Goal: Task Accomplishment & Management: Manage account settings

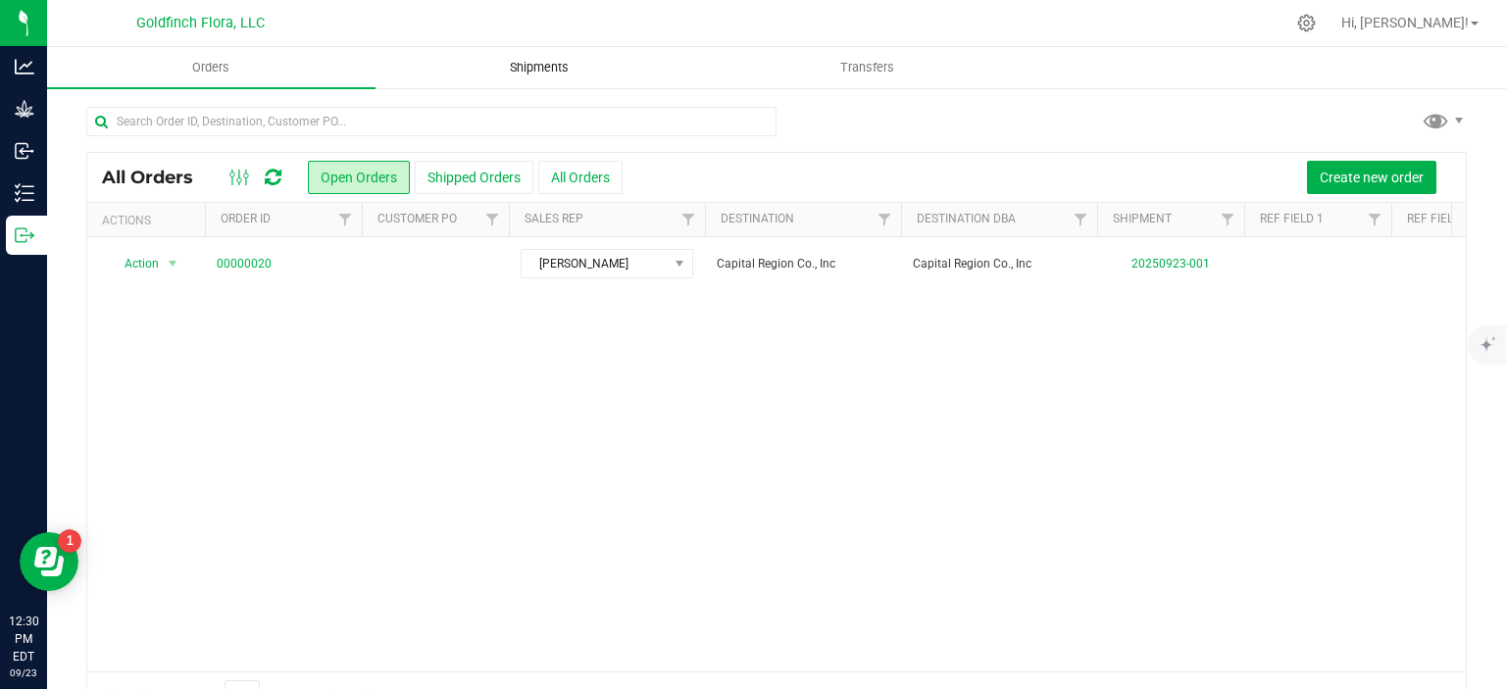
click at [546, 62] on span "Shipments" at bounding box center [539, 68] width 112 height 18
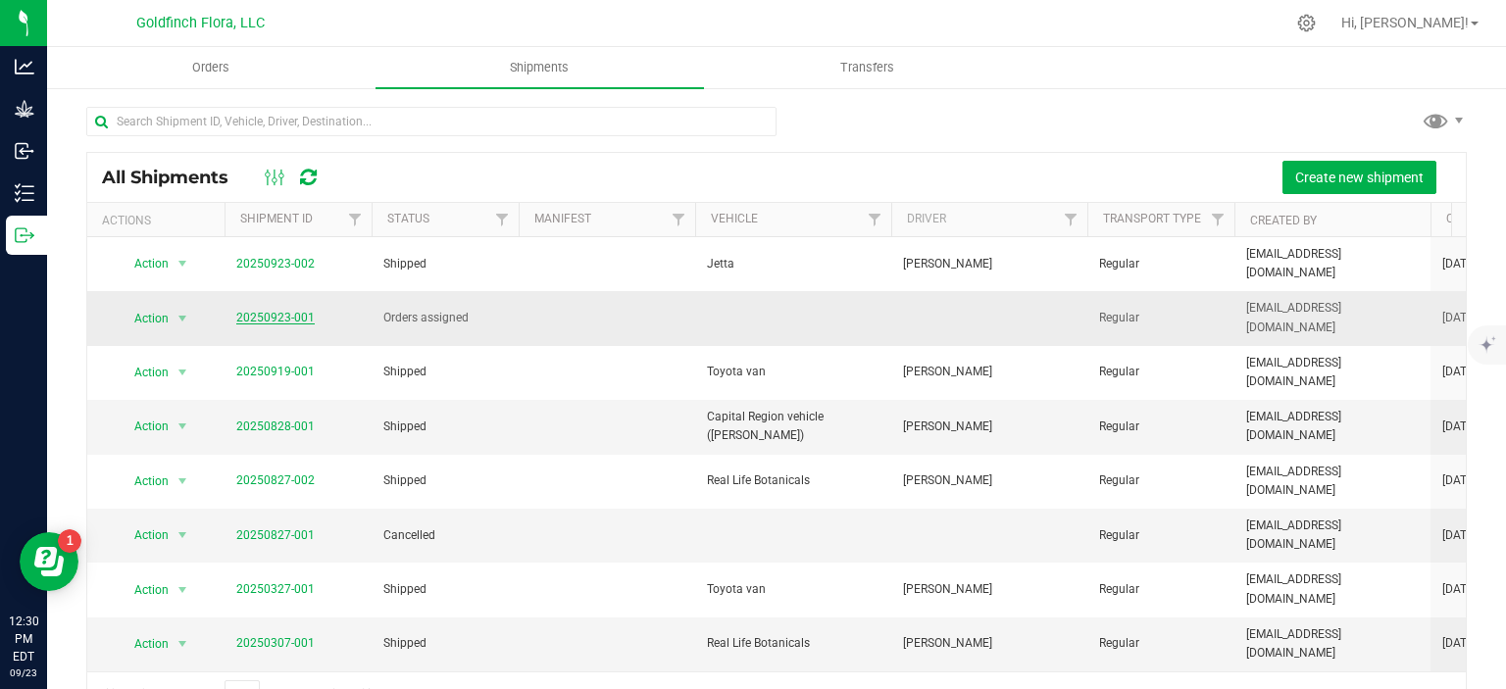
click at [269, 318] on link "20250923-001" at bounding box center [275, 318] width 78 height 14
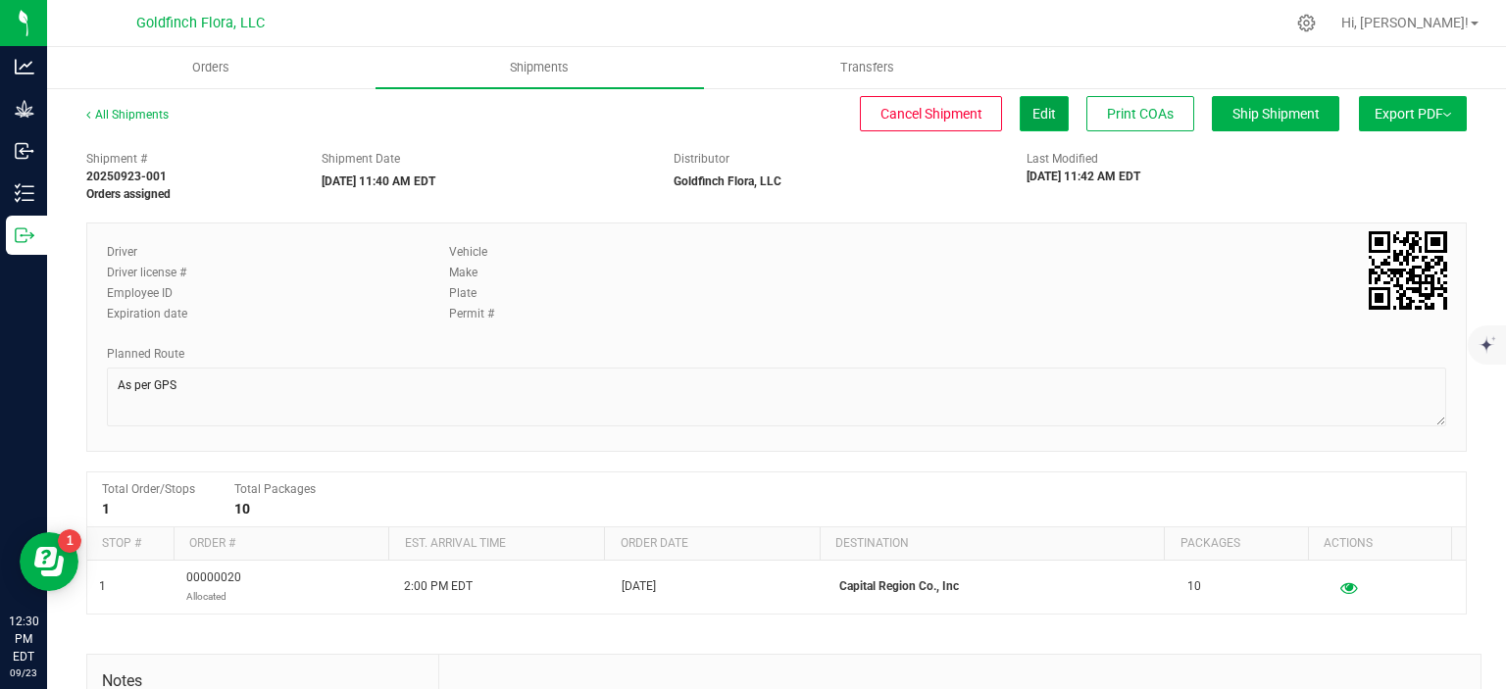
click at [1032, 109] on span "Edit" at bounding box center [1044, 114] width 24 height 16
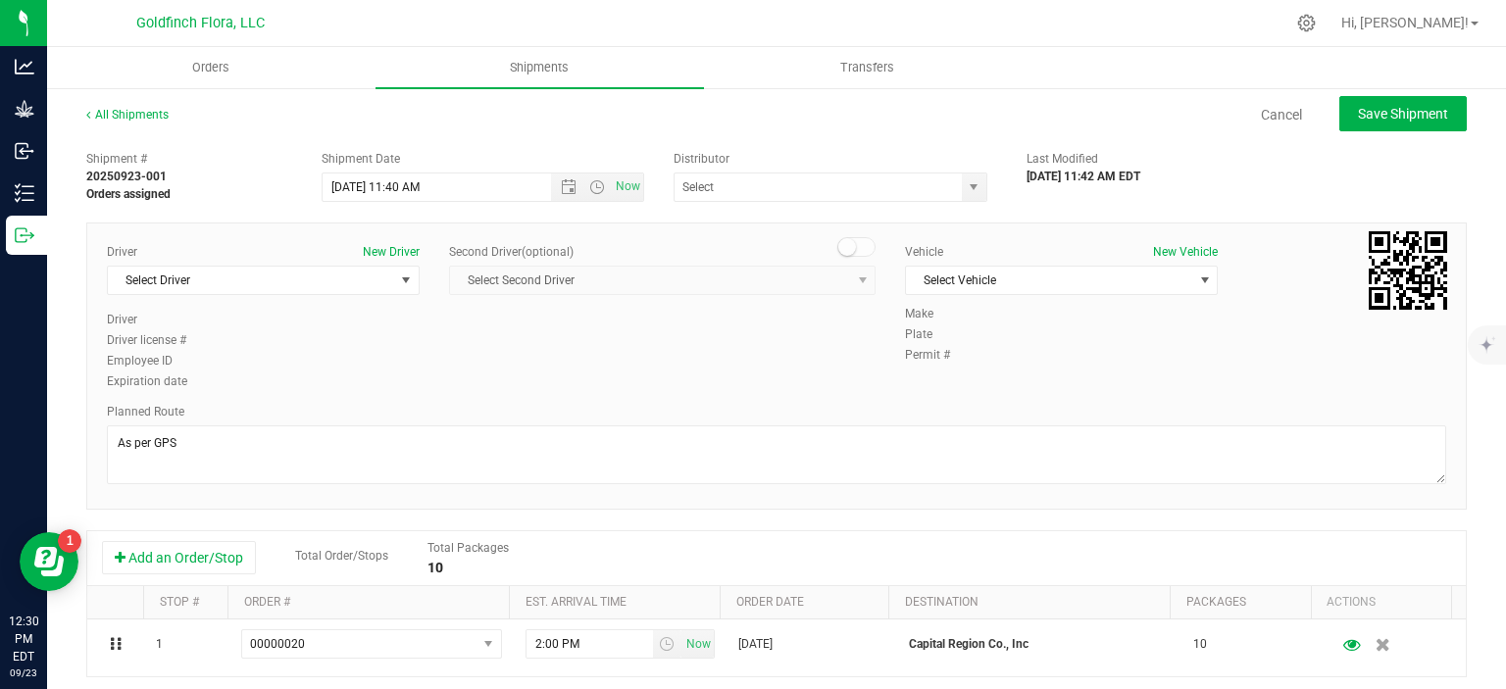
type input "Goldfinch Flora, LLC"
click at [406, 279] on span "select" at bounding box center [406, 280] width 16 height 16
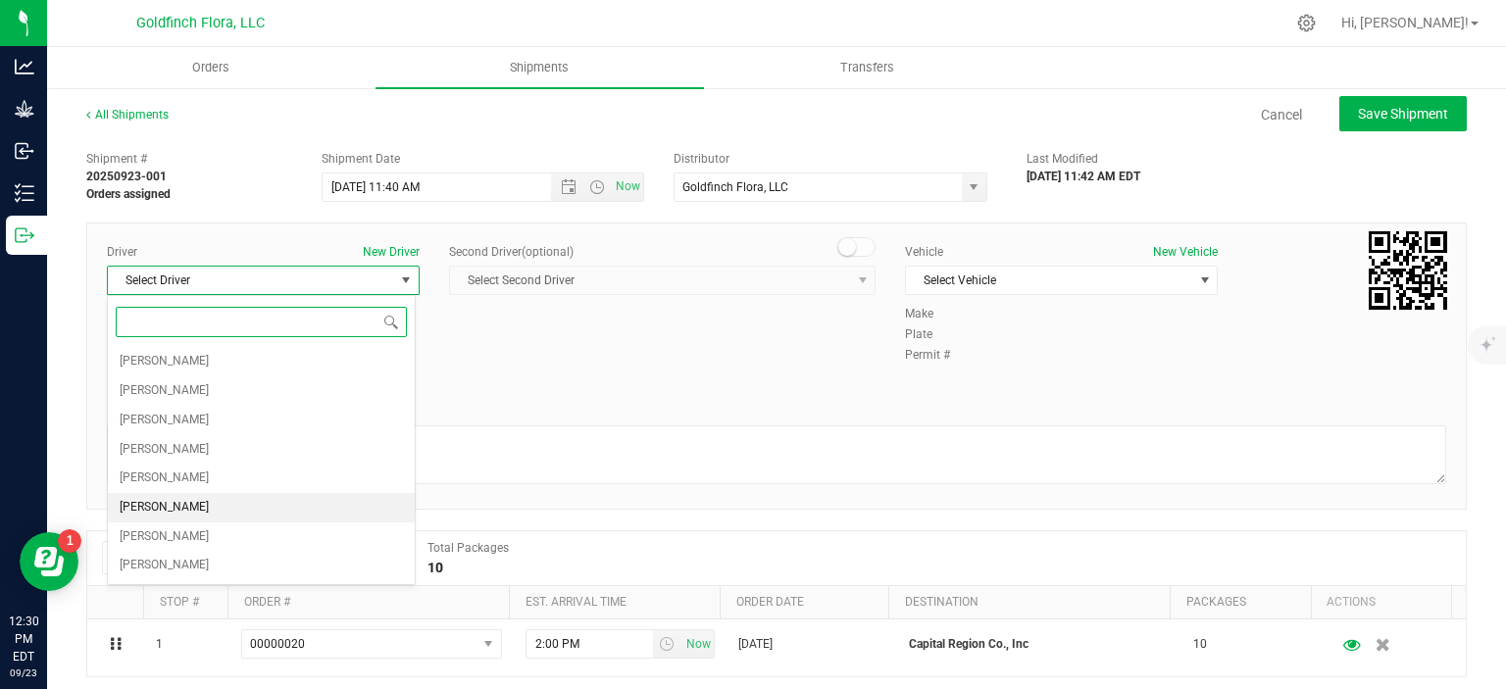
click at [235, 505] on li "[PERSON_NAME]" at bounding box center [261, 507] width 307 height 29
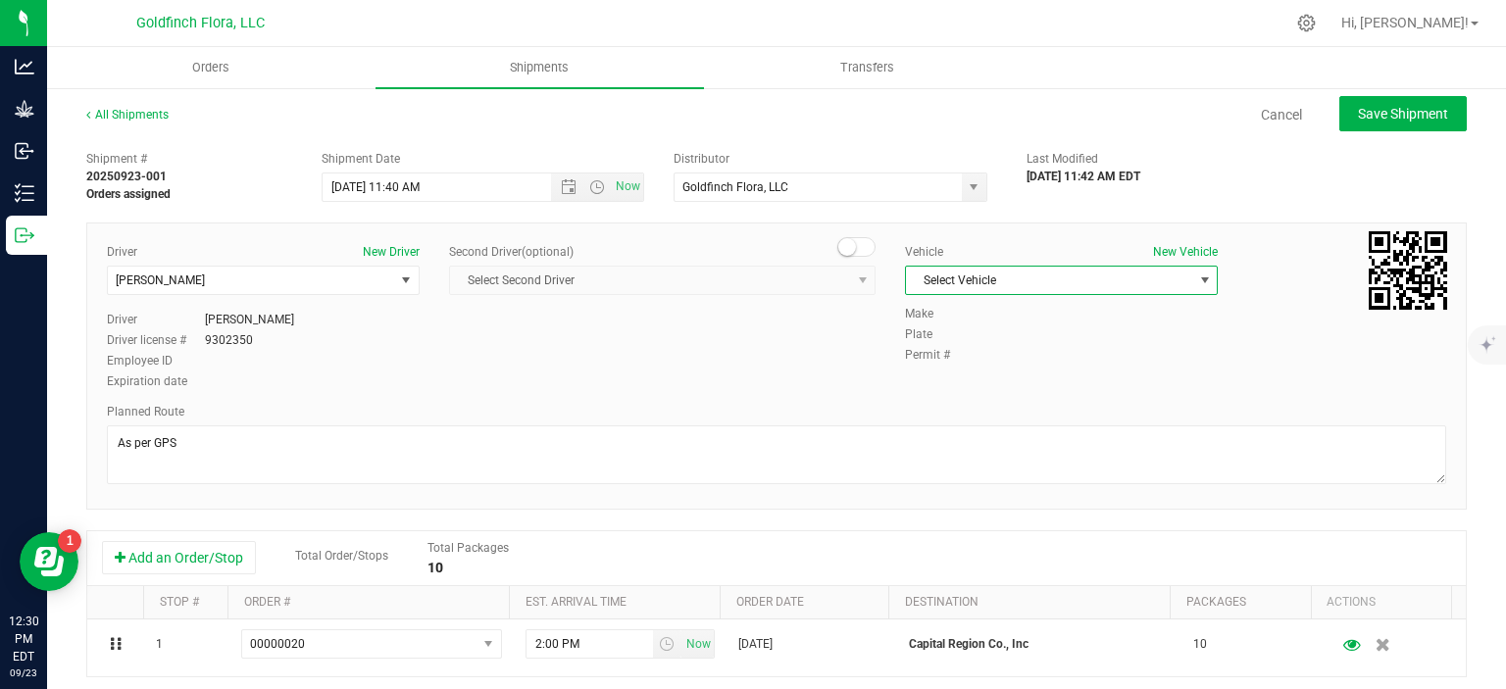
click at [1197, 274] on span "select" at bounding box center [1205, 280] width 16 height 16
click at [1097, 341] on li "Capital Region vehicle ([PERSON_NAME])" at bounding box center [1050, 342] width 307 height 29
click at [1197, 281] on span "select" at bounding box center [1205, 280] width 16 height 16
click at [749, 370] on div "Driver New Driver [PERSON_NAME] Select Driver [PERSON_NAME] [PERSON_NAME] [PERS…" at bounding box center [776, 318] width 1368 height 150
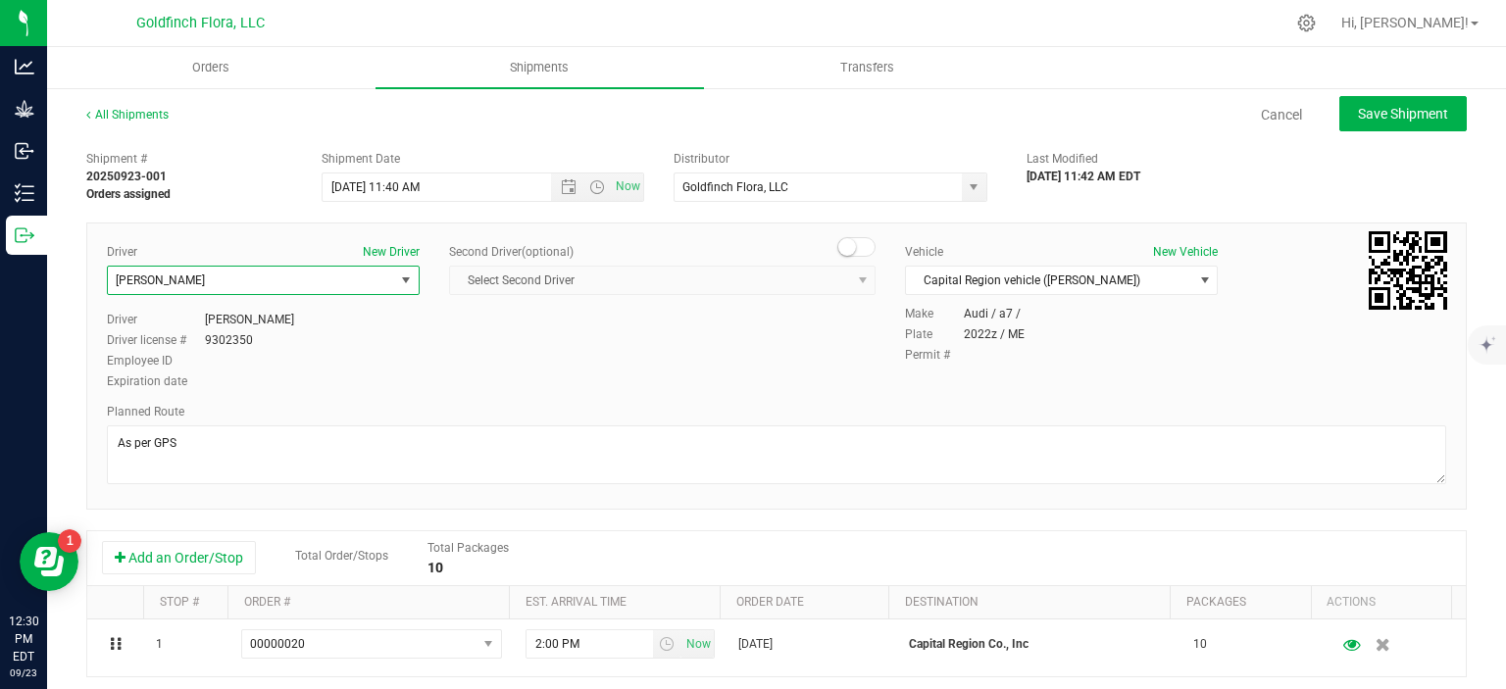
click at [401, 277] on span "select" at bounding box center [406, 280] width 16 height 16
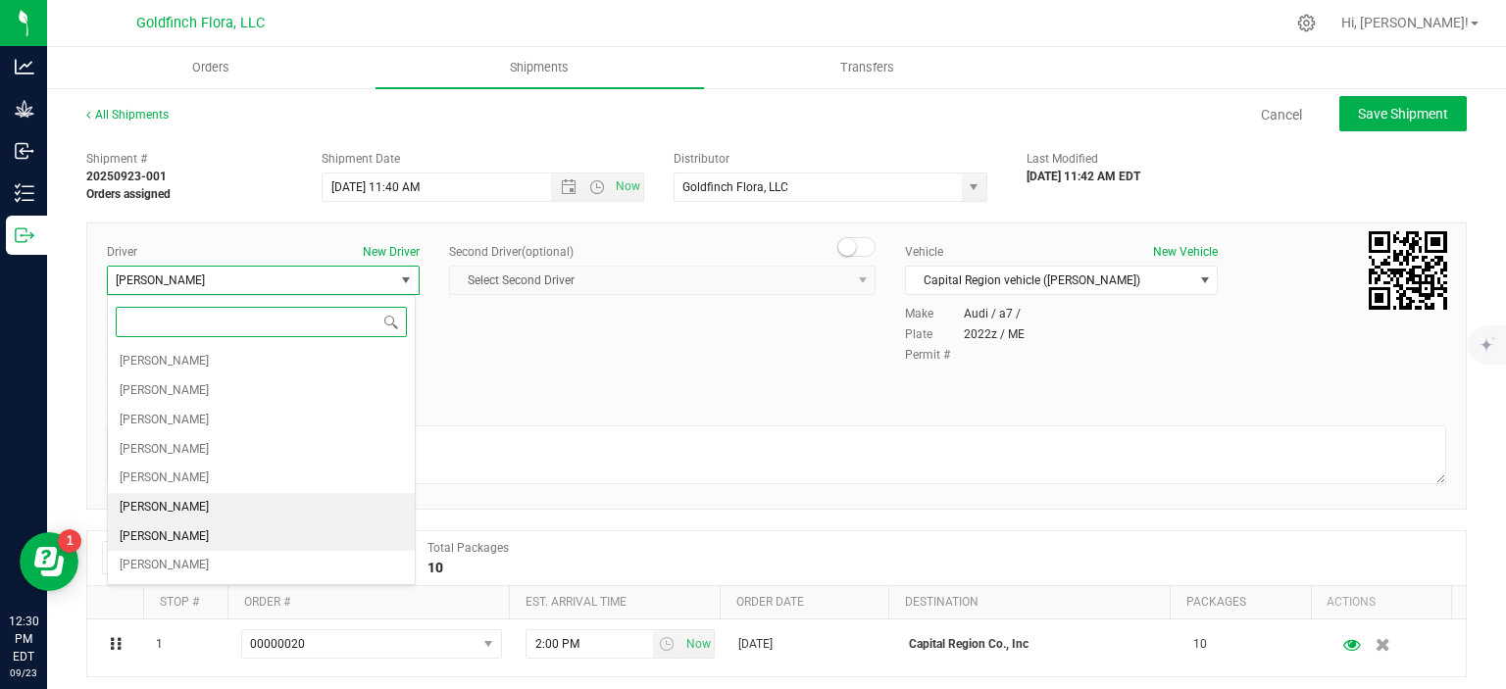
click at [284, 533] on li "[PERSON_NAME]" at bounding box center [261, 536] width 307 height 29
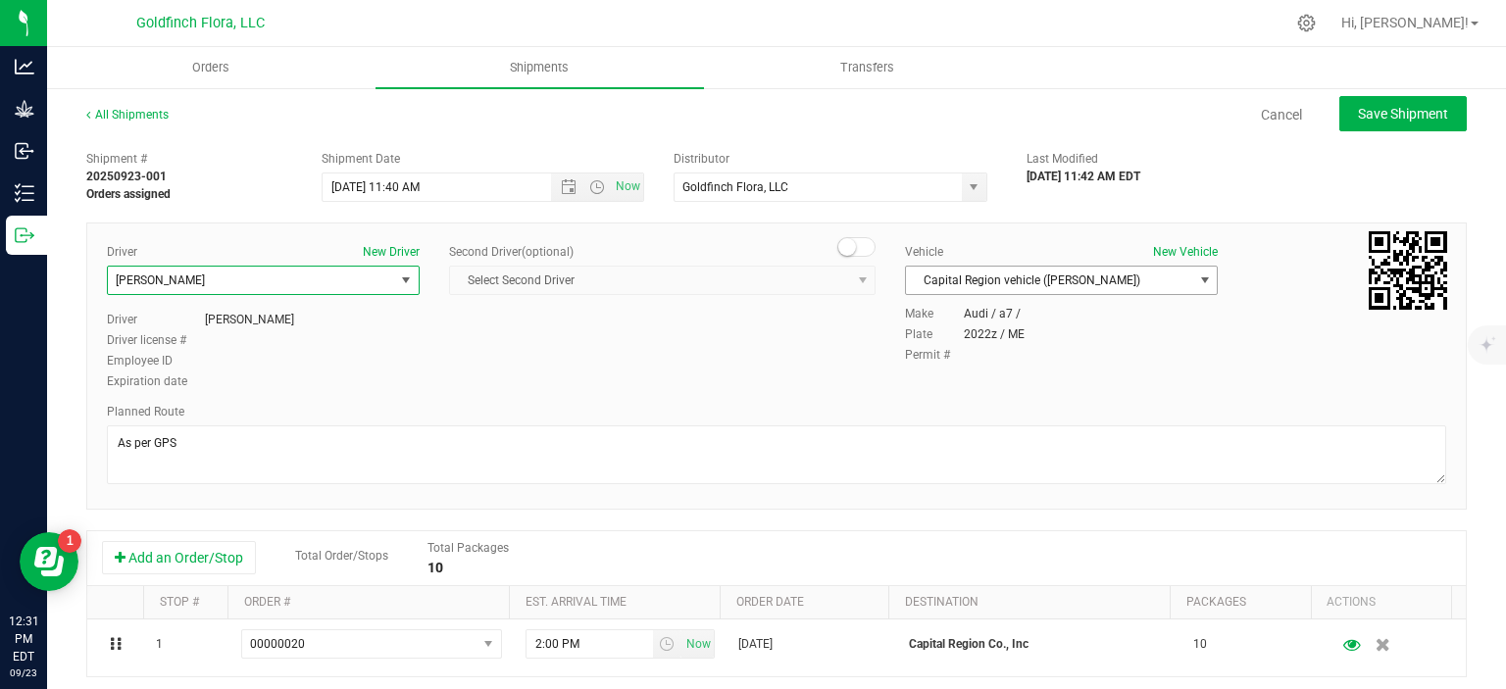
click at [1197, 273] on span "select" at bounding box center [1205, 280] width 16 height 16
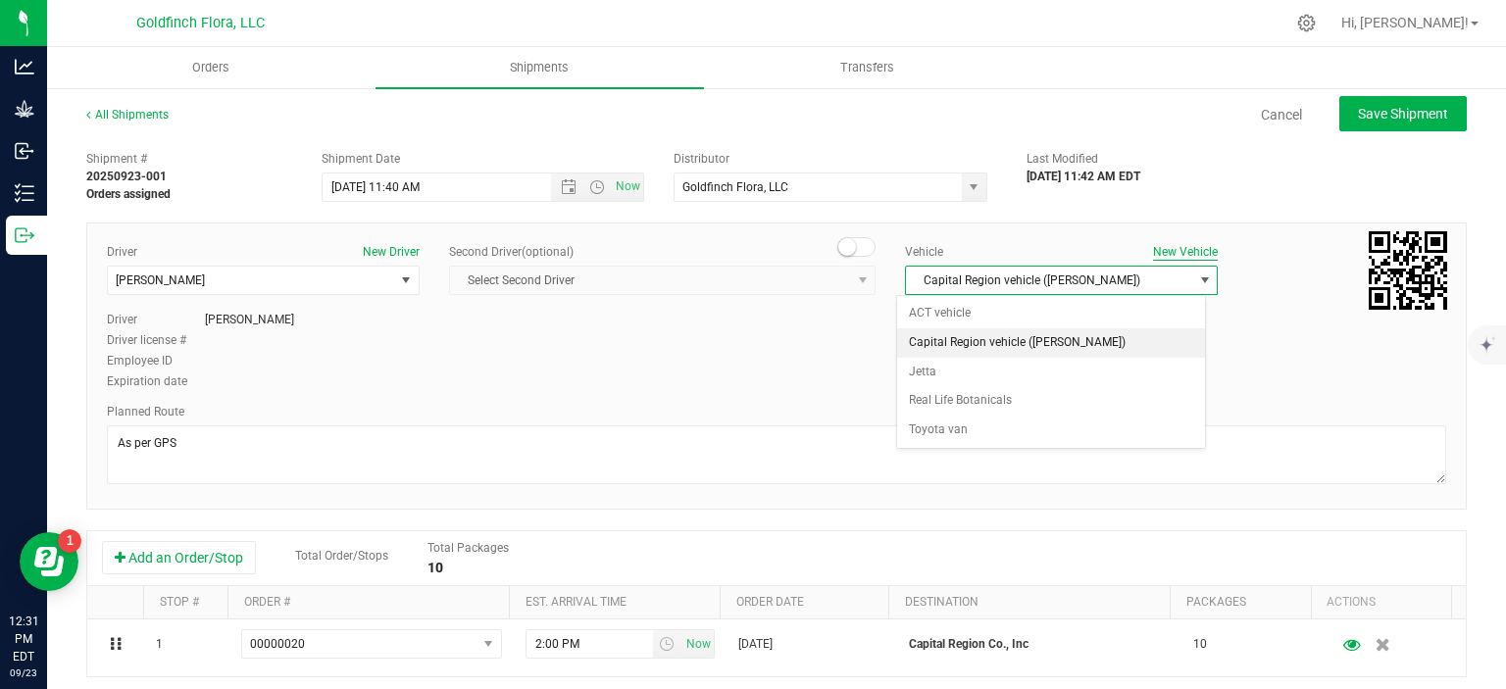
click at [1181, 254] on button "New Vehicle" at bounding box center [1185, 252] width 65 height 18
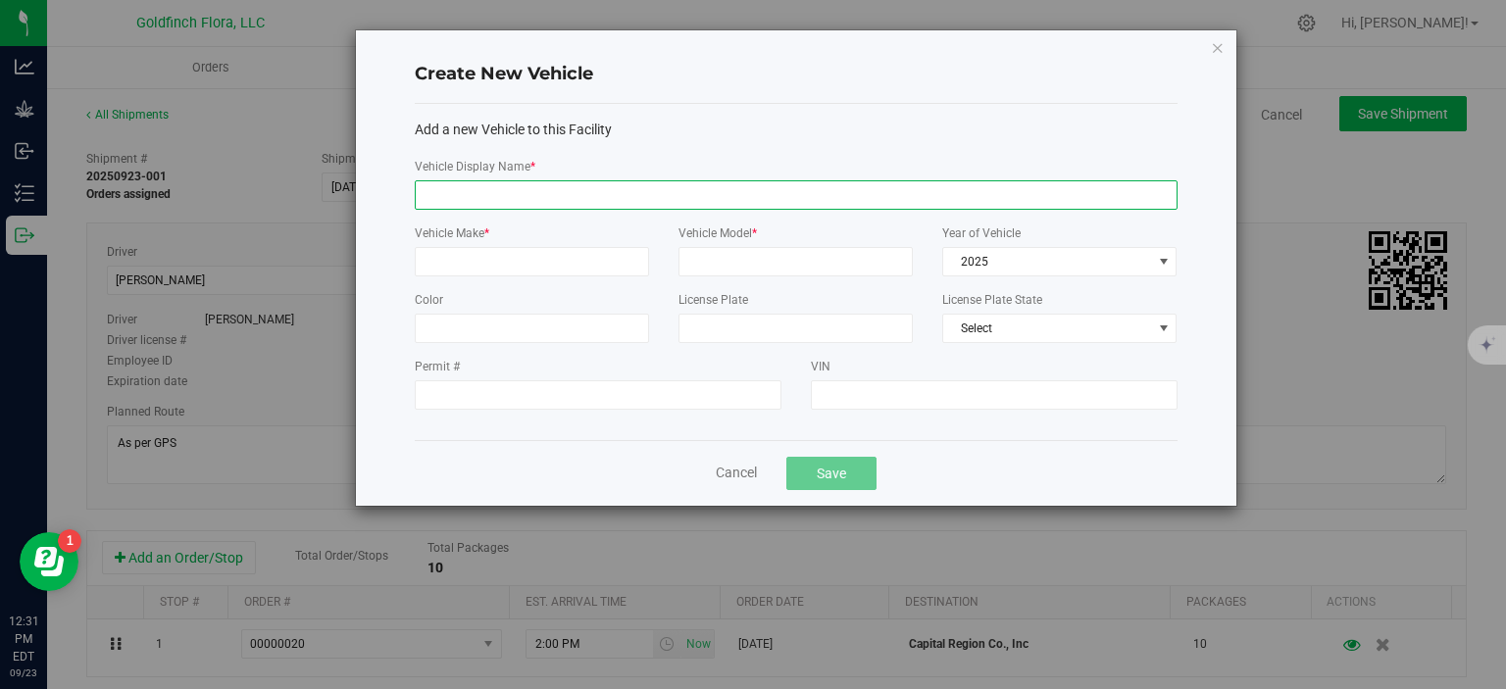
click at [951, 196] on input "Vehicle Display Name *" at bounding box center [796, 194] width 763 height 29
type input "B"
type input "Revert Toyota Tundra"
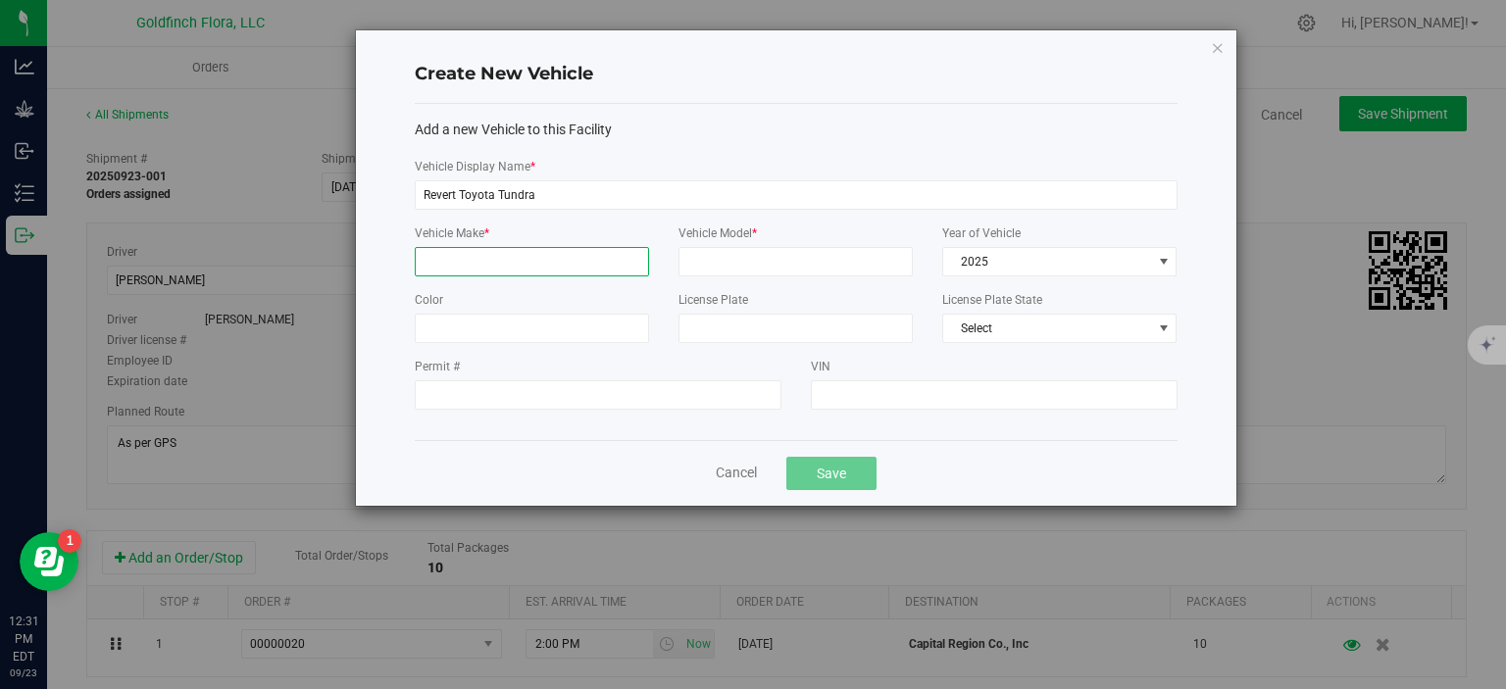
click at [638, 255] on input "Vehicle Make *" at bounding box center [532, 261] width 234 height 29
type input "Toyota"
click at [763, 266] on input "Vehicle Model *" at bounding box center [795, 261] width 234 height 29
type input "Tundra"
click at [1164, 257] on span at bounding box center [1164, 262] width 16 height 16
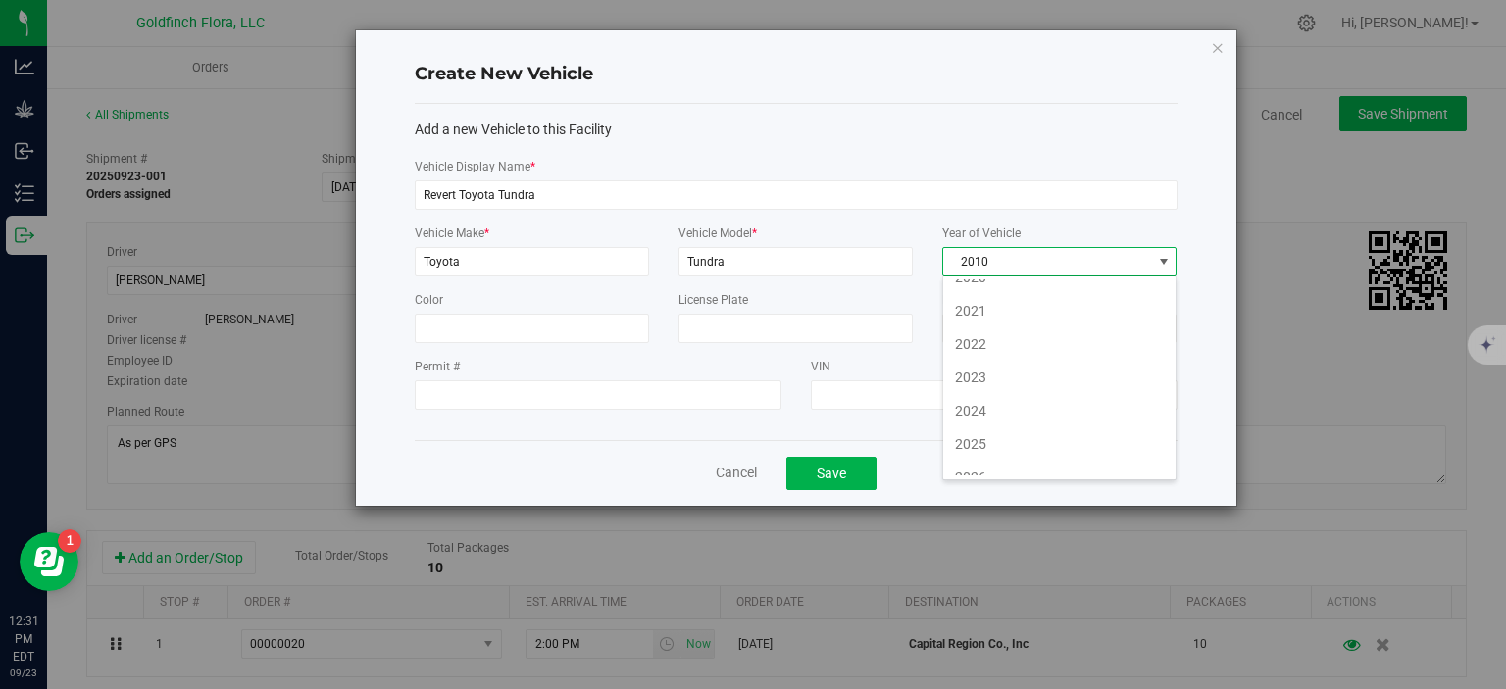
scroll to position [988, 0]
click at [1164, 257] on span at bounding box center [1164, 262] width 16 height 16
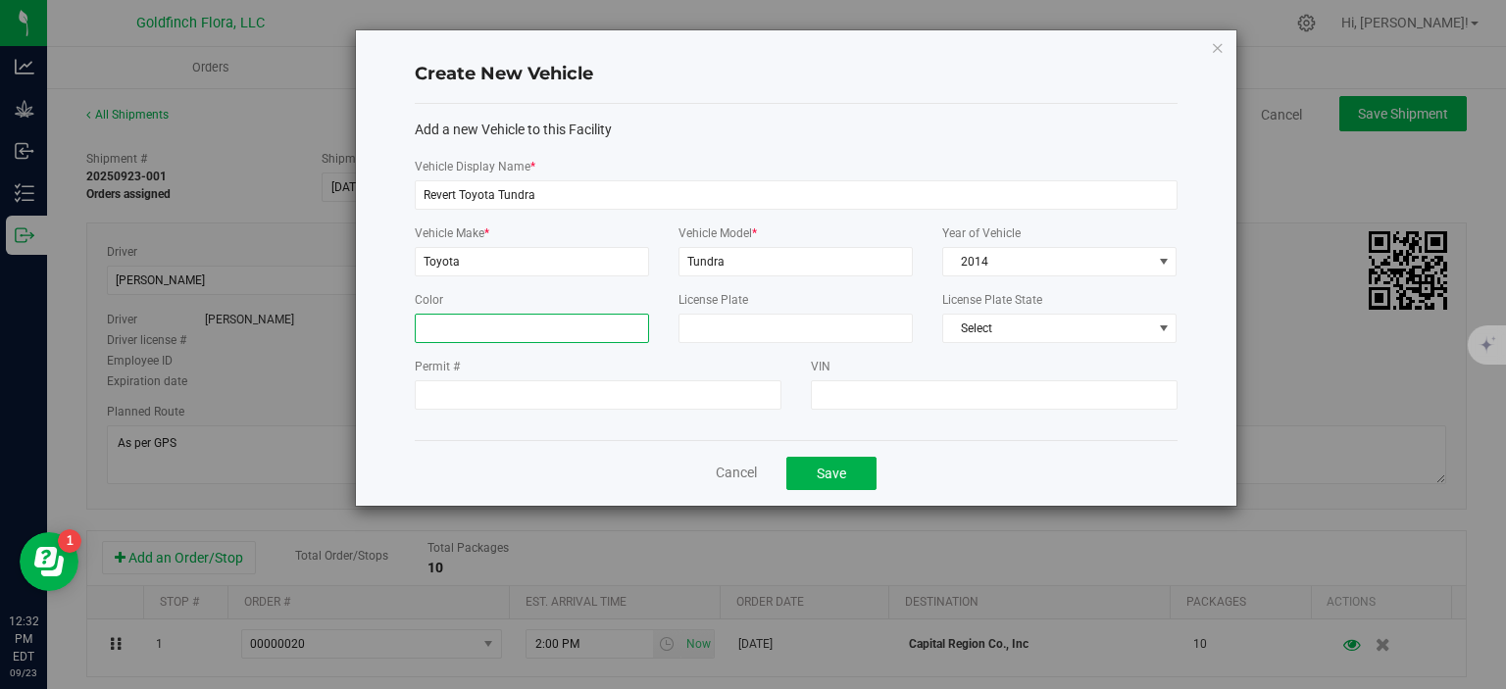
click at [594, 328] on input "Color" at bounding box center [532, 328] width 234 height 29
type input "Black"
click at [704, 326] on input "License Plate" at bounding box center [795, 328] width 234 height 29
type input "2732vq"
click at [1164, 321] on span at bounding box center [1164, 329] width 16 height 16
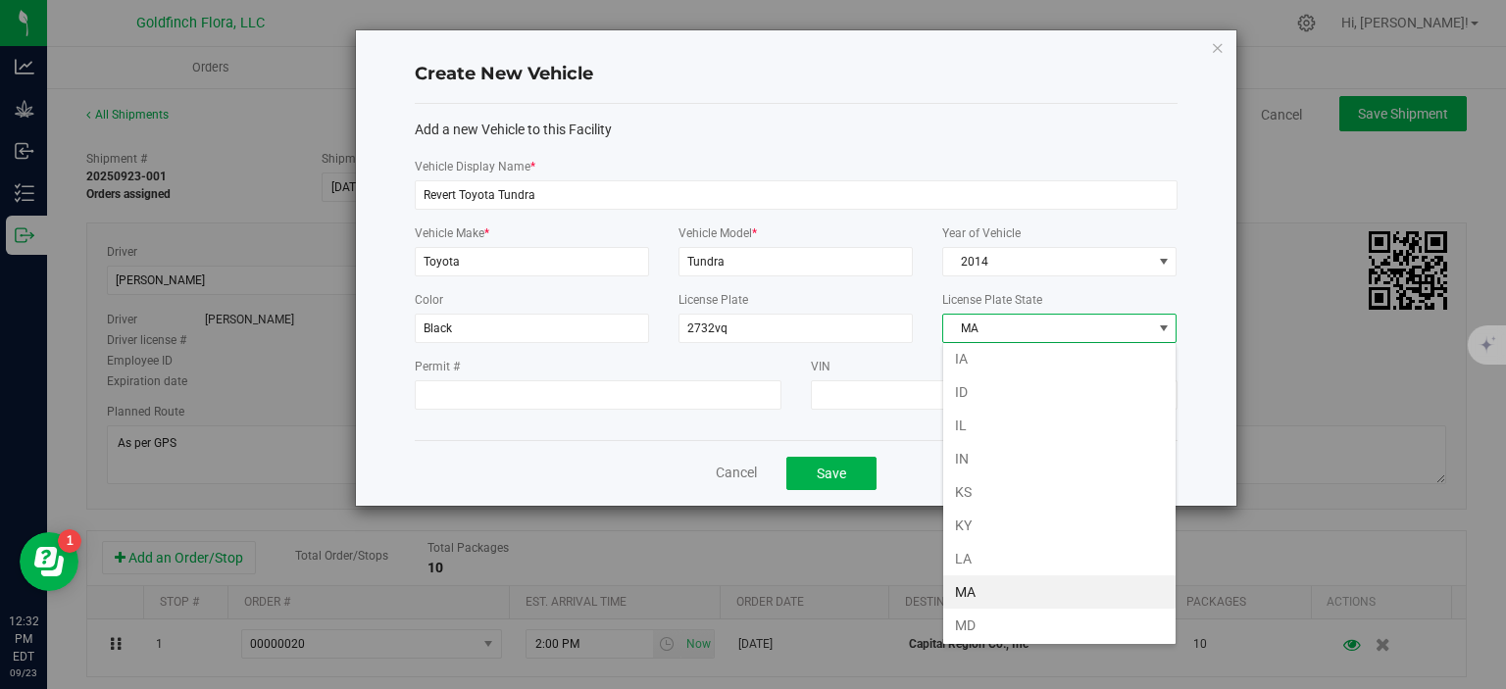
scroll to position [443, 0]
click at [1041, 611] on li "ME" at bounding box center [1059, 619] width 232 height 33
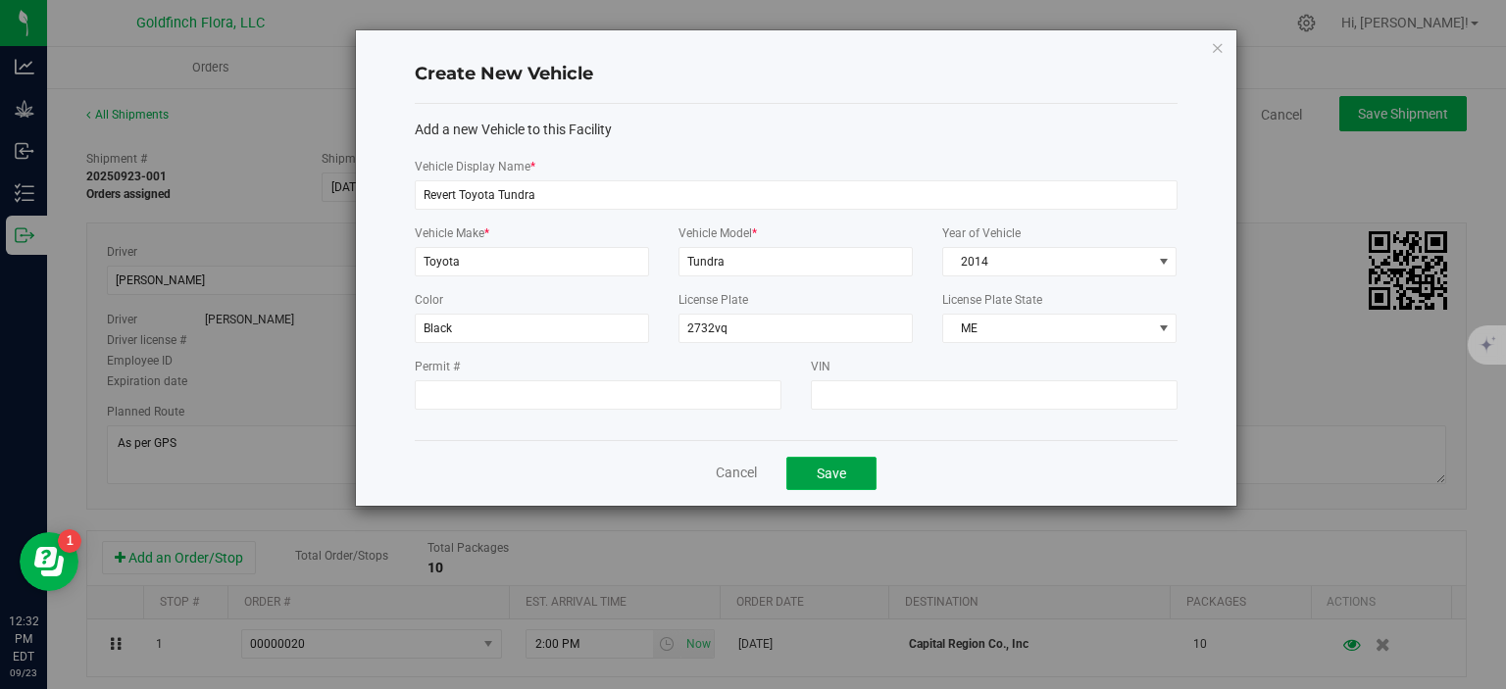
click at [832, 470] on button "Save" at bounding box center [831, 473] width 90 height 33
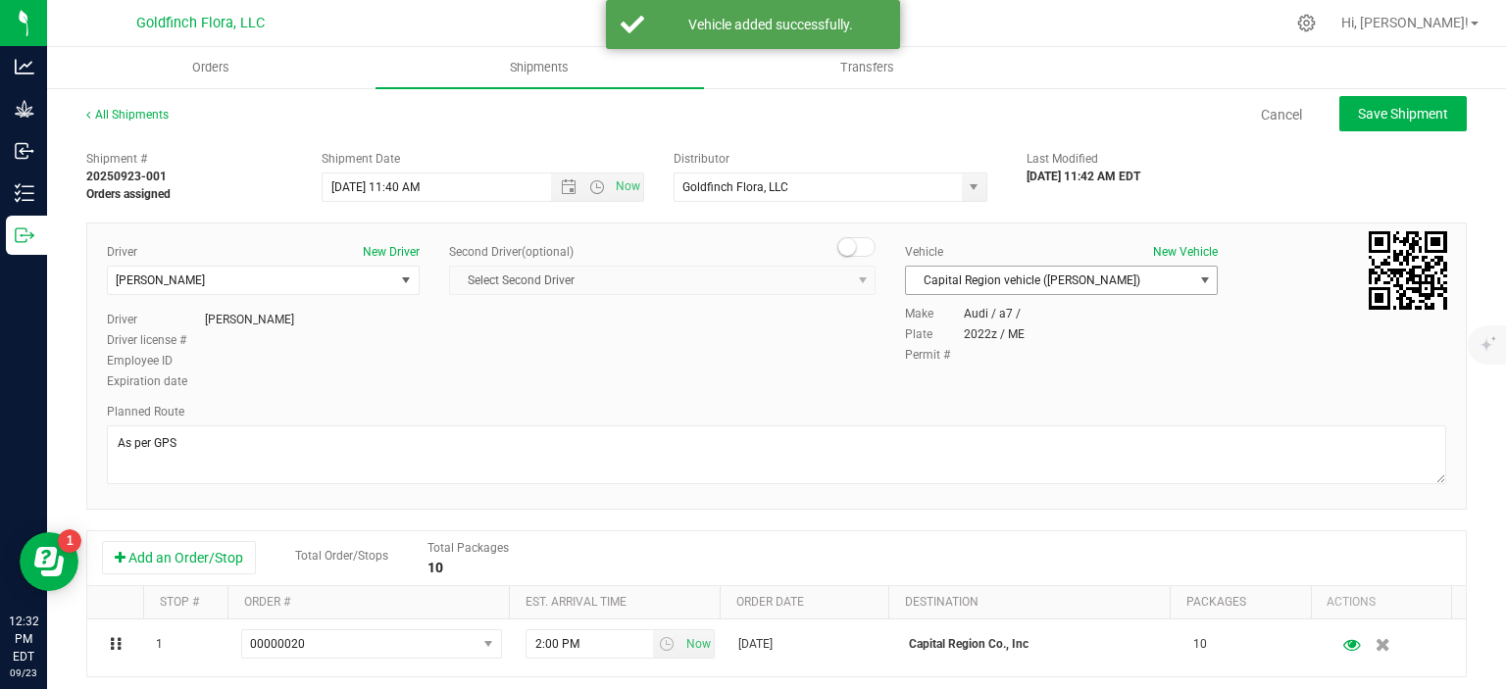
click at [1197, 279] on span "select" at bounding box center [1205, 280] width 16 height 16
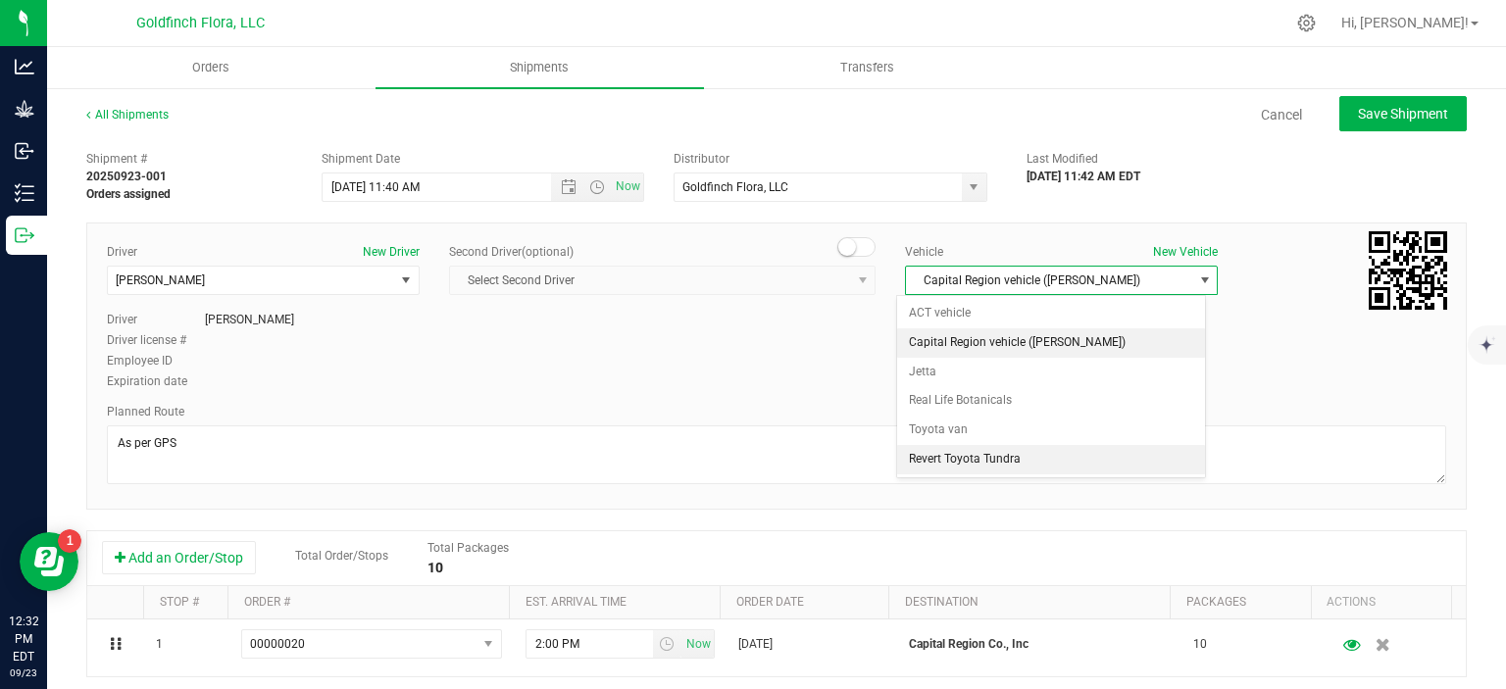
click at [1085, 456] on li "Revert Toyota Tundra" at bounding box center [1050, 459] width 307 height 29
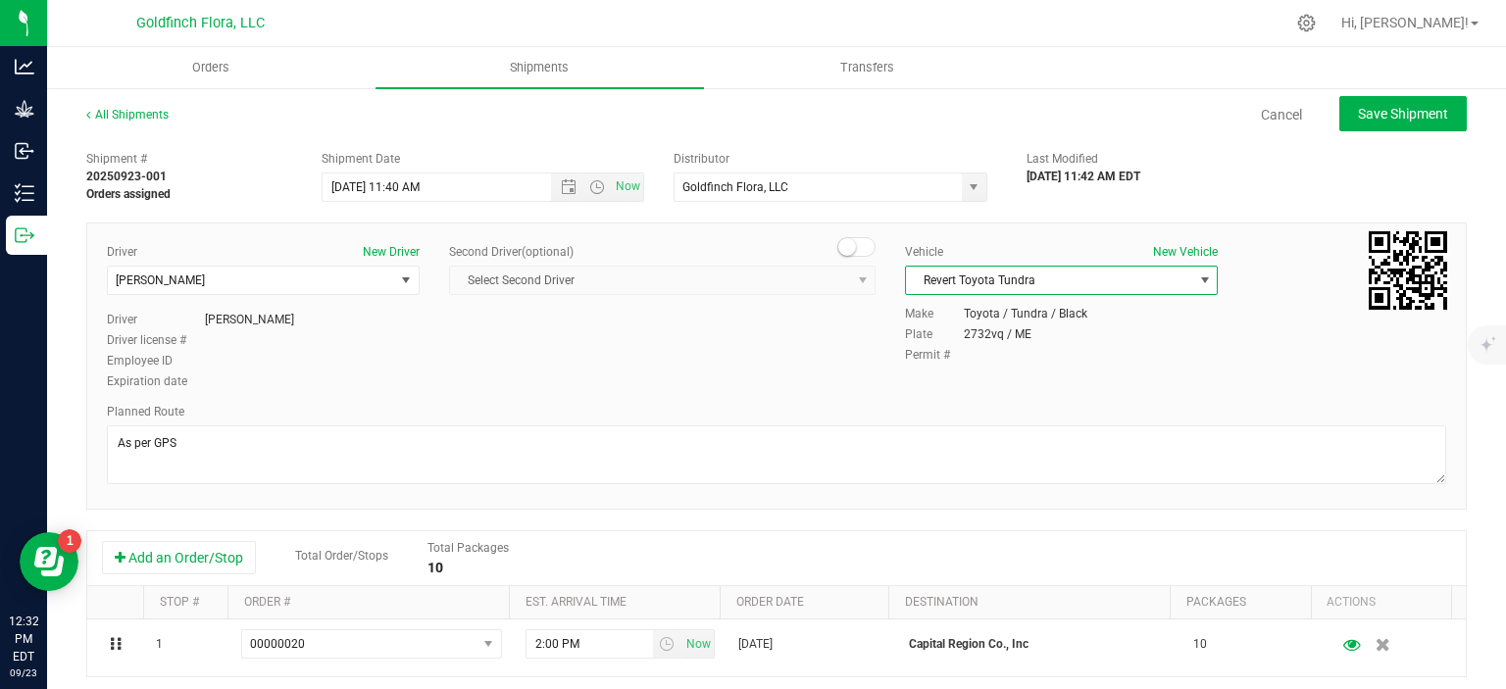
click at [1280, 346] on div "Permit #" at bounding box center [1175, 355] width 541 height 18
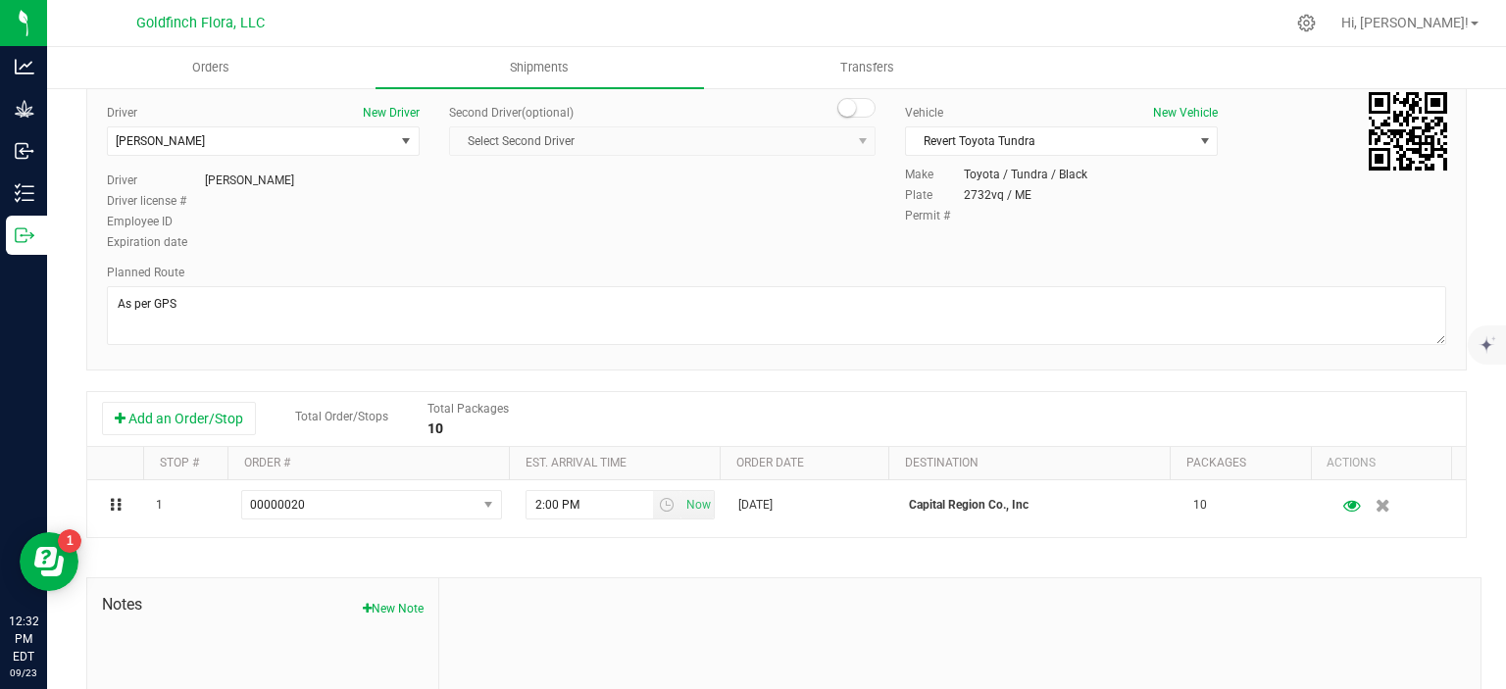
scroll to position [0, 0]
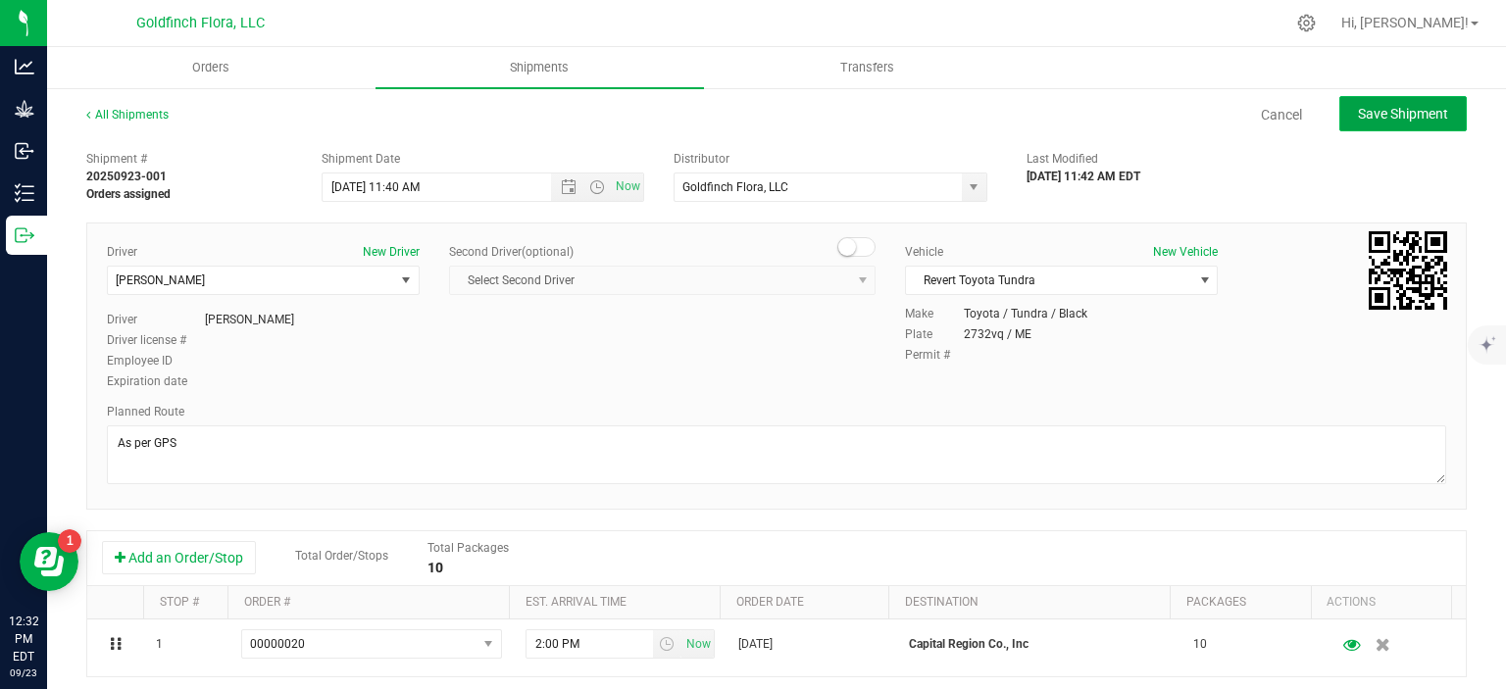
click at [1370, 112] on span "Save Shipment" at bounding box center [1403, 114] width 90 height 16
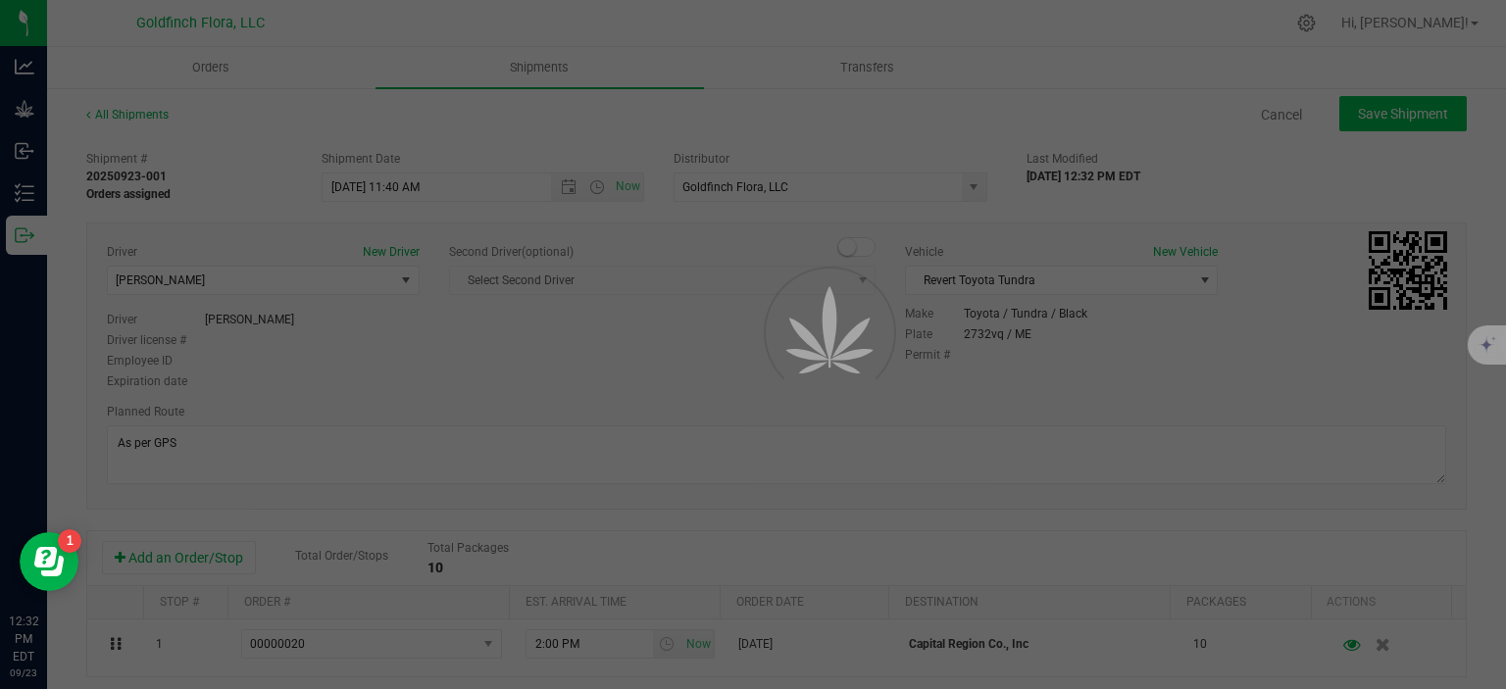
type input "[DATE] 3:40 PM"
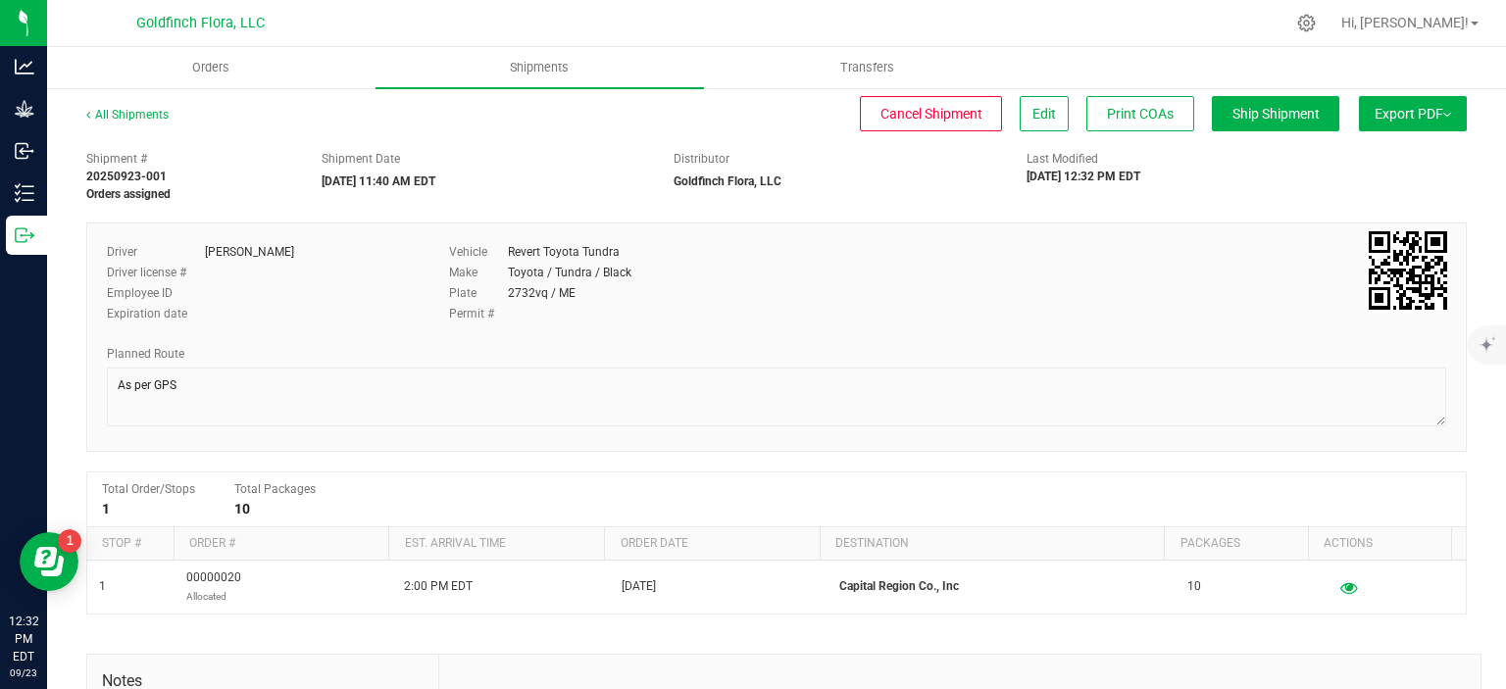
click at [1374, 112] on span "Export PDF" at bounding box center [1412, 114] width 76 height 16
click at [1367, 155] on span "Manifest by Package ID" at bounding box center [1383, 157] width 124 height 14
click at [1419, 182] on div "Shipment # 20250923-001 Manifest printed Shipment Date [DATE] 11:40 AM EDT Dist…" at bounding box center [776, 172] width 1409 height 62
click at [1032, 109] on span "Edit" at bounding box center [1044, 114] width 24 height 16
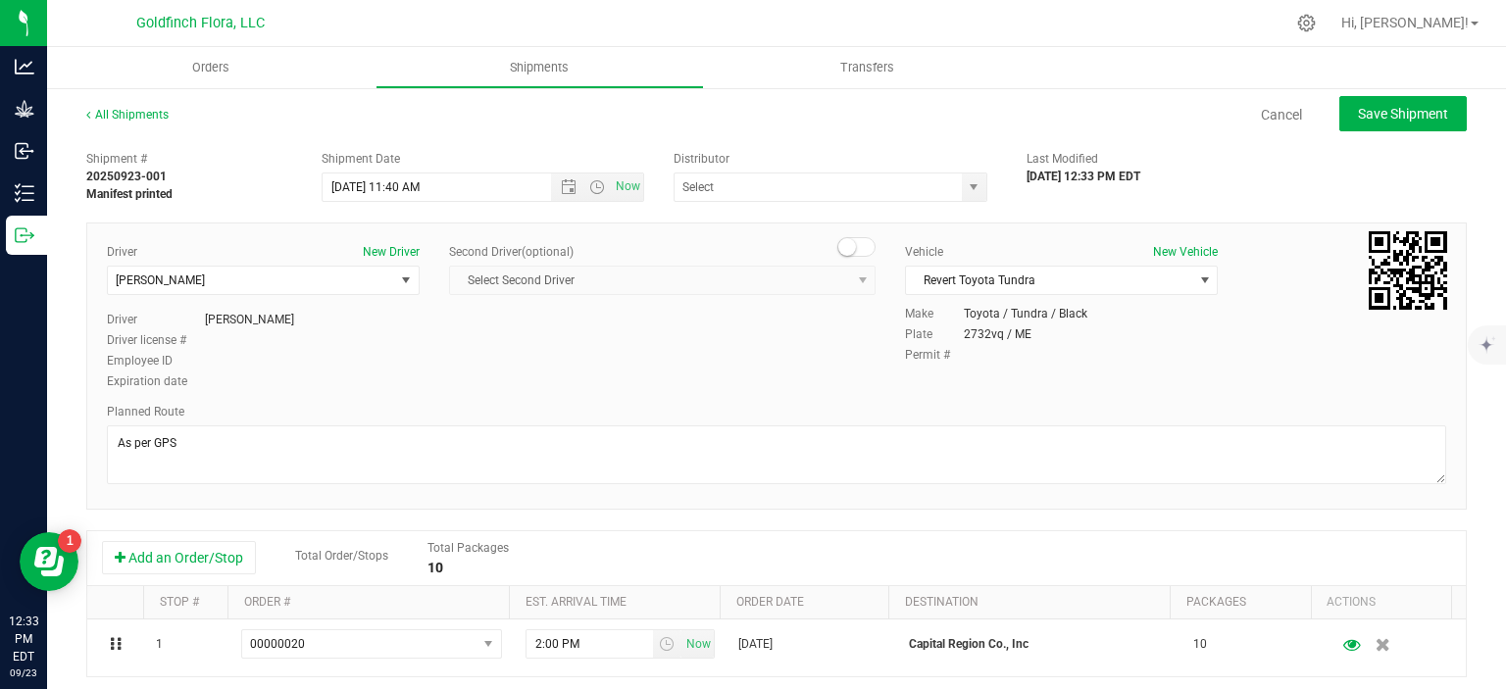
type input "Goldfinch Flora, LLC"
click at [402, 276] on span "select" at bounding box center [406, 280] width 16 height 16
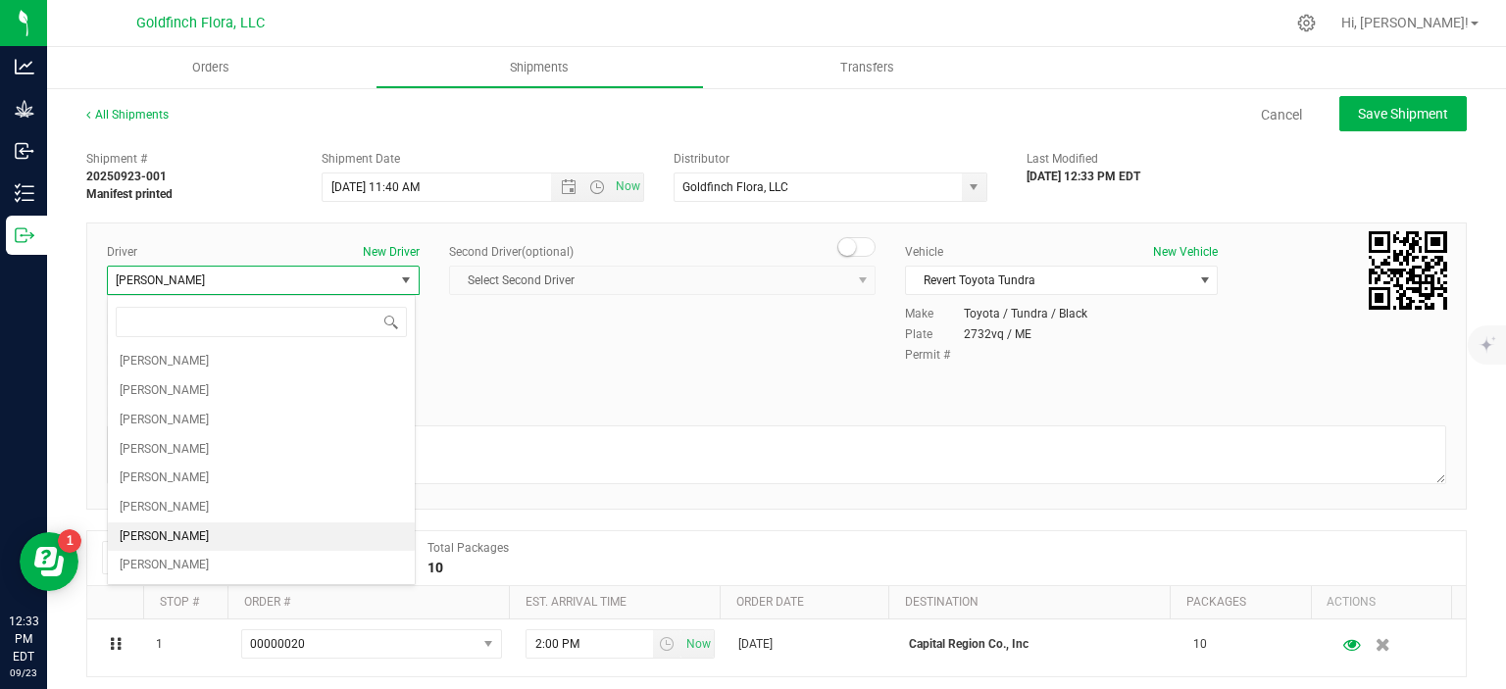
click at [402, 276] on span "select" at bounding box center [406, 280] width 16 height 16
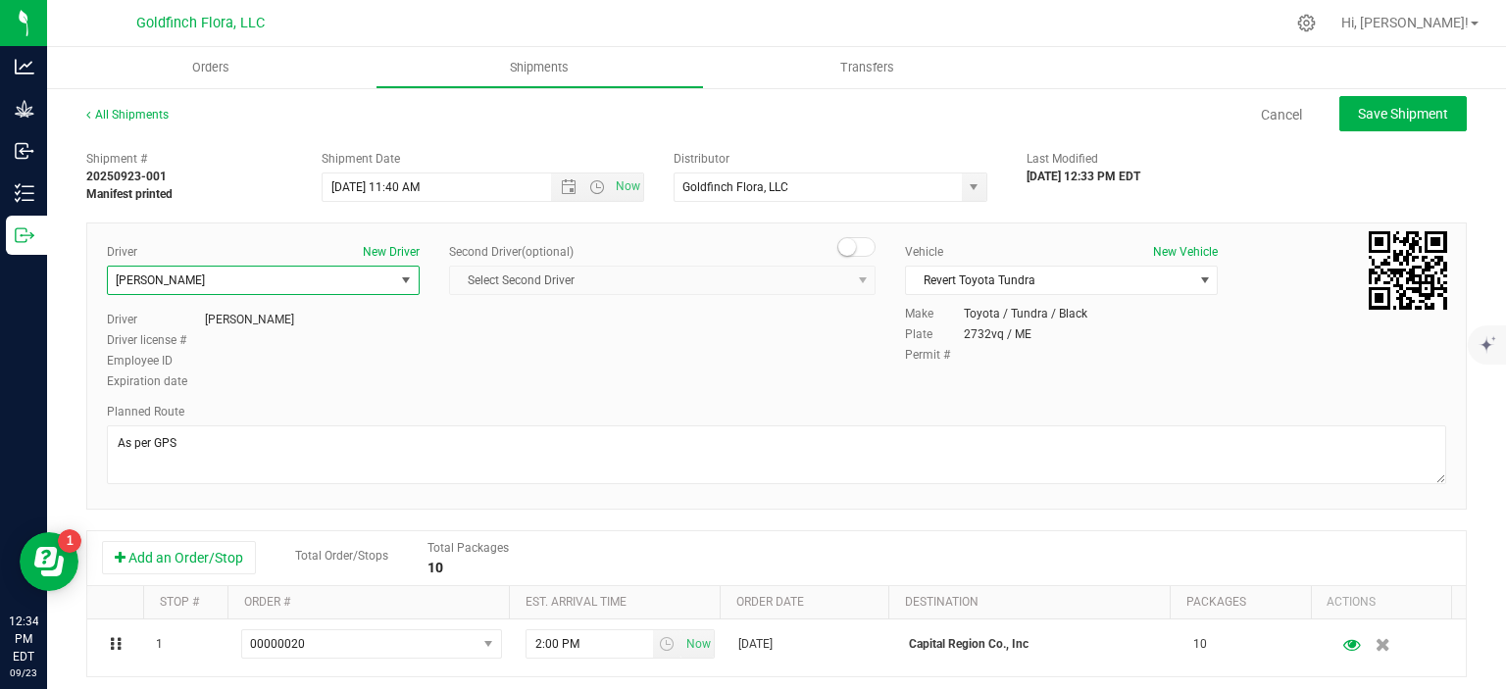
click at [402, 276] on span "select" at bounding box center [406, 280] width 16 height 16
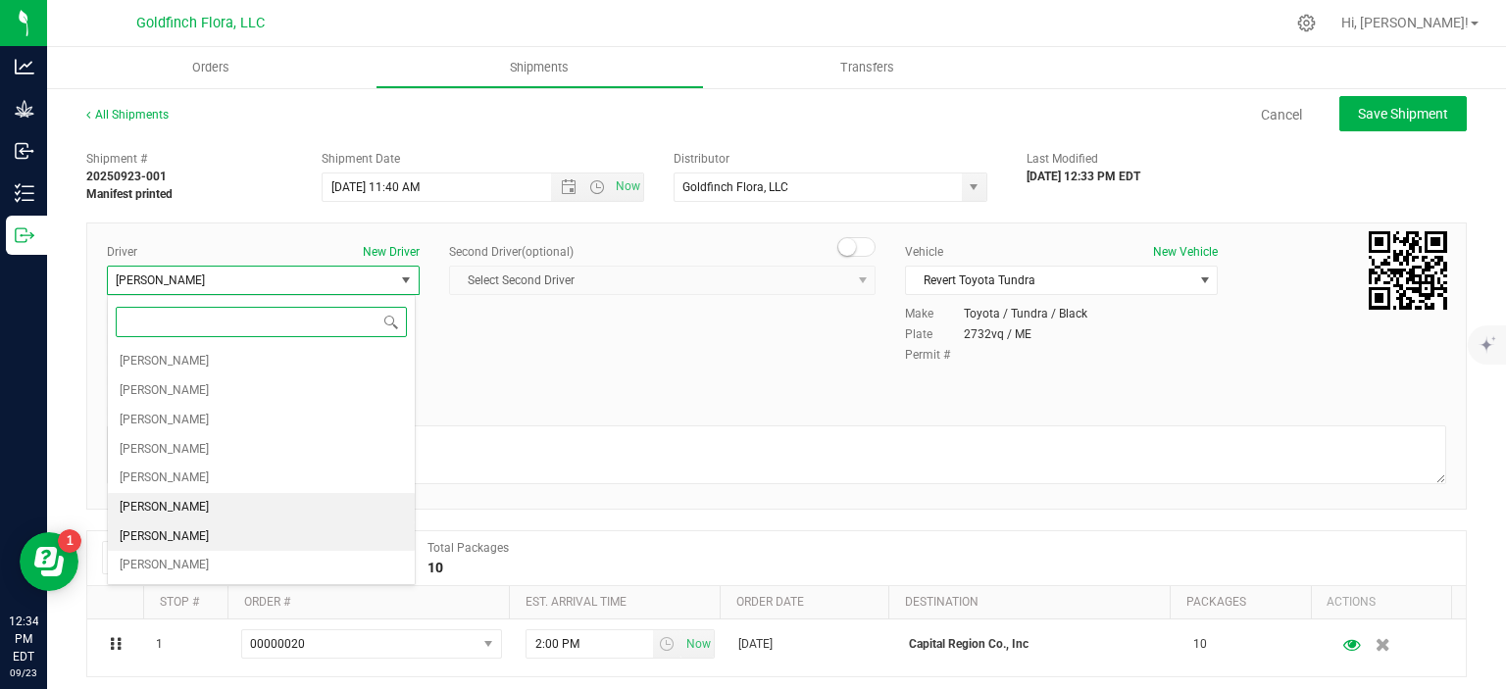
click at [296, 501] on li "[PERSON_NAME]" at bounding box center [261, 507] width 307 height 29
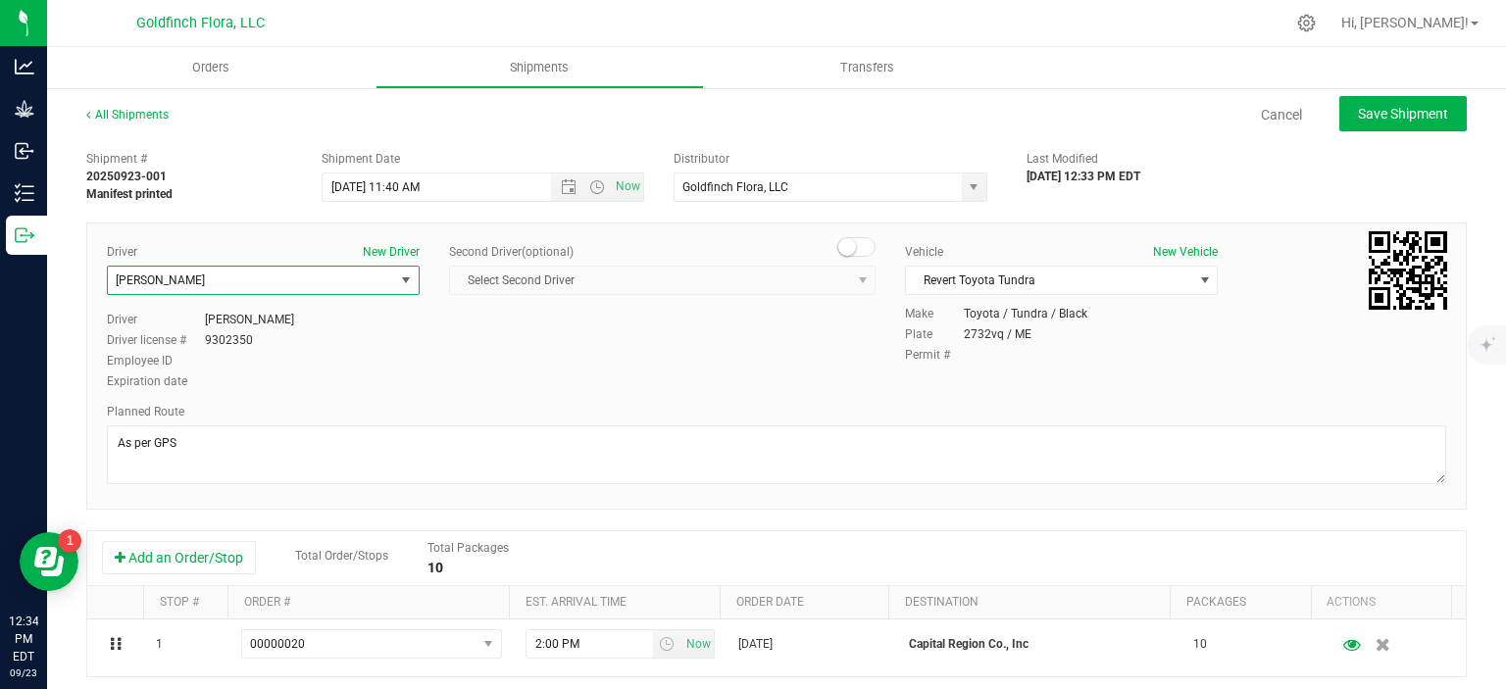
click at [403, 278] on span "select" at bounding box center [406, 280] width 16 height 16
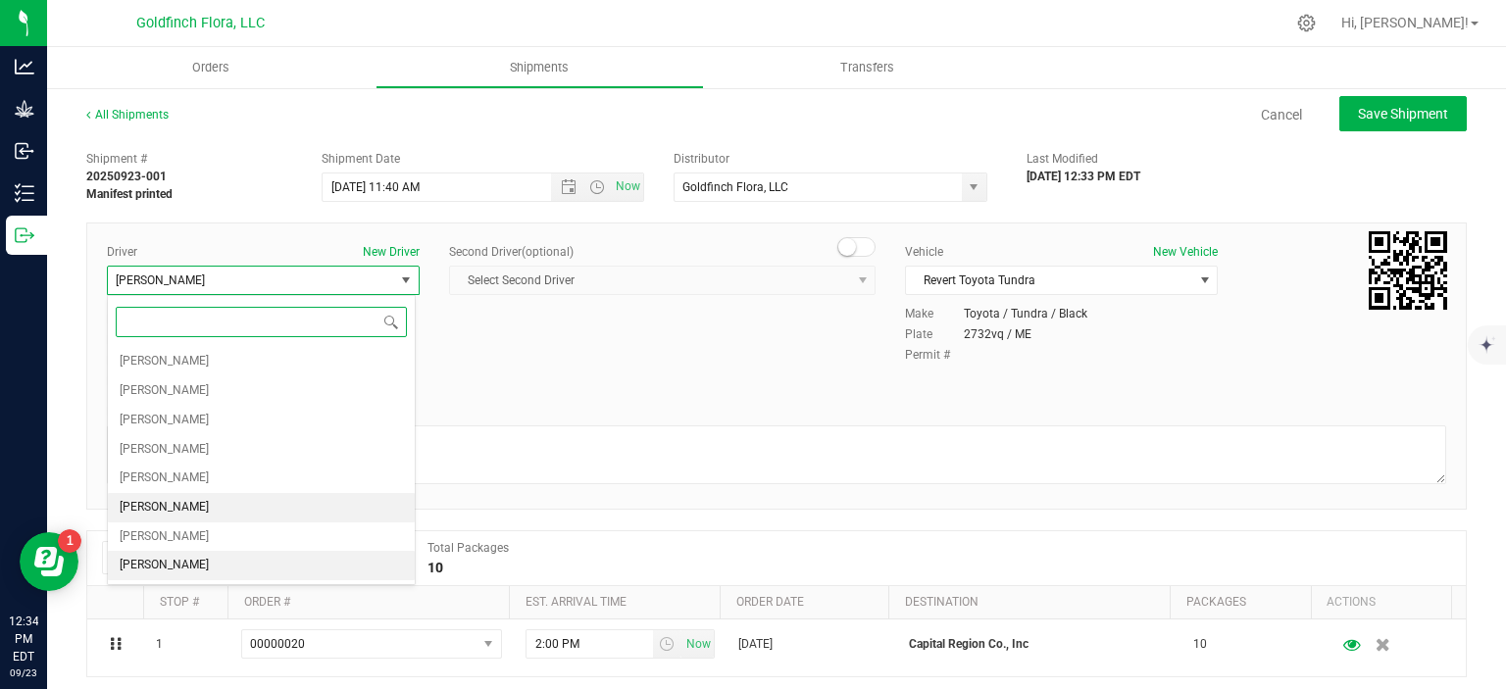
click at [228, 560] on li "[PERSON_NAME]" at bounding box center [261, 565] width 307 height 29
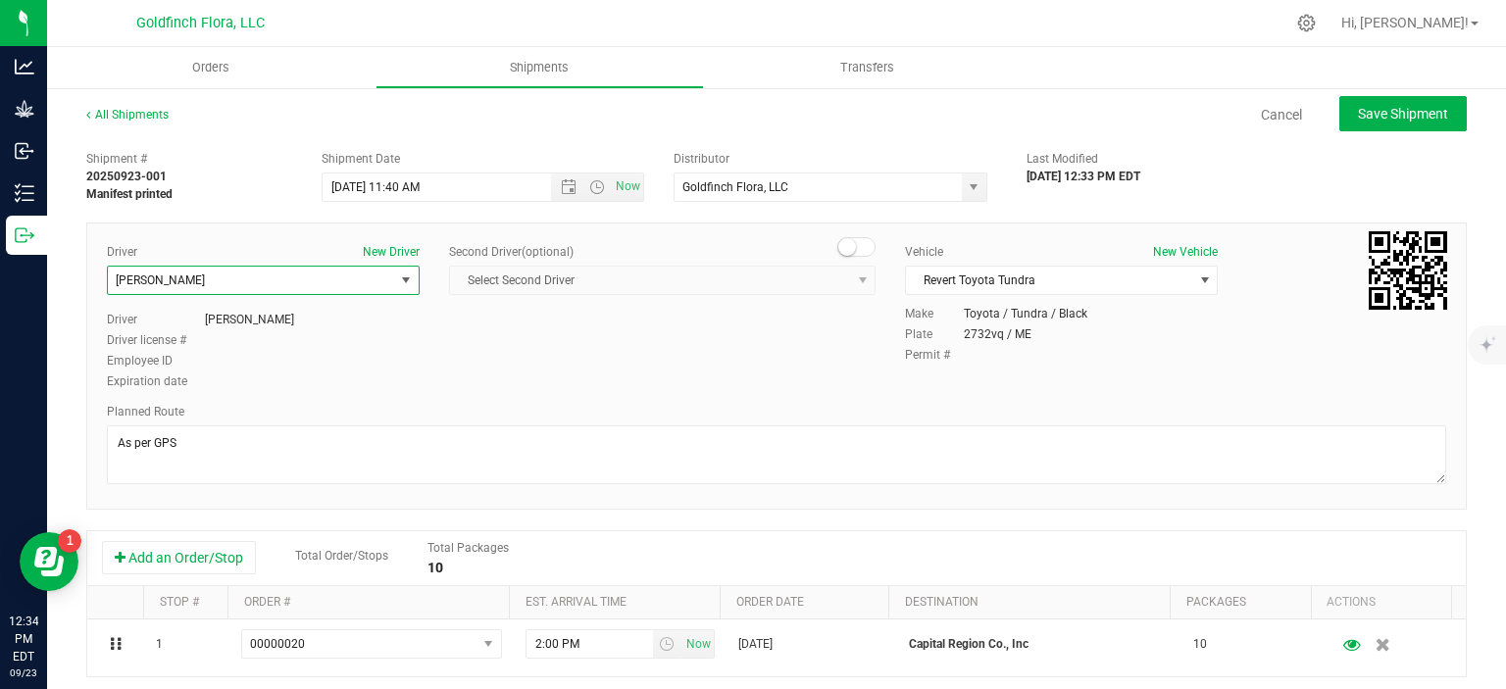
click at [401, 273] on span "select" at bounding box center [406, 280] width 16 height 16
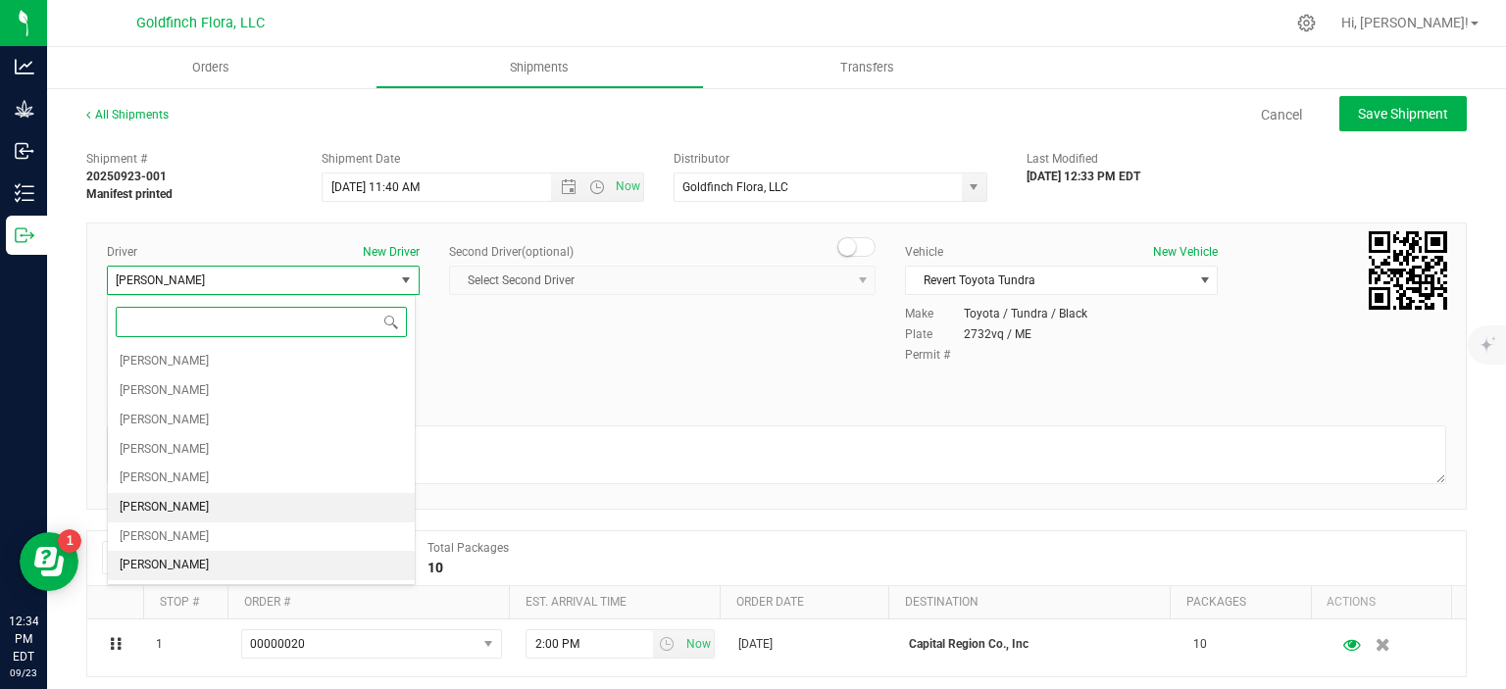
click at [283, 507] on li "[PERSON_NAME]" at bounding box center [261, 507] width 307 height 29
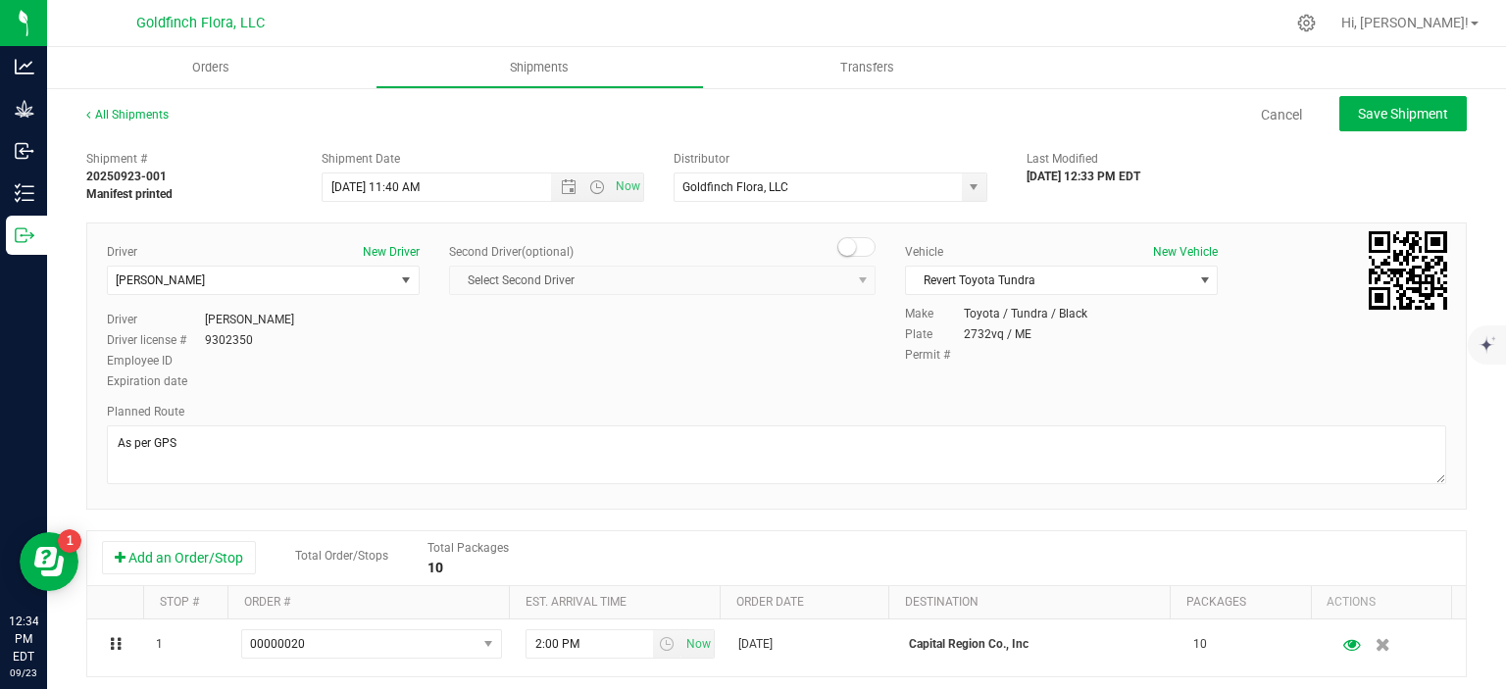
click at [620, 348] on div "Driver New Driver [PERSON_NAME] Select Driver [PERSON_NAME] [PERSON_NAME] [PERS…" at bounding box center [776, 318] width 1368 height 150
click at [382, 348] on div "Driver [PERSON_NAME] Driver license # 9302350 Employee ID Expiration date" at bounding box center [263, 350] width 313 height 79
click at [1409, 109] on span "Save Shipment" at bounding box center [1403, 114] width 90 height 16
type input "[DATE] 3:40 PM"
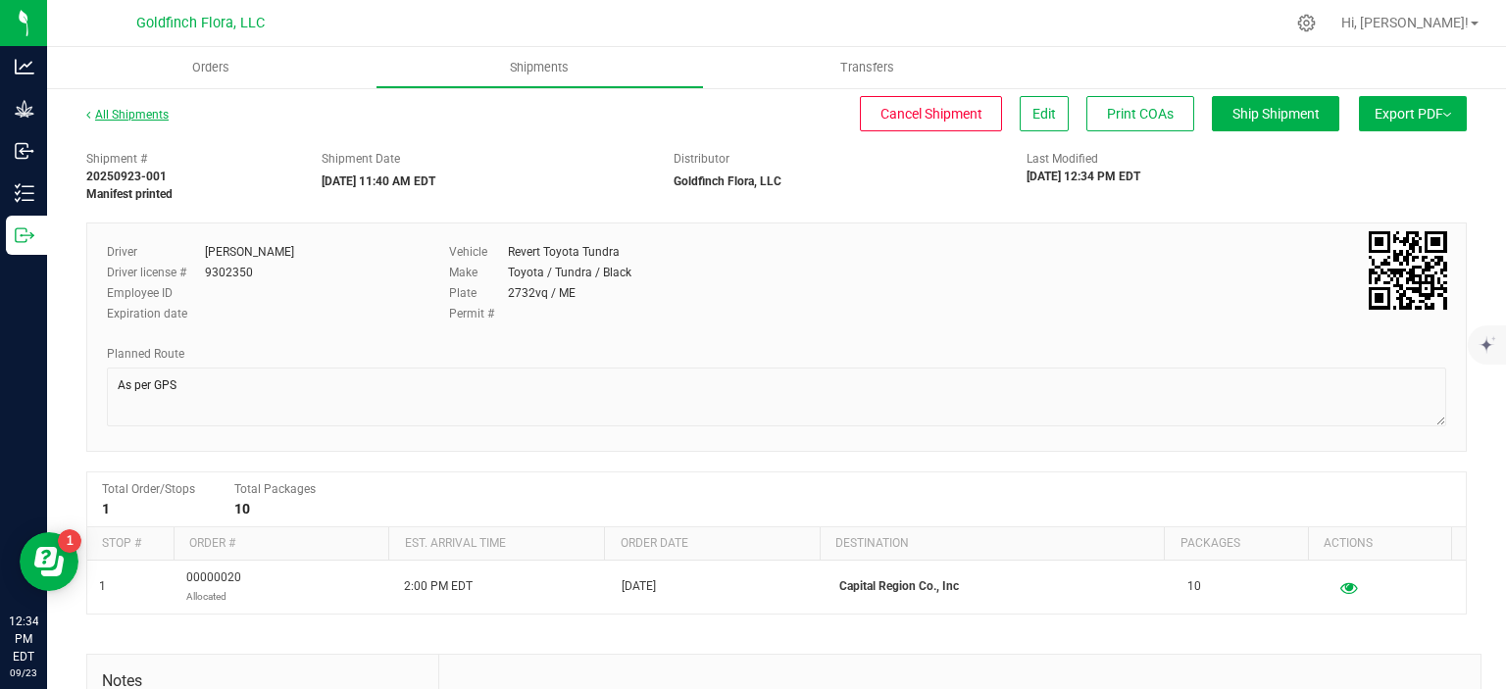
click at [95, 114] on link "All Shipments" at bounding box center [127, 115] width 82 height 14
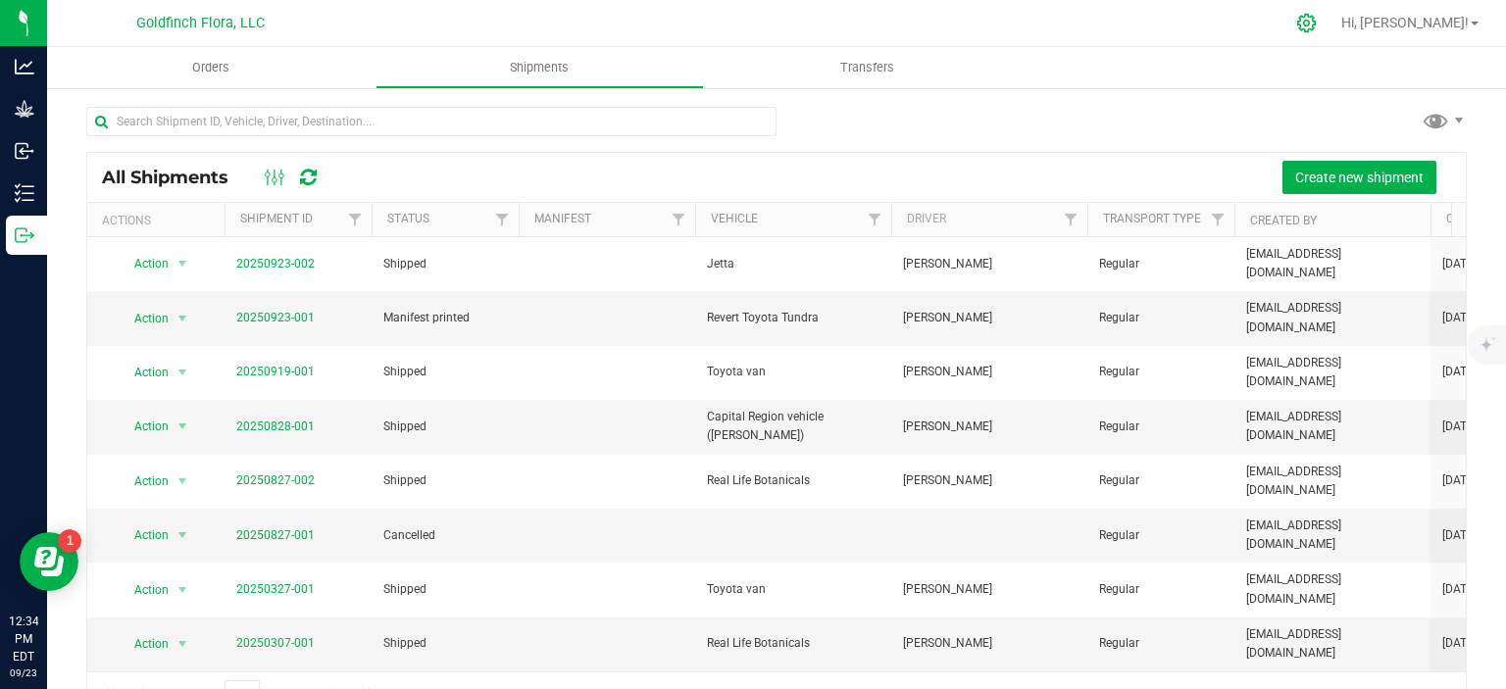
click at [1316, 16] on icon at bounding box center [1306, 23] width 21 height 21
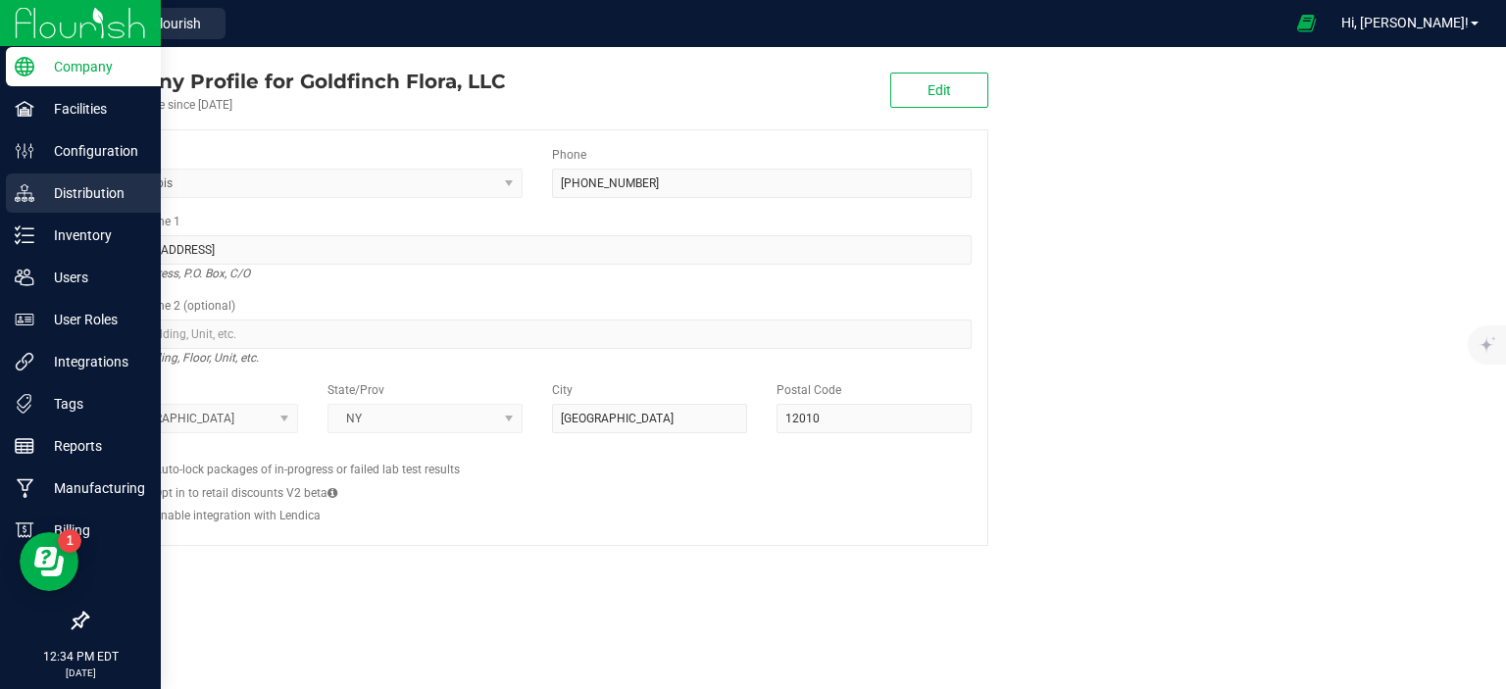
click at [58, 189] on p "Distribution" at bounding box center [93, 193] width 118 height 24
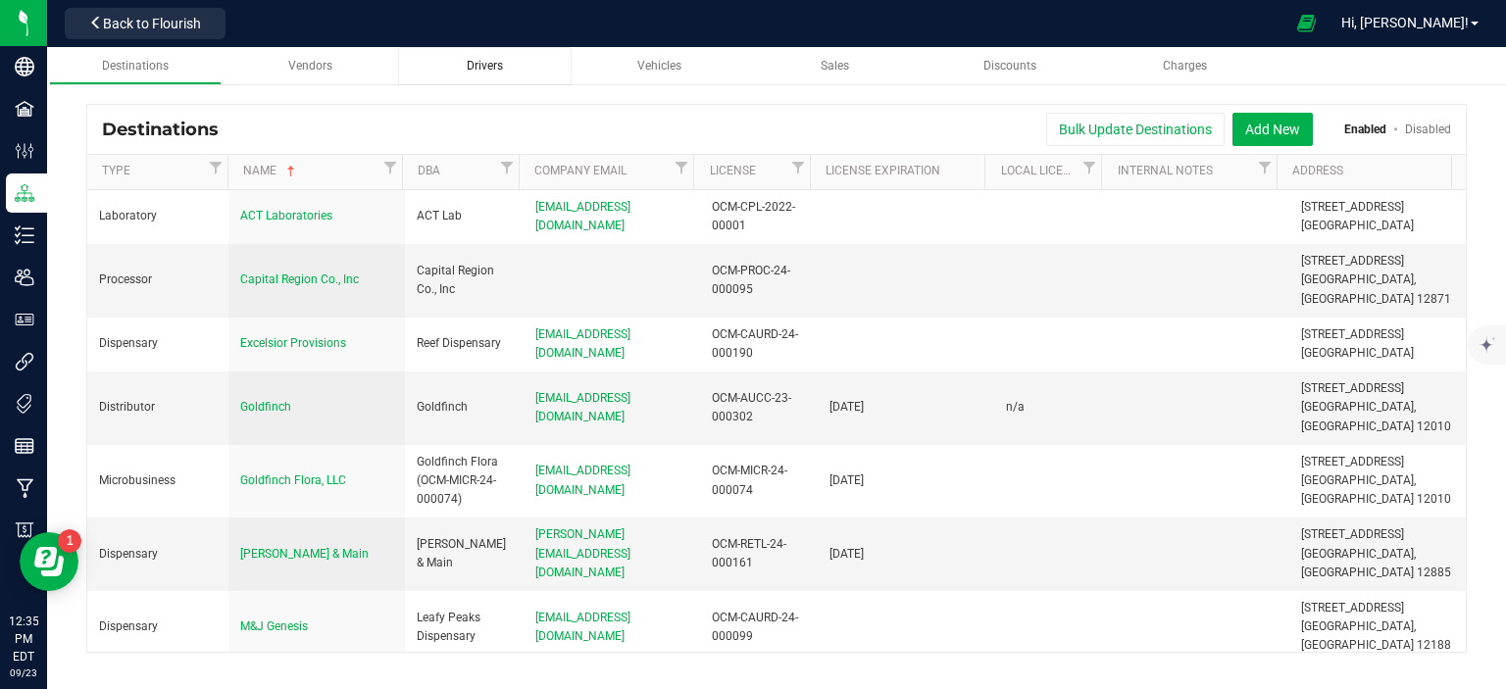
click at [486, 71] on span "Drivers" at bounding box center [485, 66] width 36 height 14
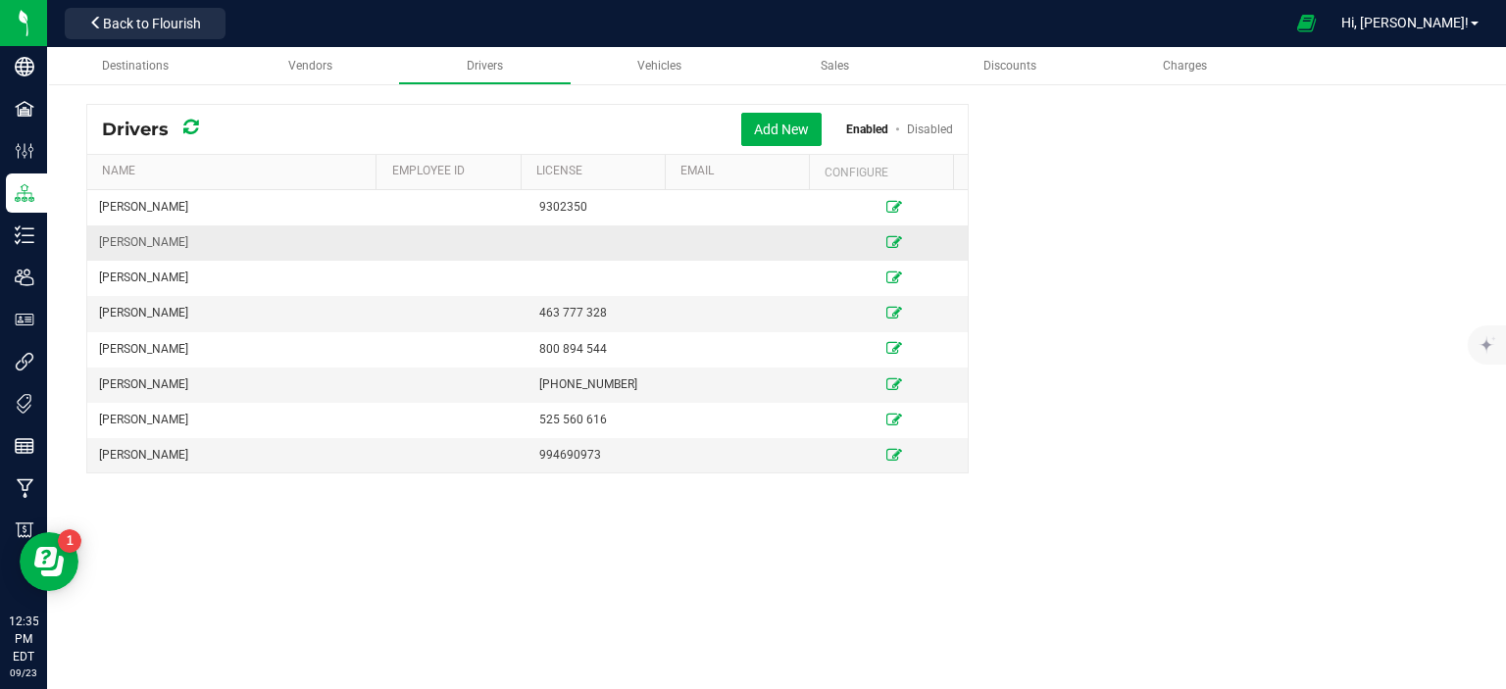
click at [941, 243] on td at bounding box center [893, 242] width 147 height 35
click at [886, 238] on icon at bounding box center [894, 242] width 16 height 12
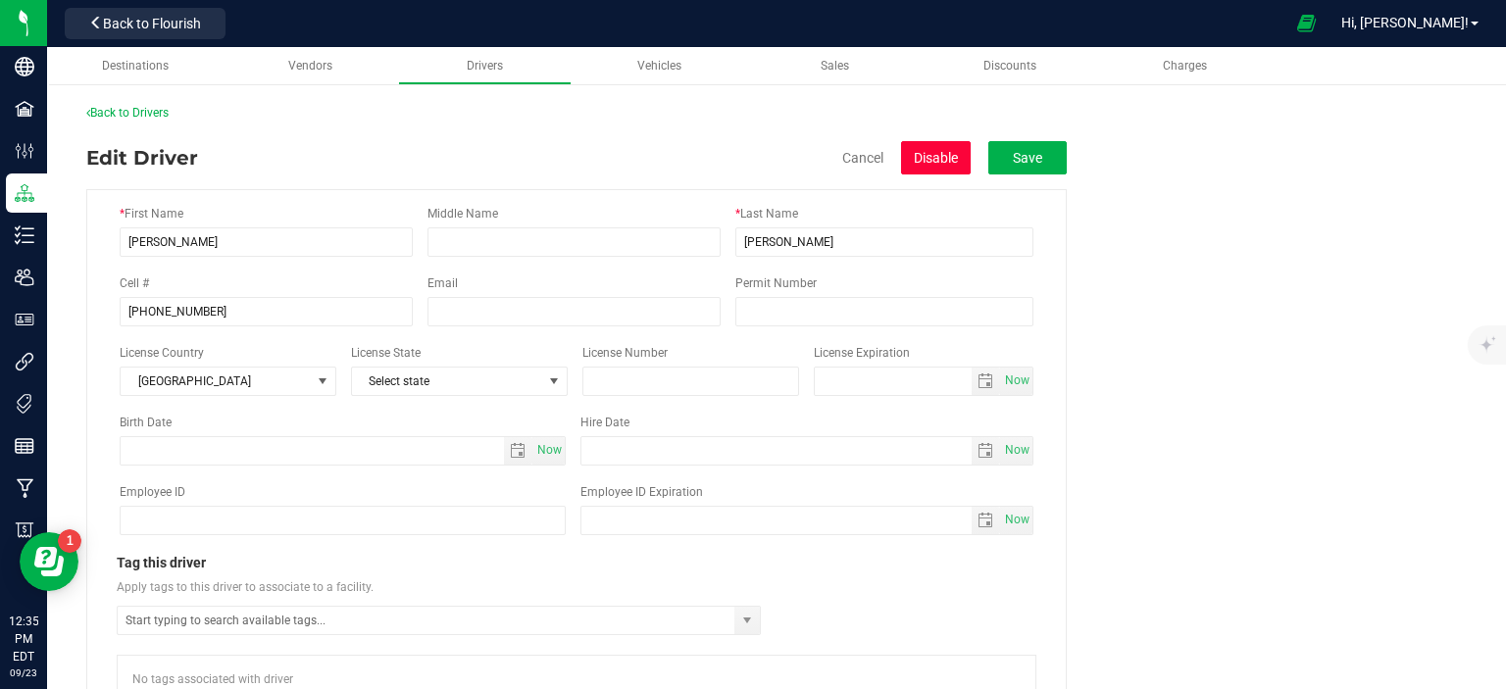
click at [945, 160] on button "Disable" at bounding box center [936, 157] width 70 height 33
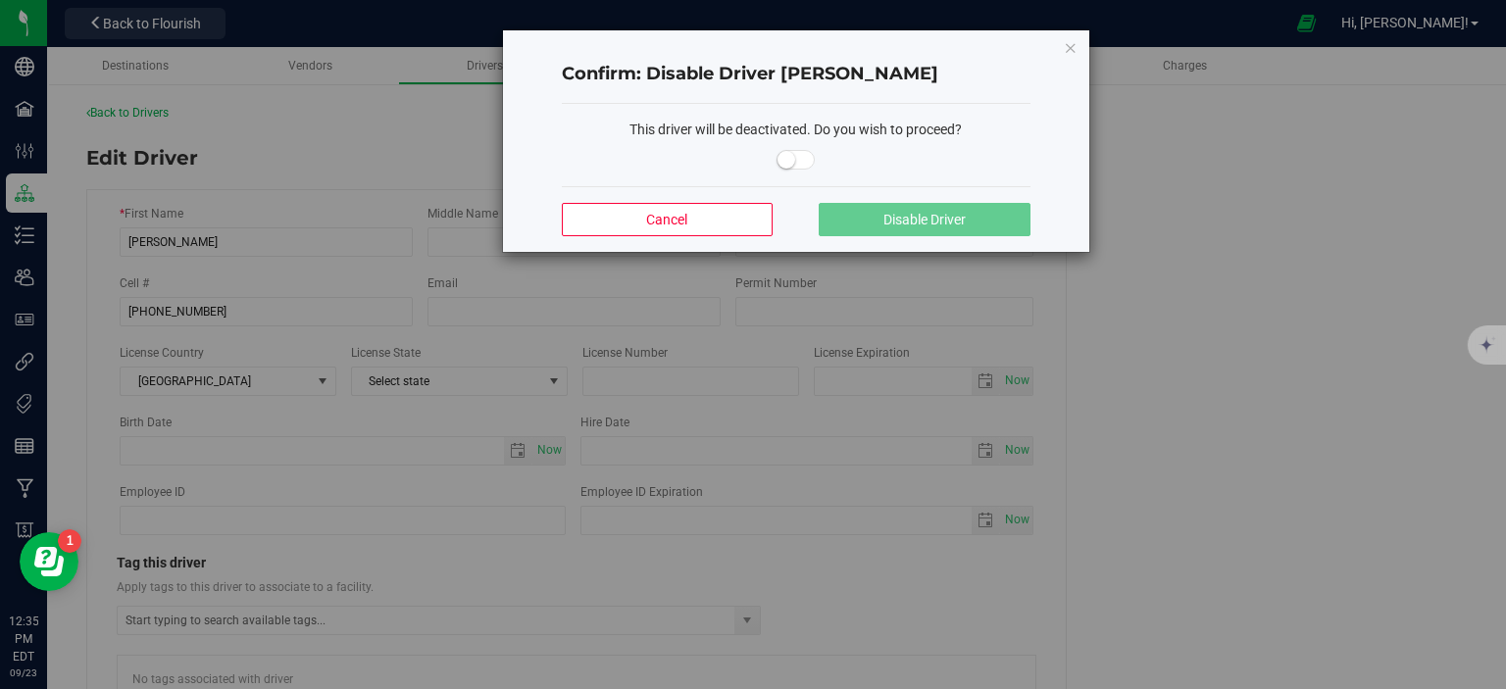
click at [788, 162] on small at bounding box center [786, 160] width 18 height 18
click at [925, 219] on span "Disable Driver" at bounding box center [924, 220] width 82 height 16
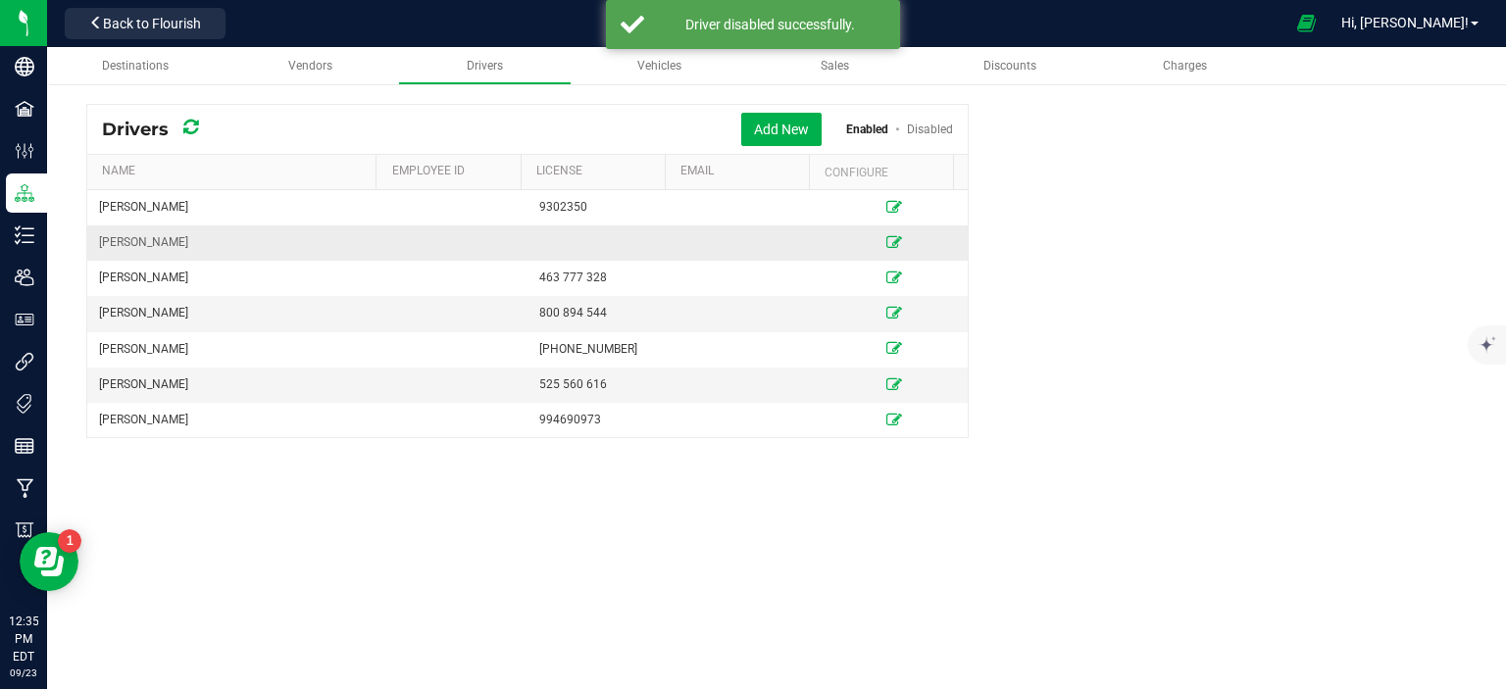
click at [886, 242] on icon at bounding box center [894, 242] width 16 height 12
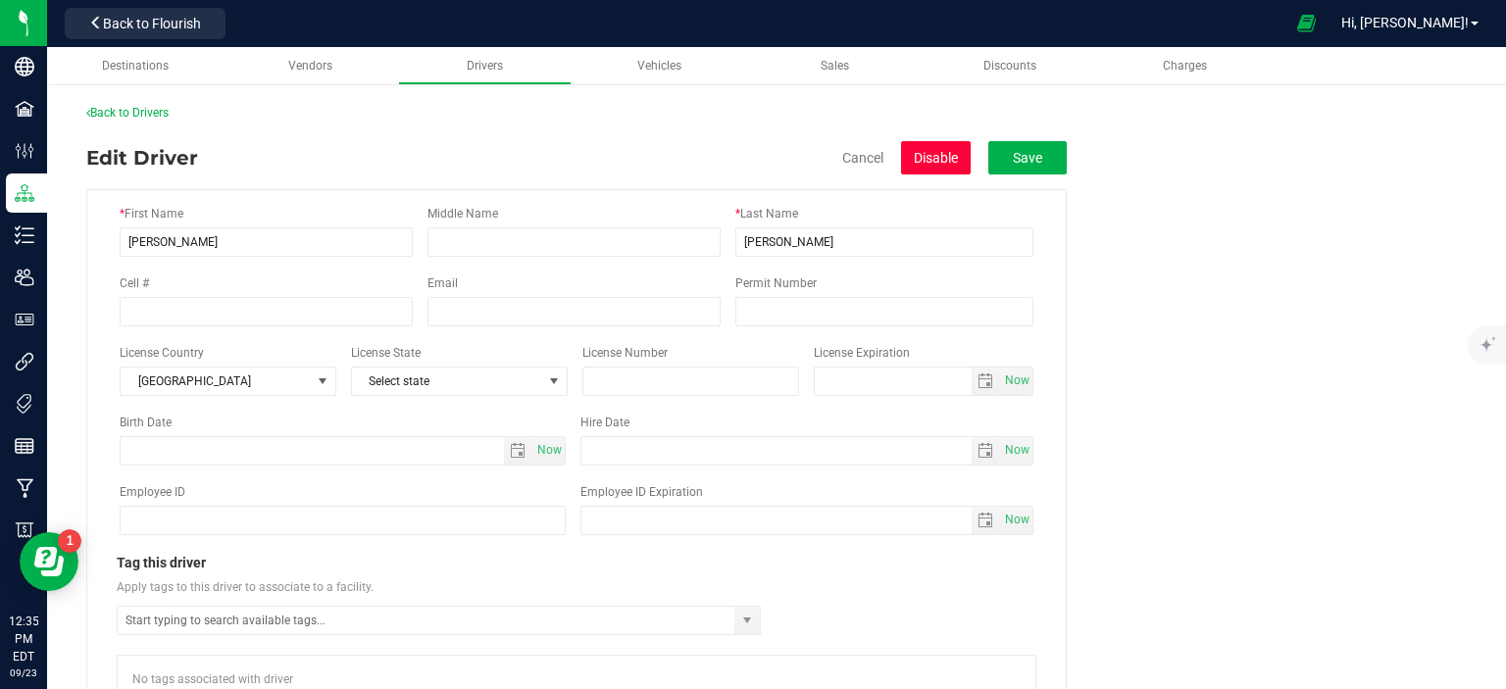
click at [935, 154] on button "Disable" at bounding box center [936, 157] width 70 height 33
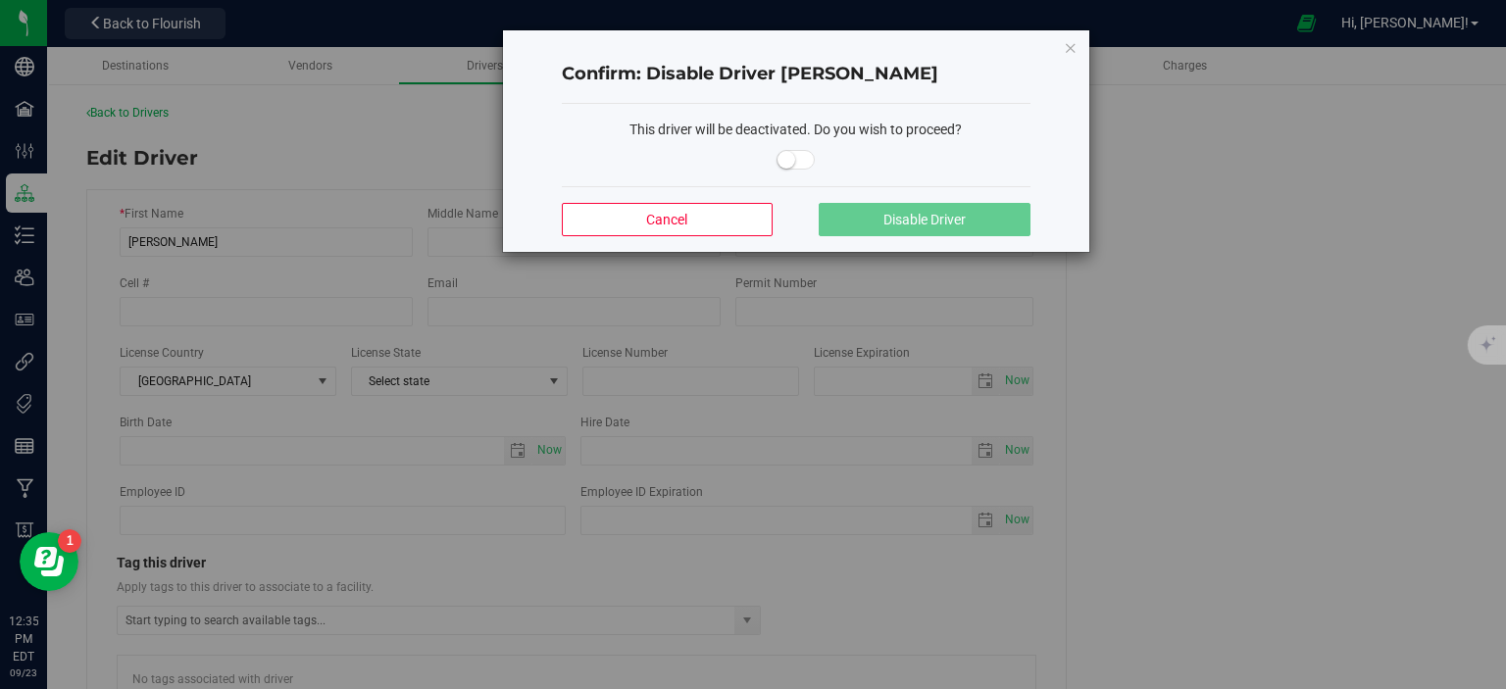
click at [783, 155] on small at bounding box center [786, 160] width 18 height 18
click at [879, 217] on button "Disable Driver" at bounding box center [923, 219] width 211 height 33
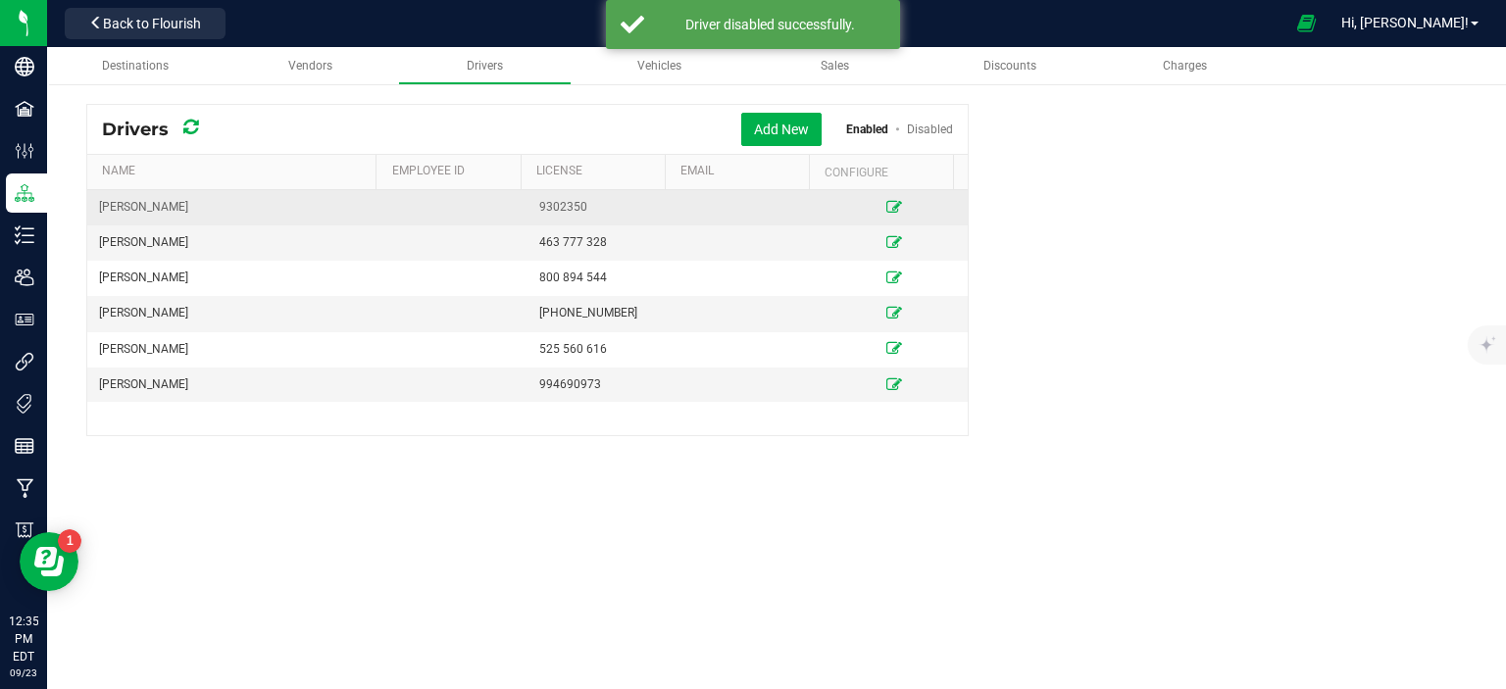
click at [886, 204] on icon at bounding box center [894, 207] width 16 height 12
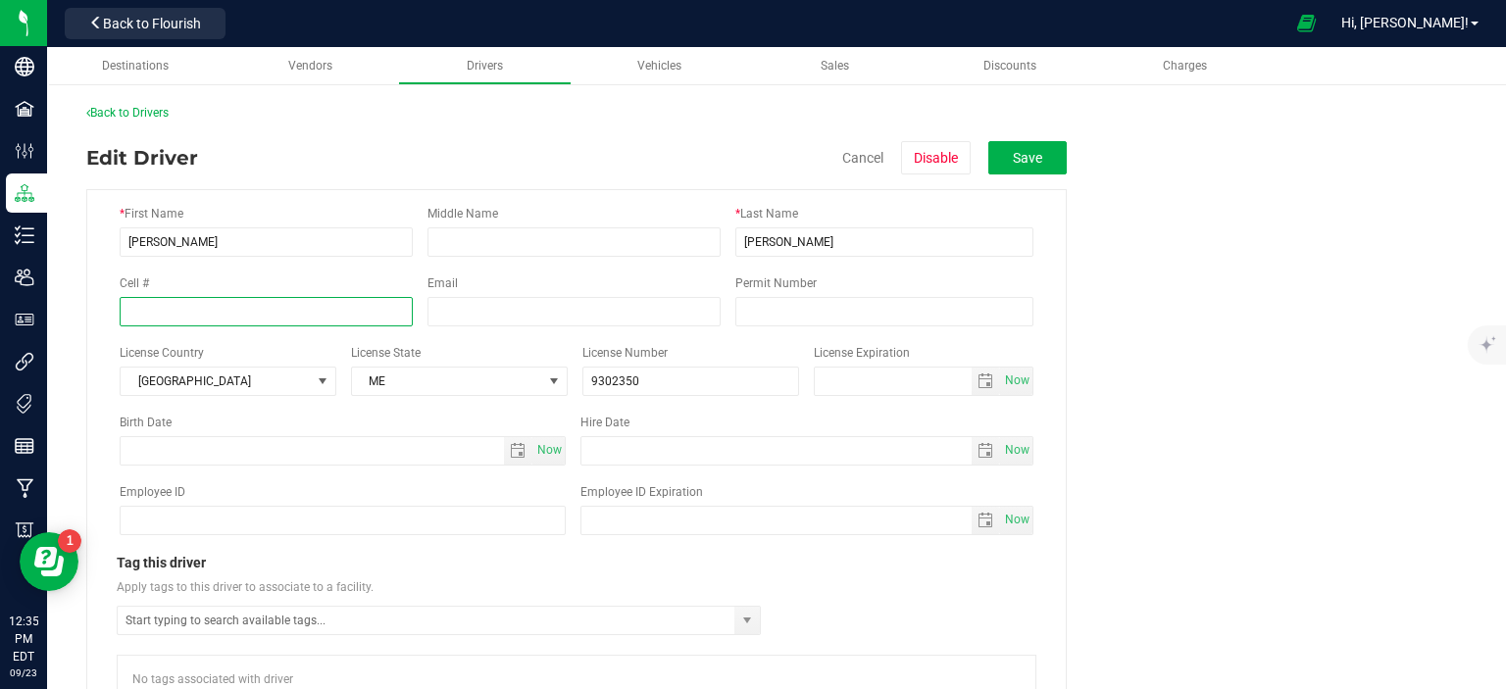
click at [221, 313] on input "tel" at bounding box center [266, 311] width 293 height 29
type input "[PHONE_NUMBER]"
click at [1462, 333] on div "Back to Drivers Edit Driver Cancel Disable Save * First Name [PERSON_NAME] Midd…" at bounding box center [776, 411] width 1459 height 655
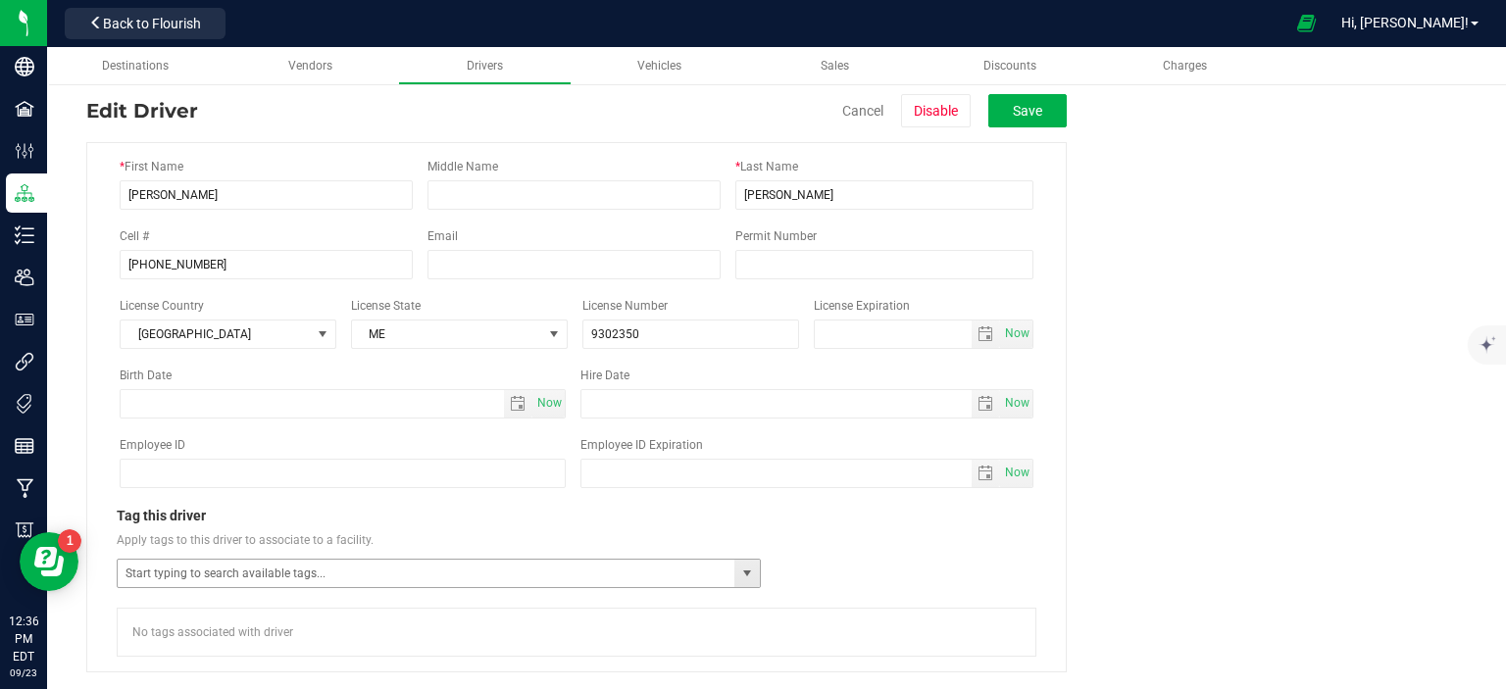
click at [748, 571] on span "select" at bounding box center [747, 574] width 16 height 16
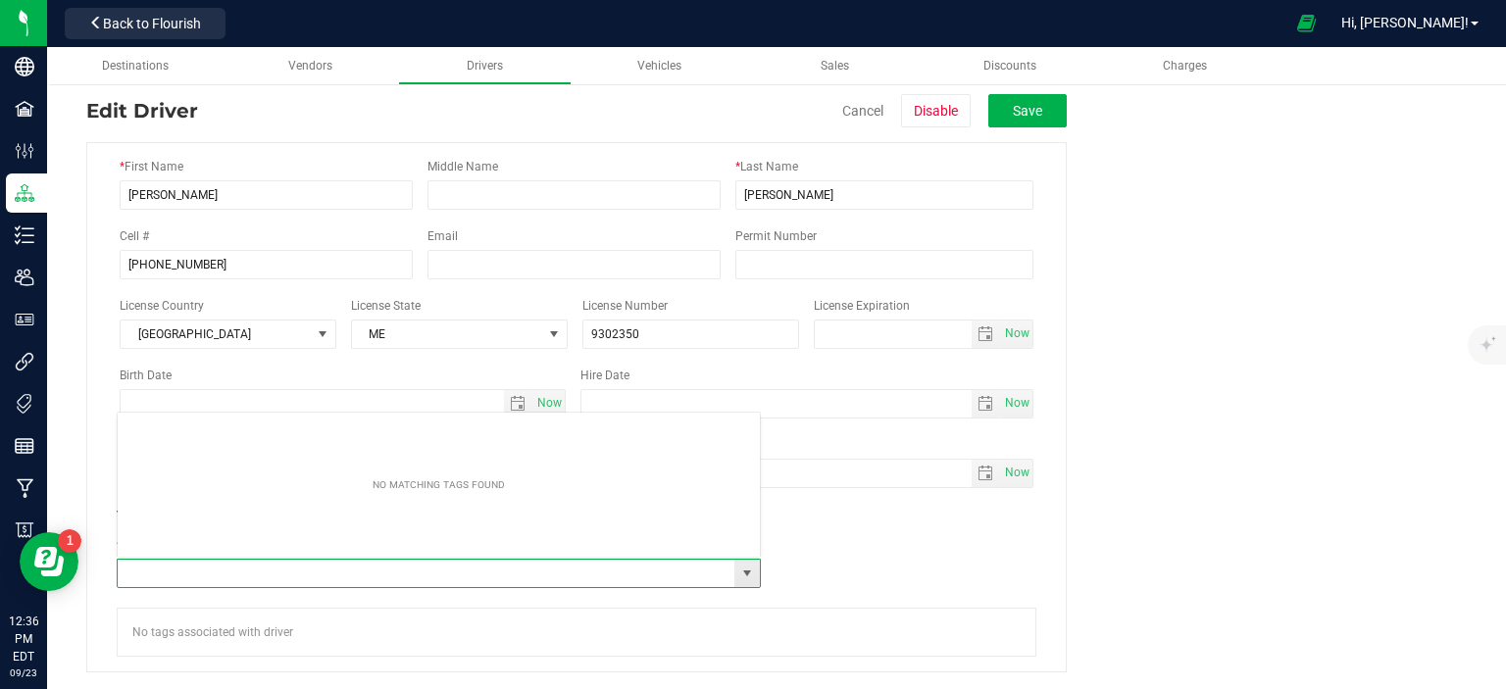
click at [657, 574] on input "text" at bounding box center [427, 573] width 618 height 27
click at [942, 571] on div "Tag this driver Apply tags to this driver to associate to a facility." at bounding box center [576, 547] width 919 height 82
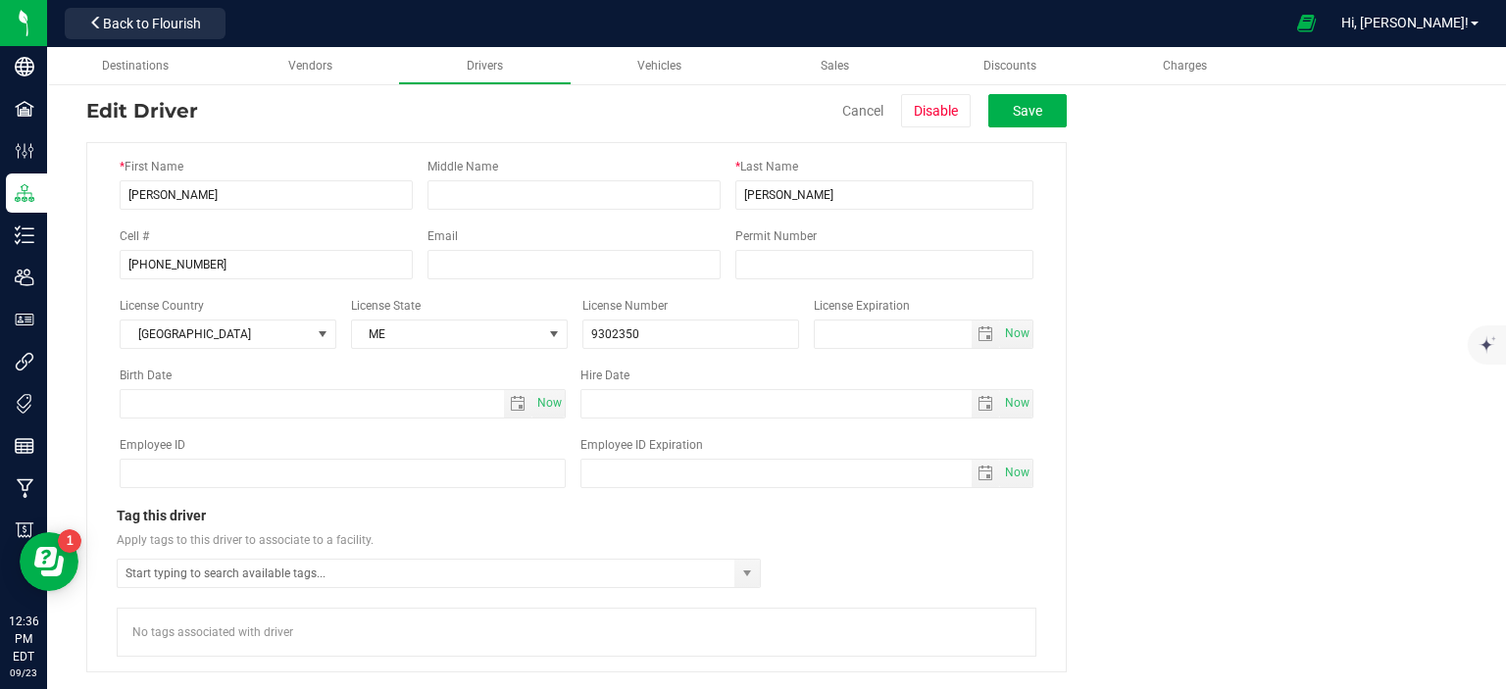
scroll to position [0, 0]
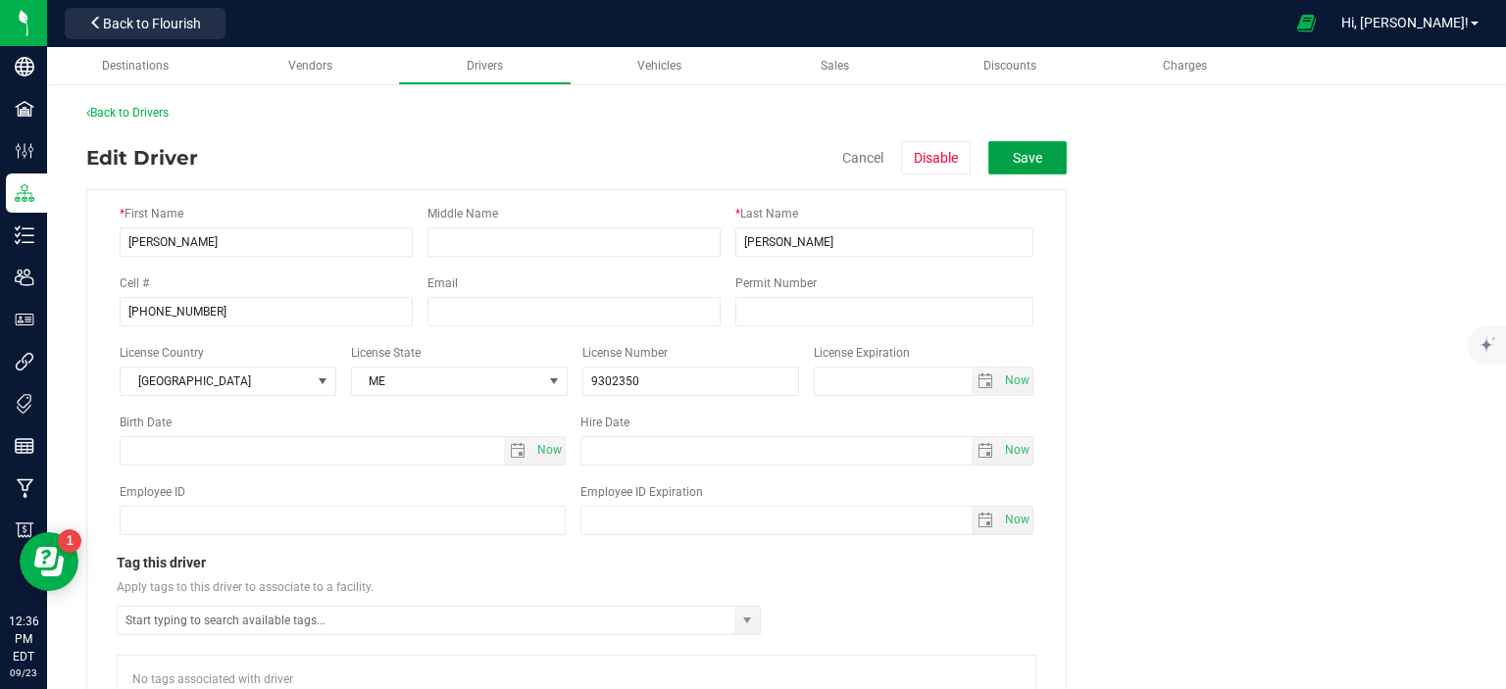
click at [1038, 154] on button "Save" at bounding box center [1027, 157] width 78 height 33
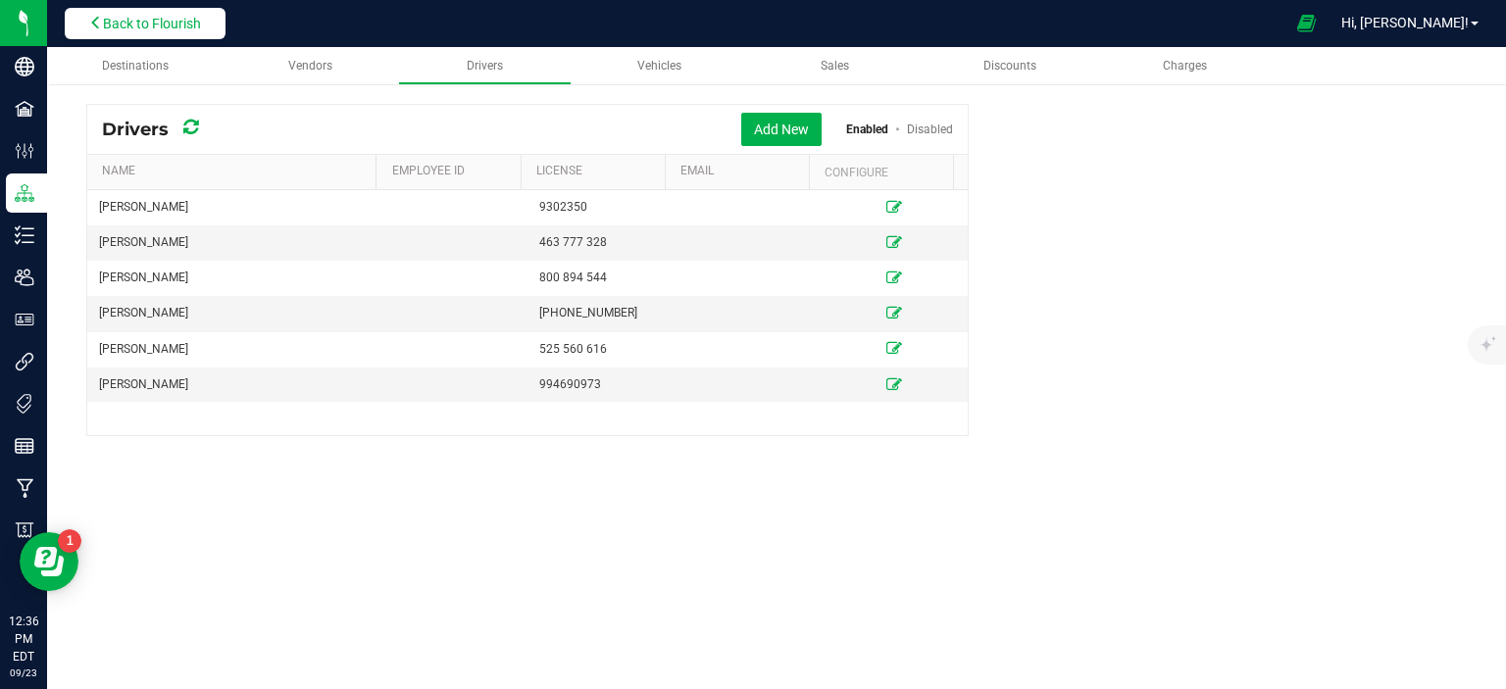
click at [196, 27] on span "Back to Flourish" at bounding box center [152, 24] width 98 height 16
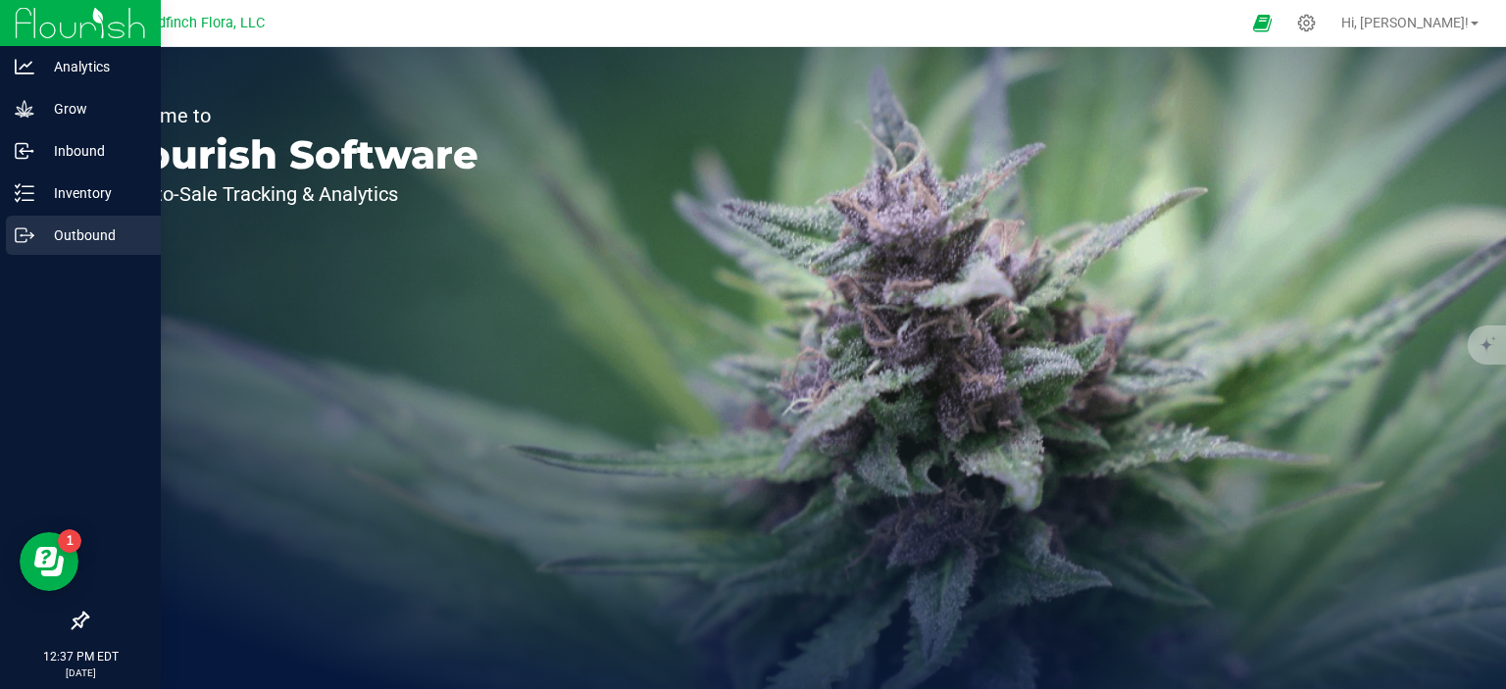
click at [59, 229] on p "Outbound" at bounding box center [93, 235] width 118 height 24
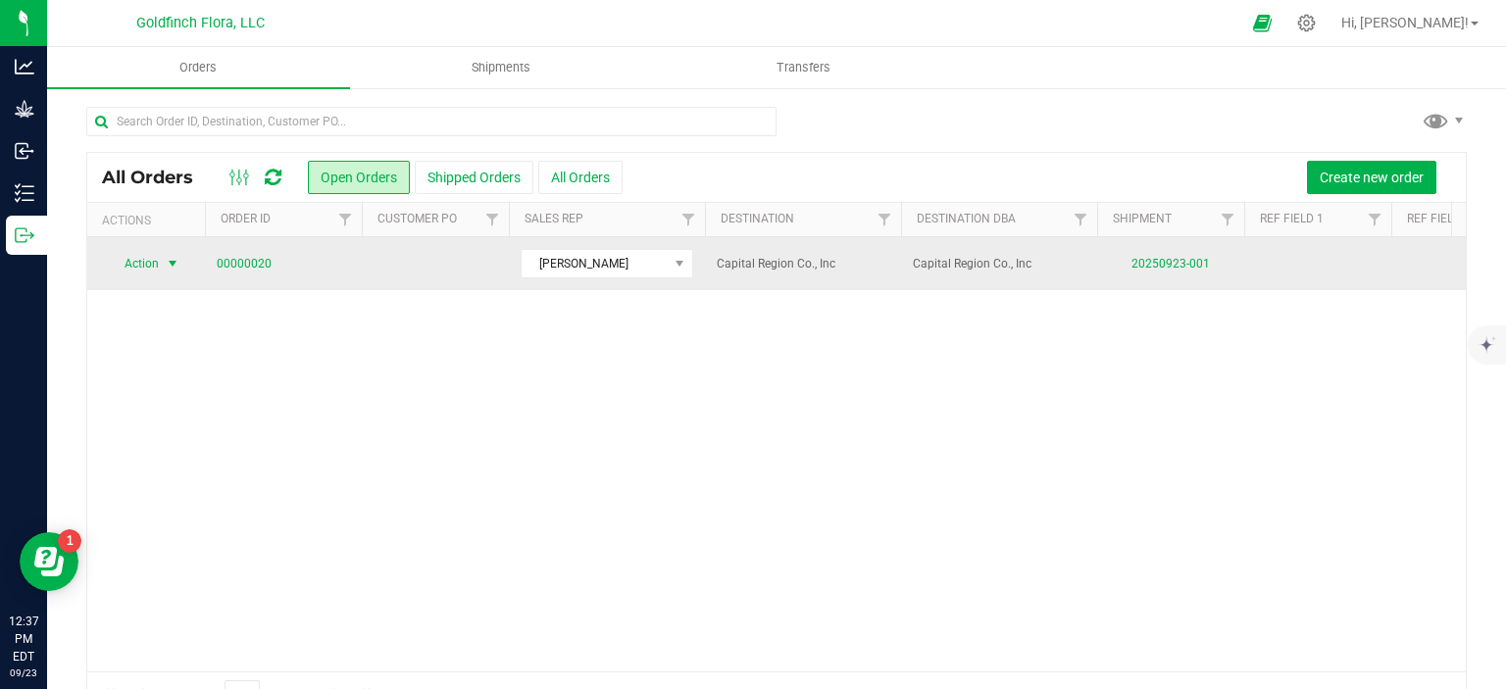
click at [174, 258] on span "select" at bounding box center [173, 264] width 16 height 16
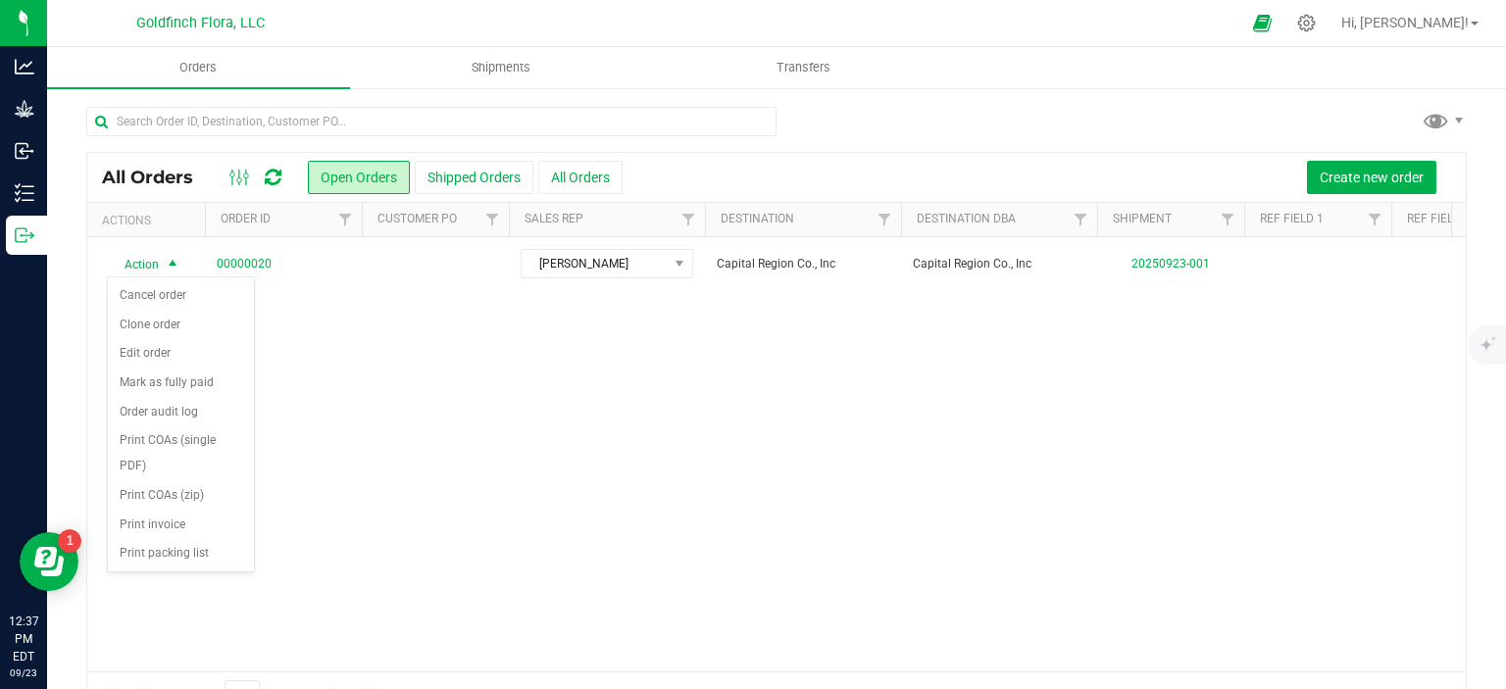
click at [443, 425] on div "Action Action Cancel order Clone order Edit order Mark as fully paid Order audi…" at bounding box center [776, 454] width 1378 height 434
click at [519, 70] on span "Shipments" at bounding box center [501, 68] width 112 height 18
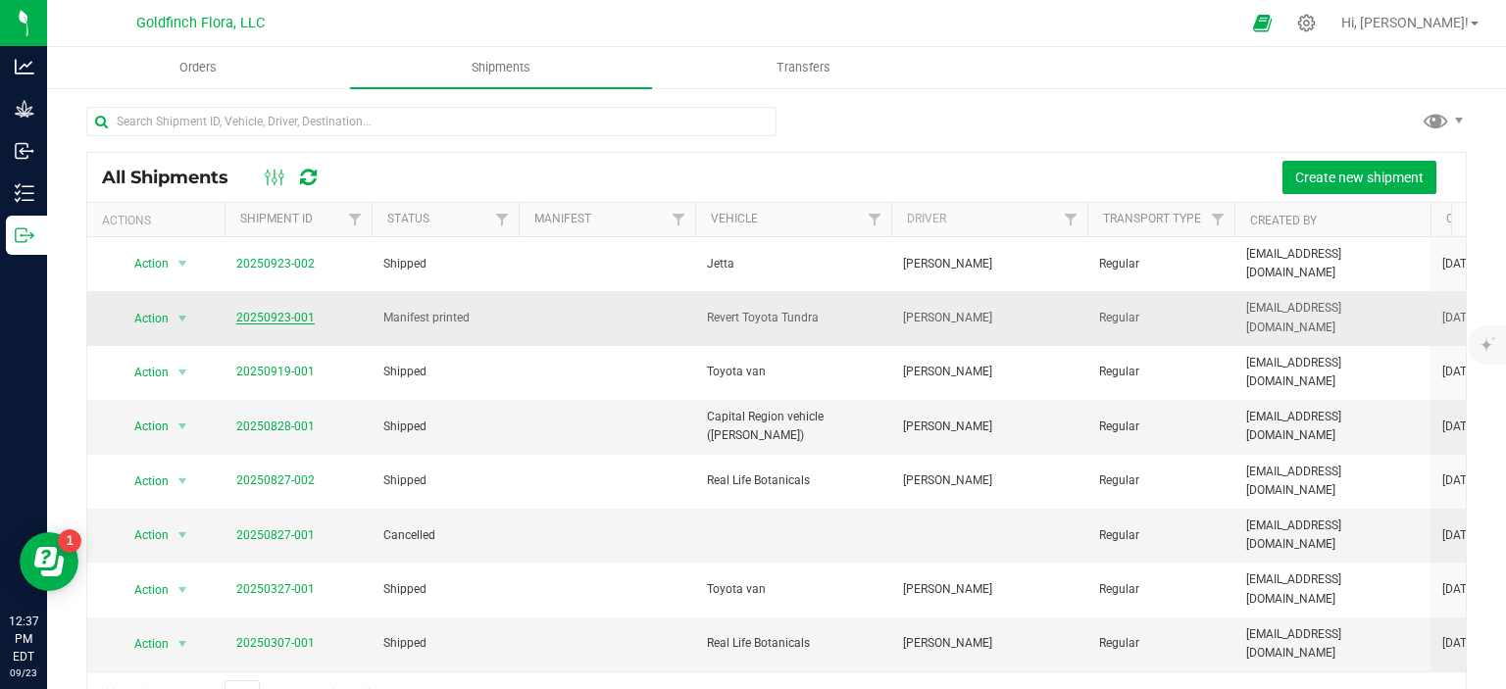
click at [302, 317] on link "20250923-001" at bounding box center [275, 318] width 78 height 14
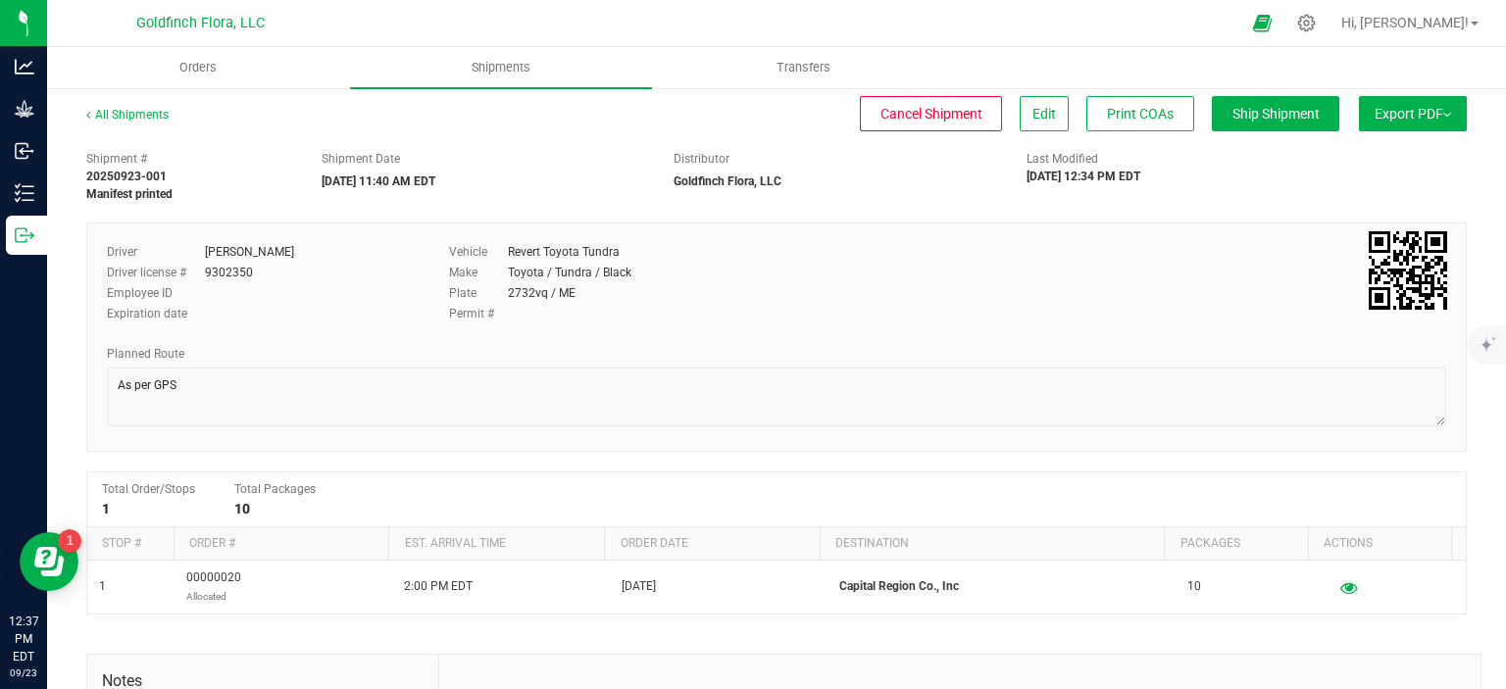
click at [1420, 110] on span "Export PDF" at bounding box center [1412, 114] width 76 height 16
click at [1355, 156] on span "Manifest by Package ID" at bounding box center [1383, 157] width 124 height 14
click at [1452, 179] on div "Shipment # 20250923-001 Manifest printed Shipment Date [DATE] 11:40 AM EDT Dist…" at bounding box center [776, 172] width 1409 height 62
click at [219, 68] on span "Orders" at bounding box center [211, 68] width 90 height 18
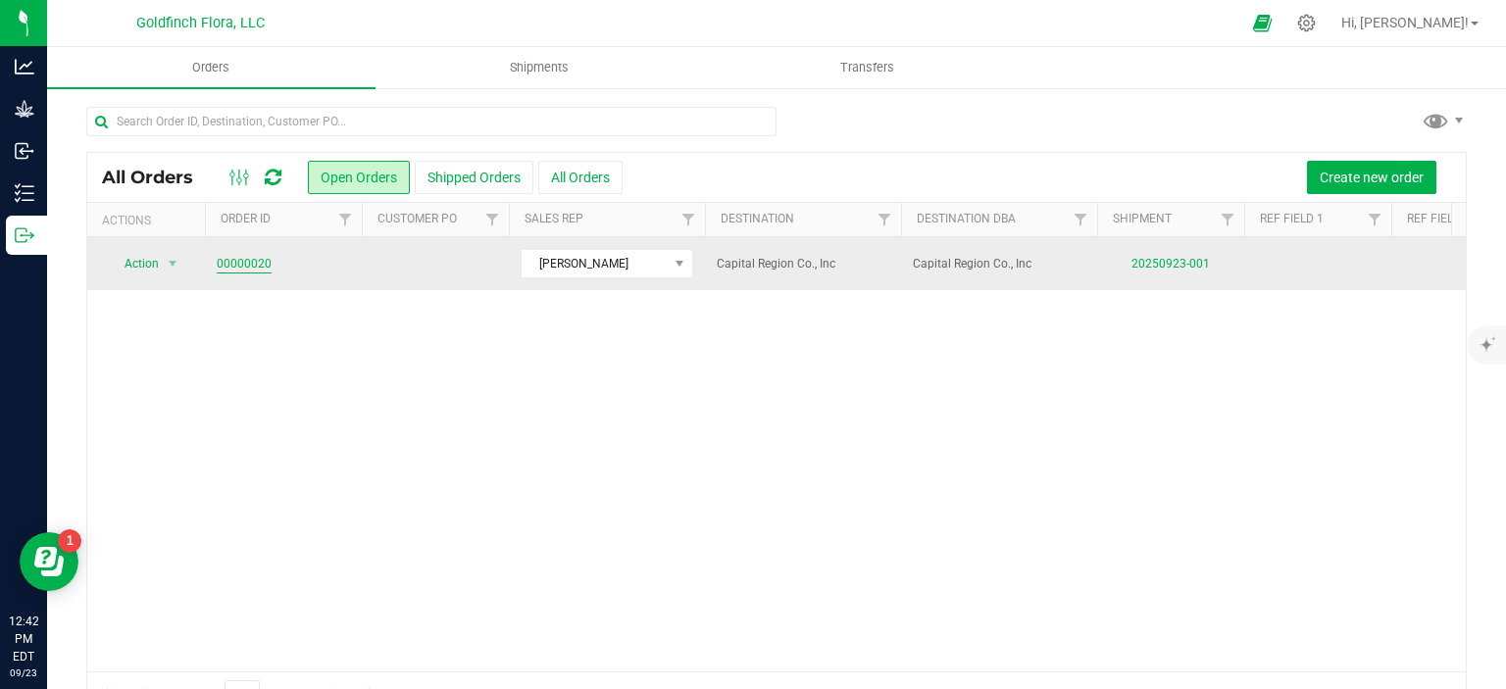
click at [252, 255] on link "00000020" at bounding box center [244, 264] width 55 height 19
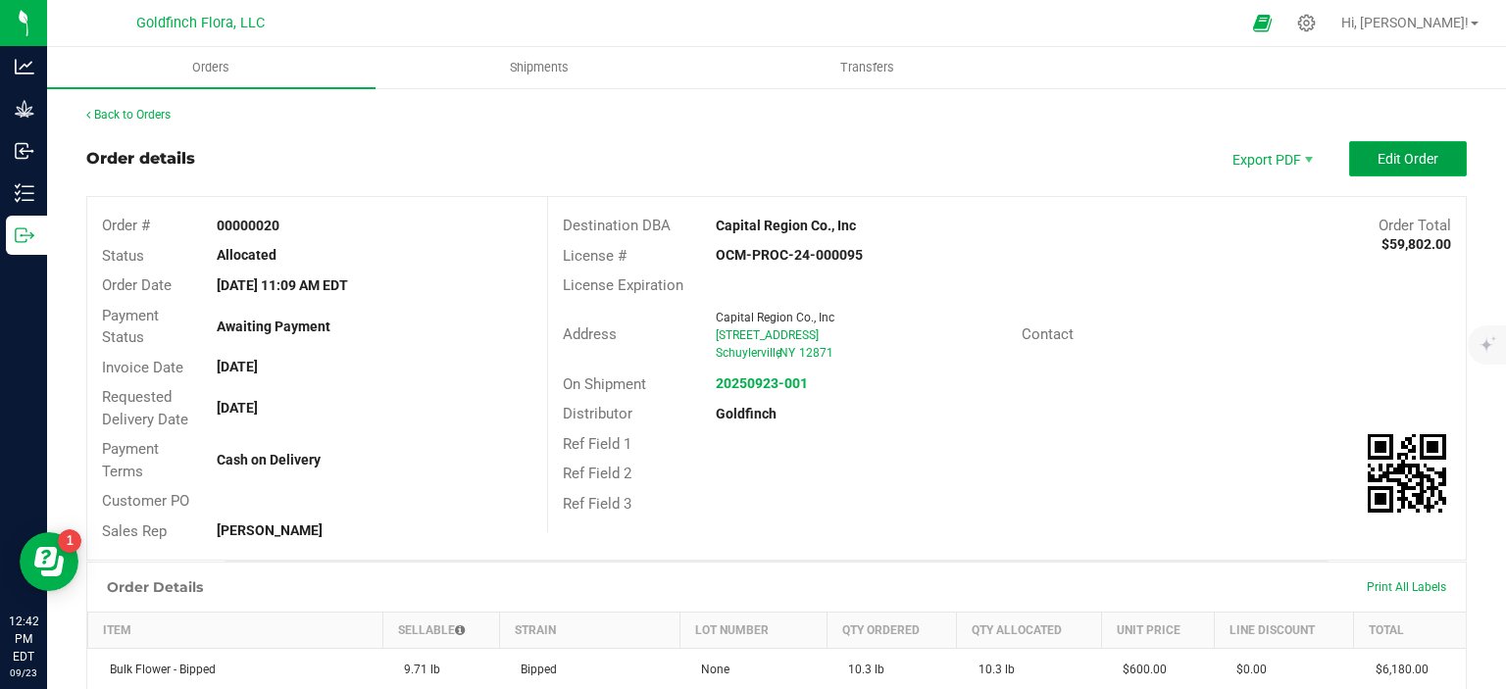
click at [1415, 163] on span "Edit Order" at bounding box center [1407, 159] width 61 height 16
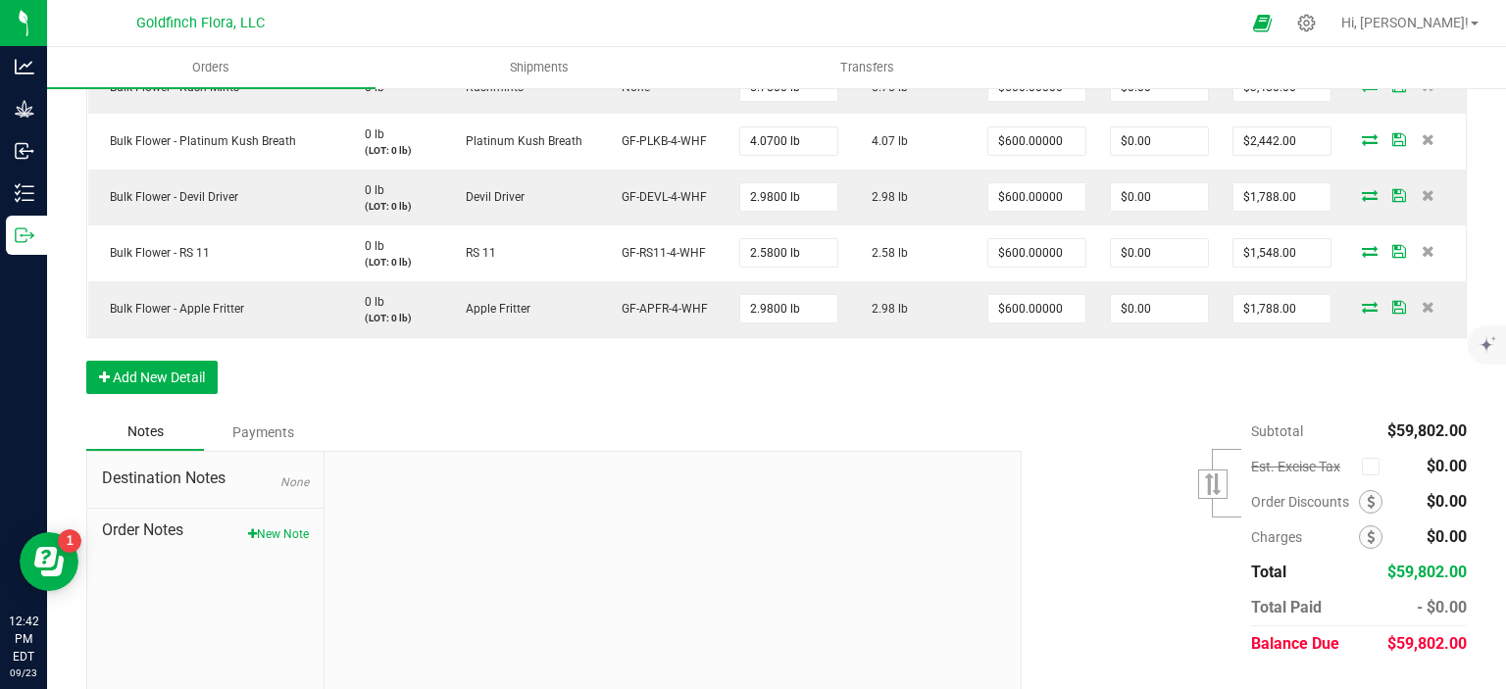
scroll to position [933, 0]
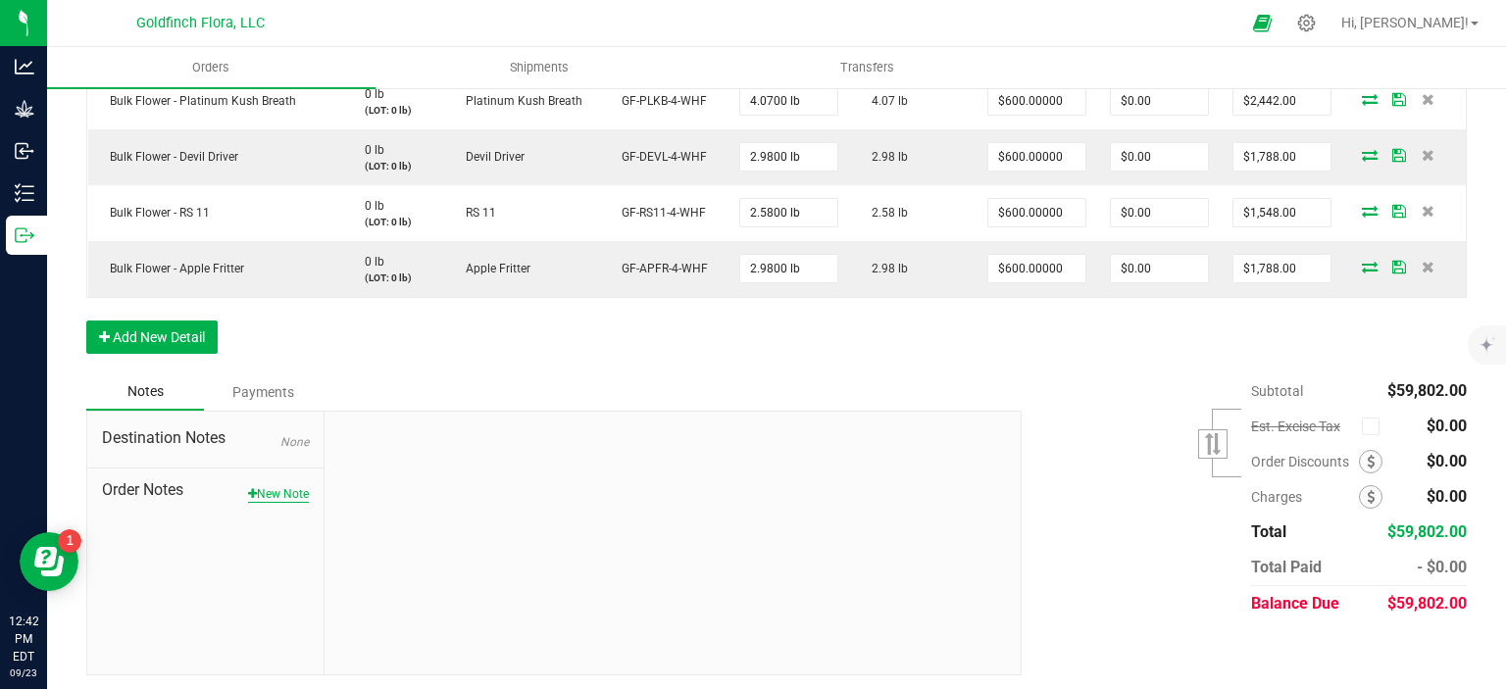
click at [282, 485] on button "New Note" at bounding box center [278, 494] width 61 height 18
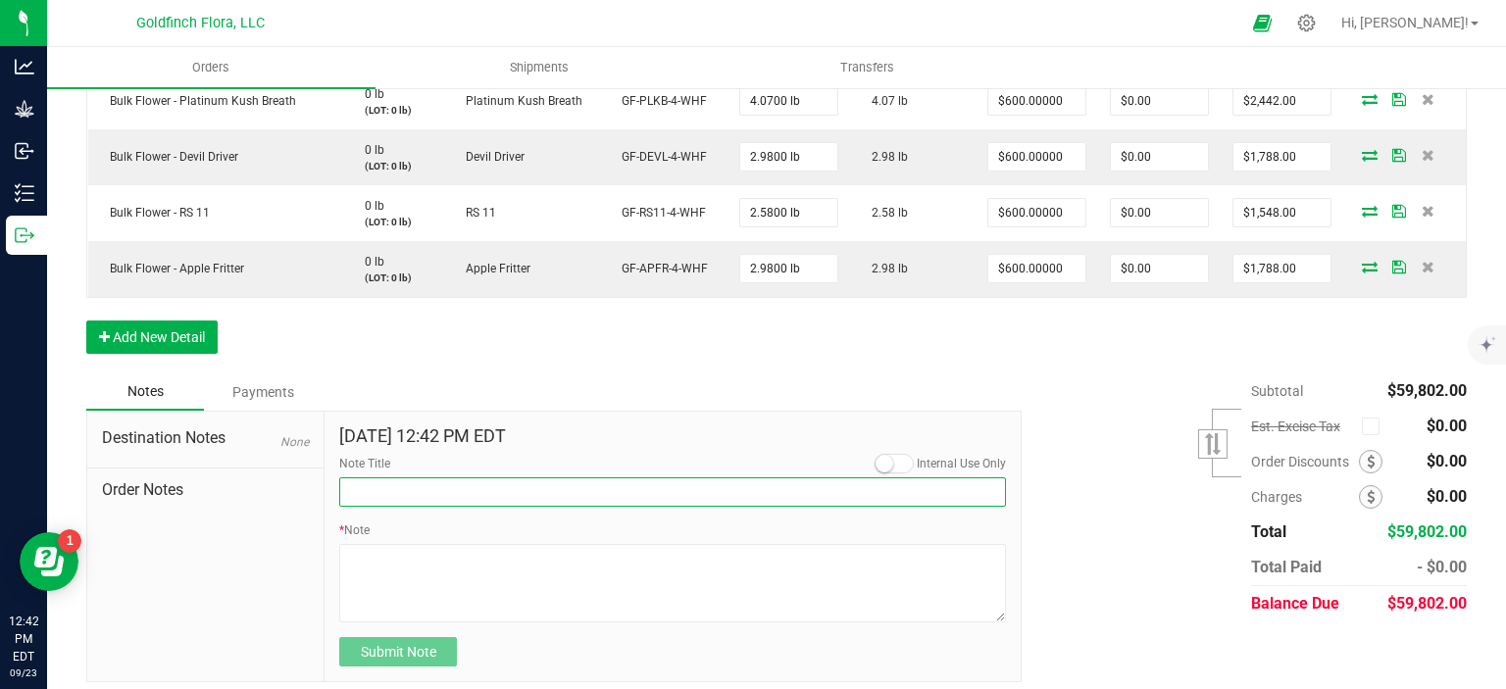
click at [371, 485] on input "Note Title" at bounding box center [672, 491] width 667 height 29
type input "Credit Applied to Account"
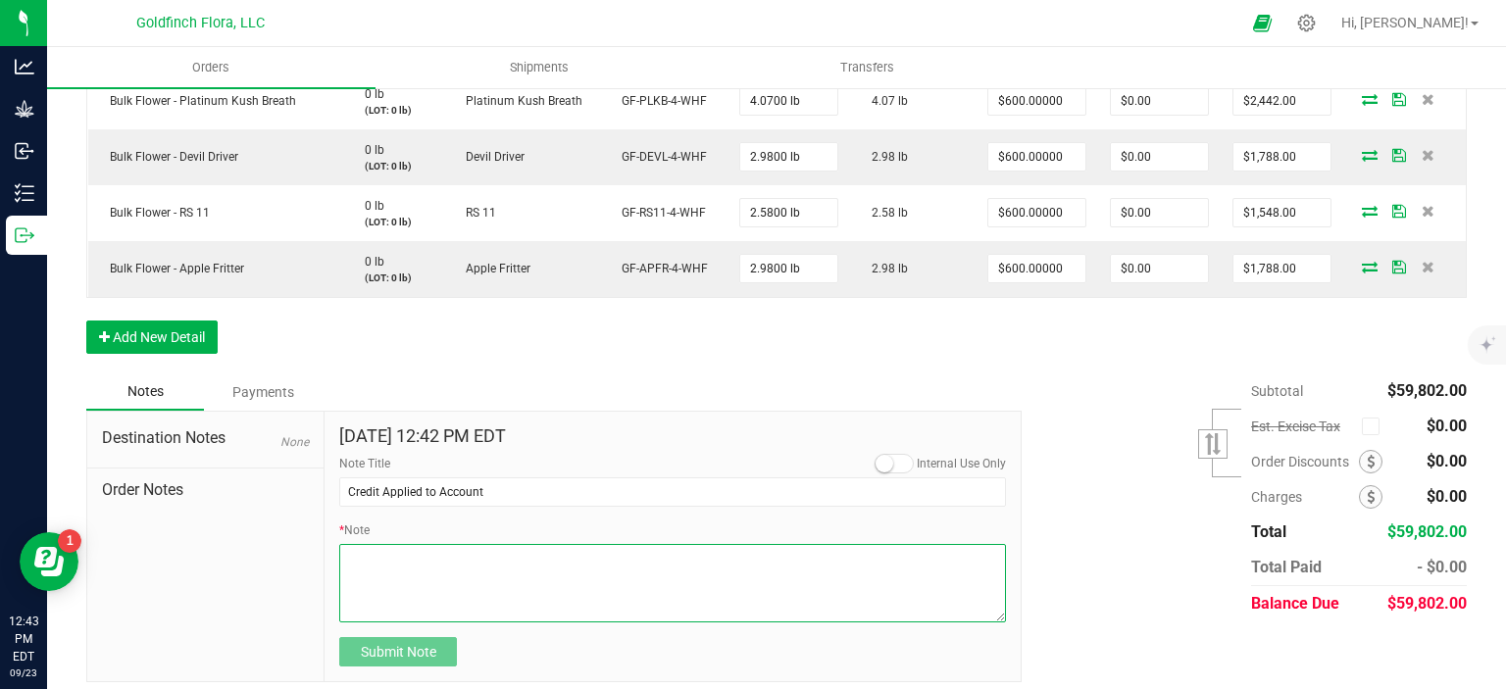
click at [376, 556] on textarea "* Note" at bounding box center [672, 583] width 667 height 78
type textarea "$60,000.00 paid on [DATE]. $198.00 CREDIT to be applied to next order"
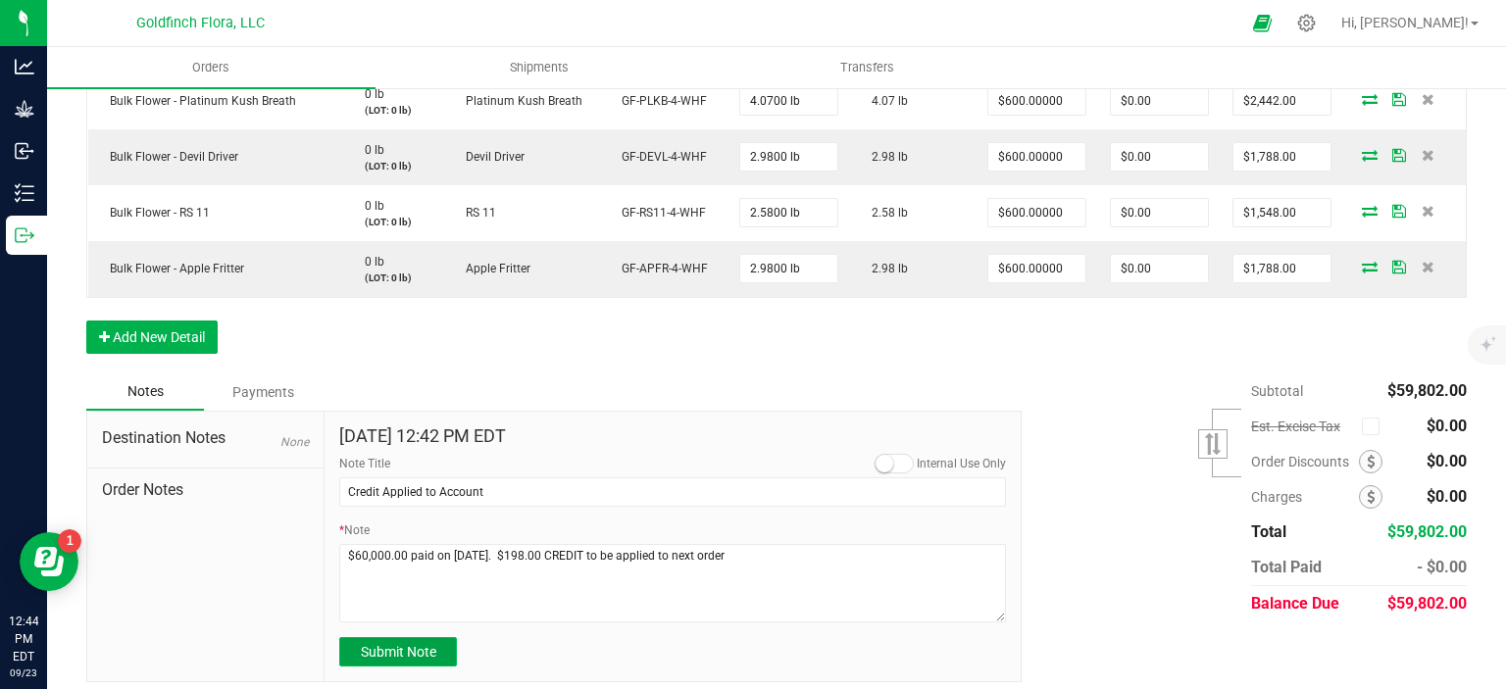
click at [404, 648] on span "Submit Note" at bounding box center [398, 652] width 75 height 16
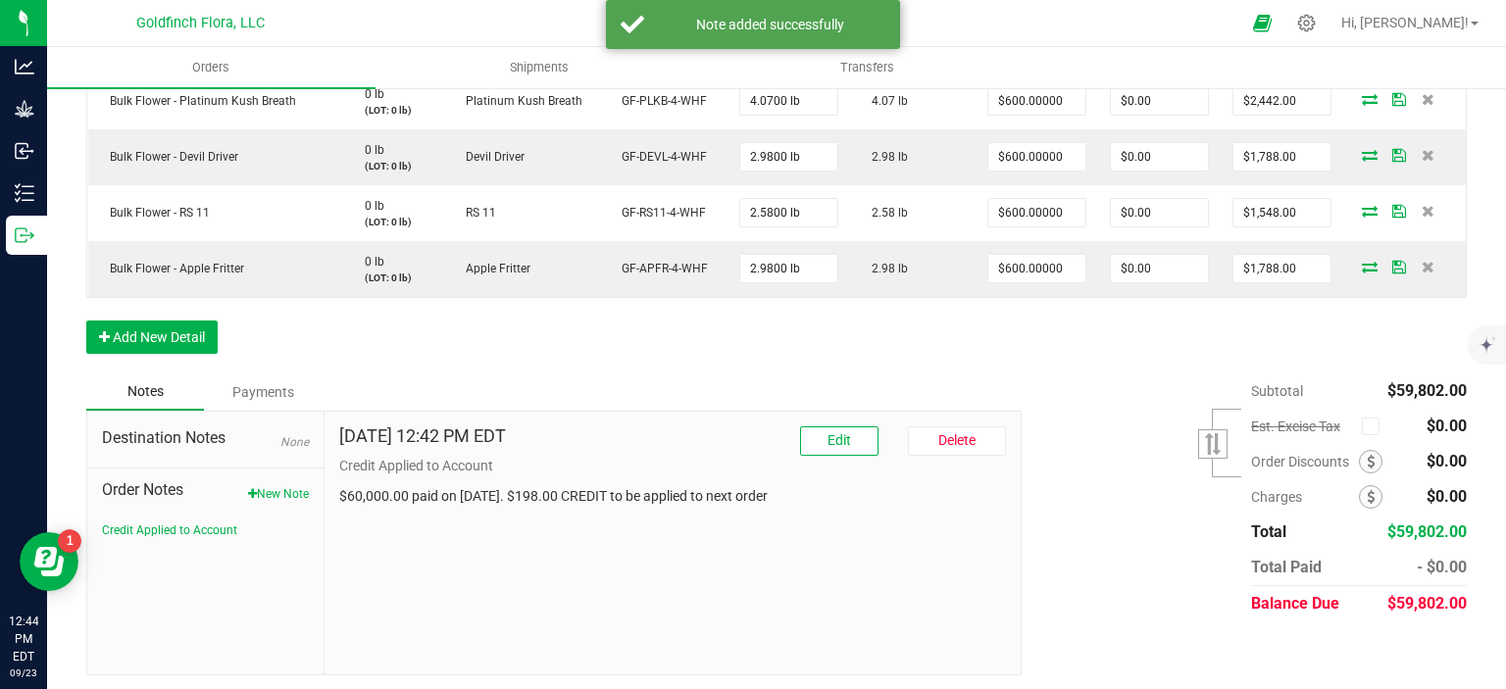
click at [1098, 402] on div "Subtotal $59,802.00 Est. Excise Tax" at bounding box center [1237, 497] width 460 height 248
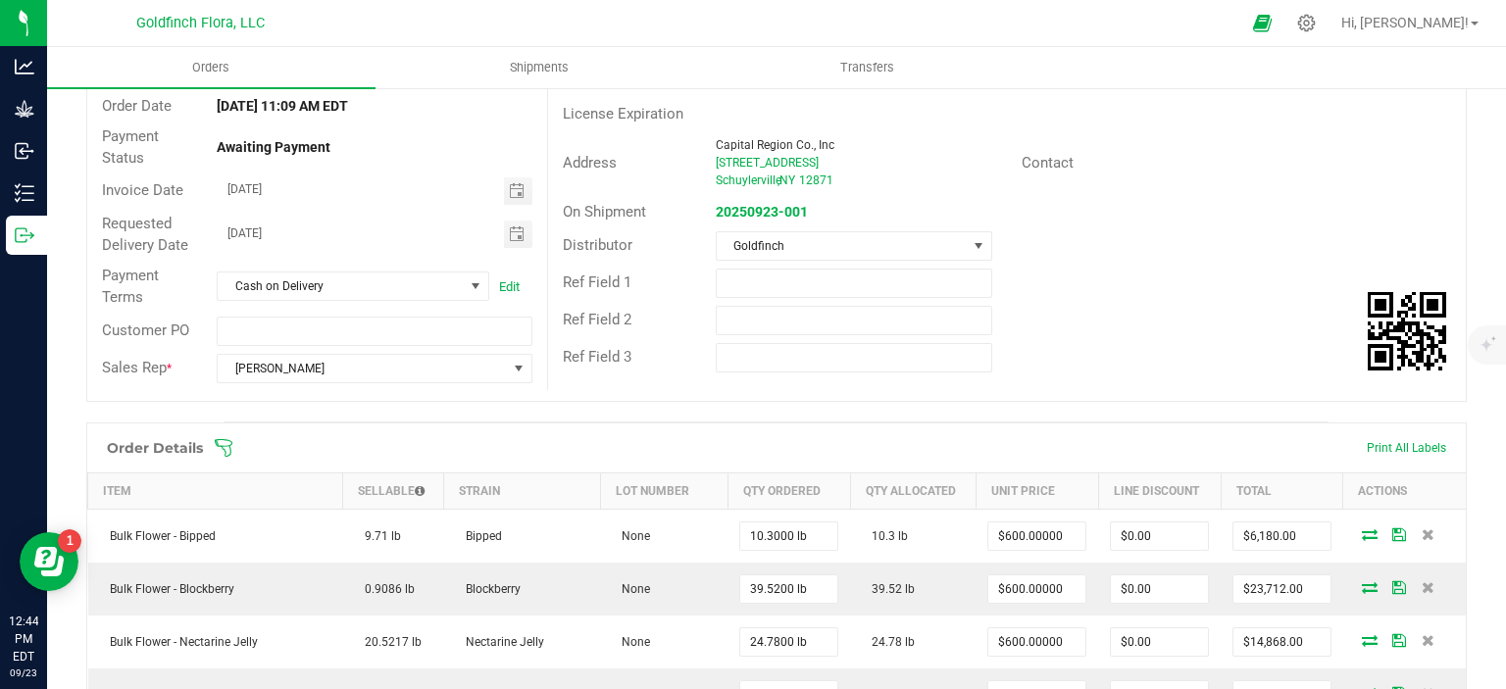
scroll to position [0, 0]
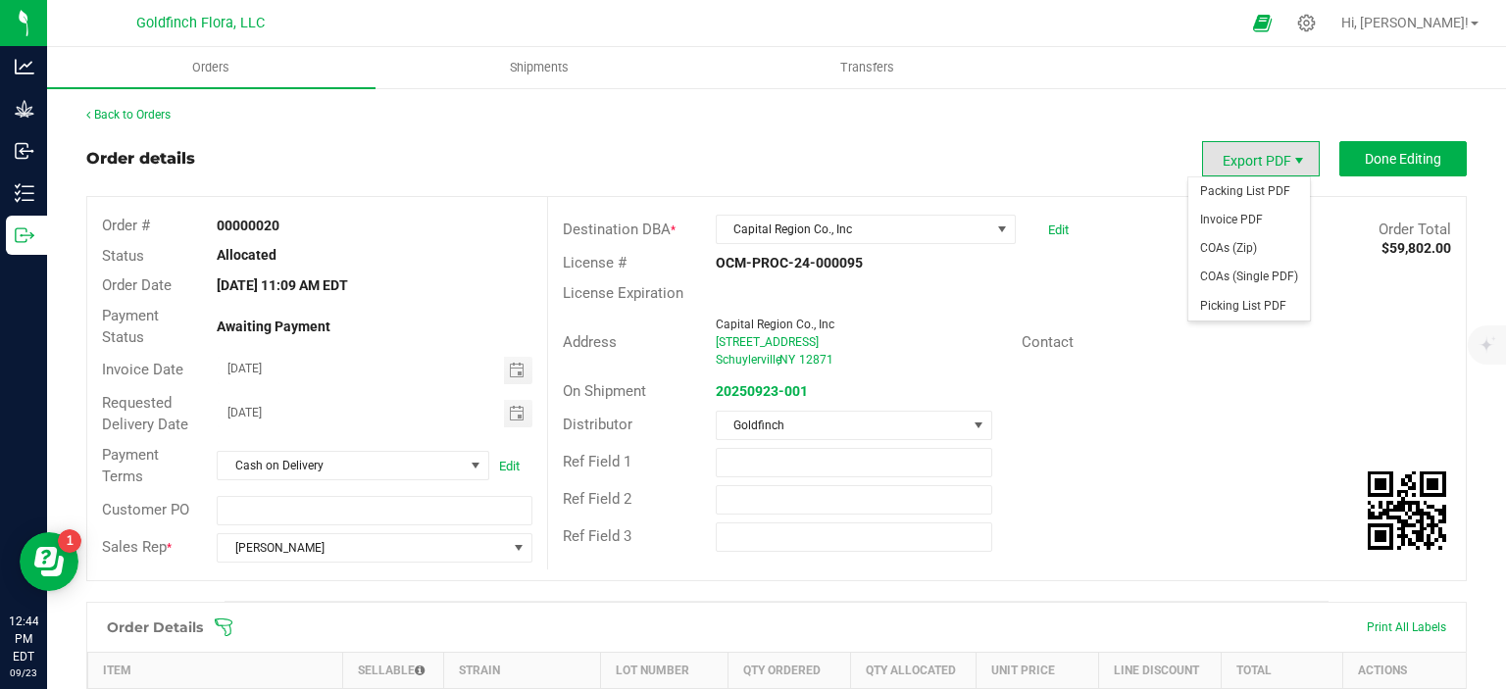
click at [1291, 153] on span "Export PDF" at bounding box center [1299, 161] width 16 height 16
click at [1225, 219] on span "Invoice PDF" at bounding box center [1249, 220] width 122 height 28
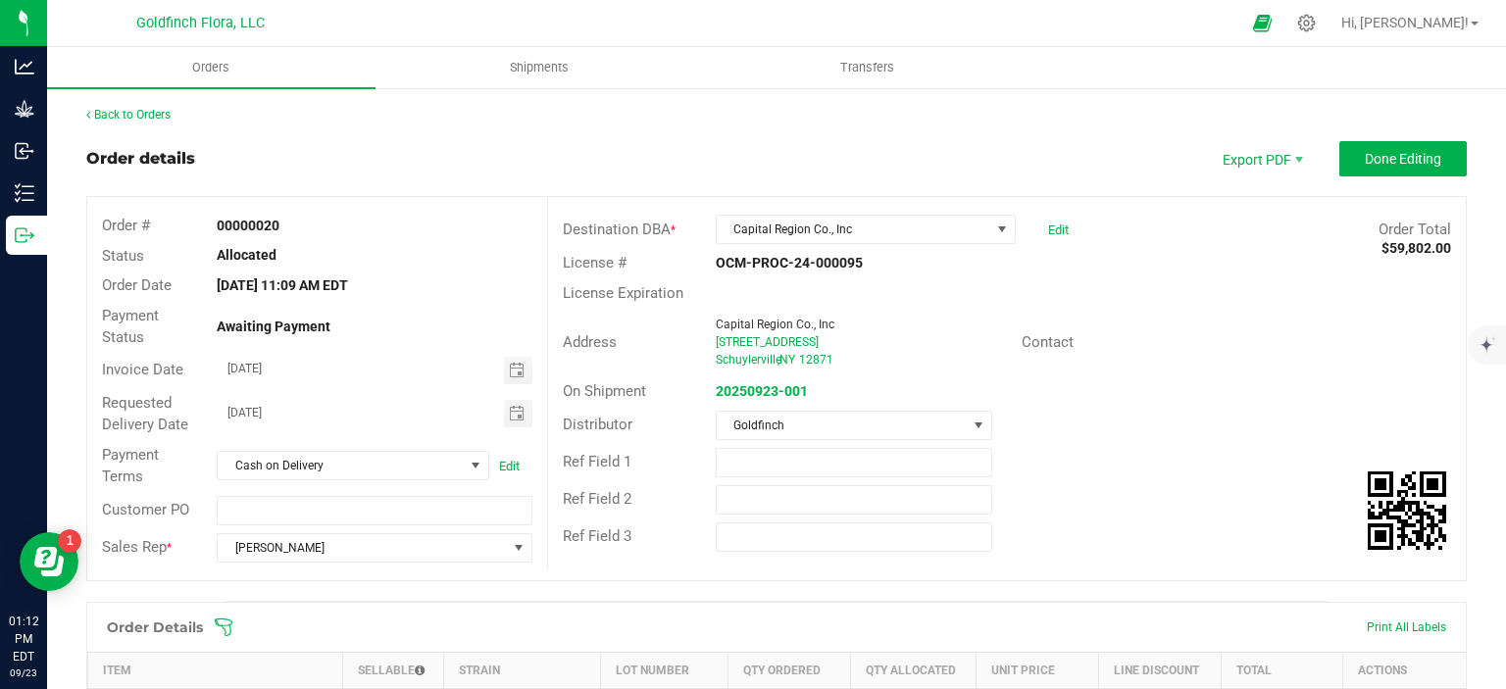
click at [1423, 333] on div "Contact" at bounding box center [1236, 342] width 459 height 30
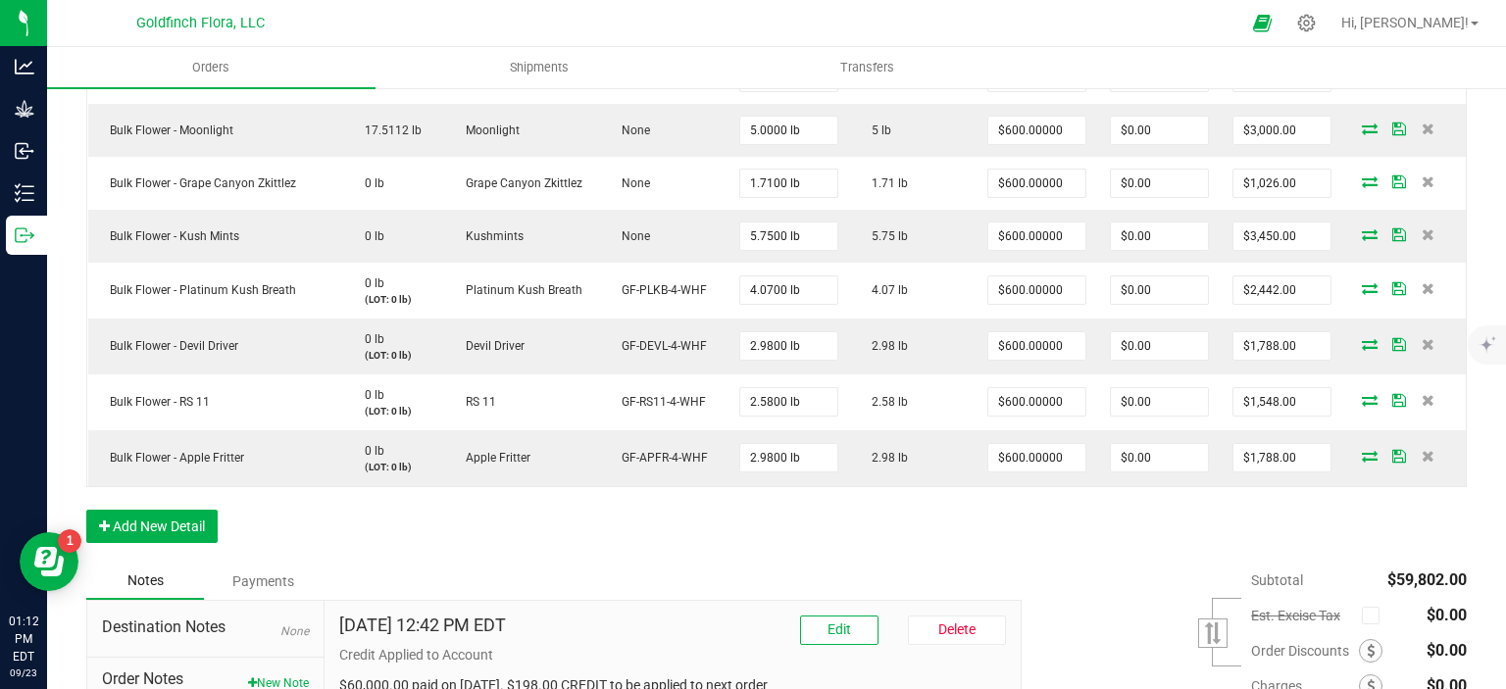
scroll to position [933, 0]
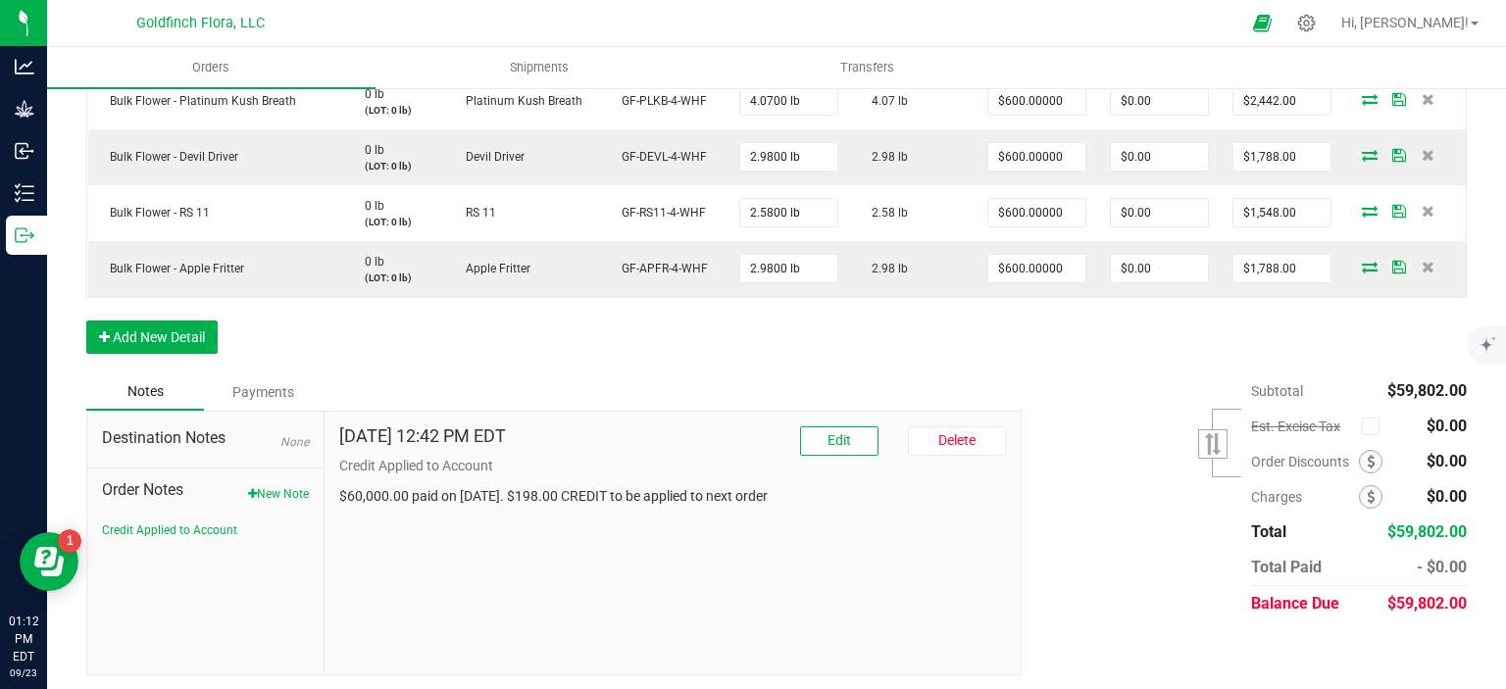
click at [277, 390] on div "Payments" at bounding box center [263, 391] width 118 height 35
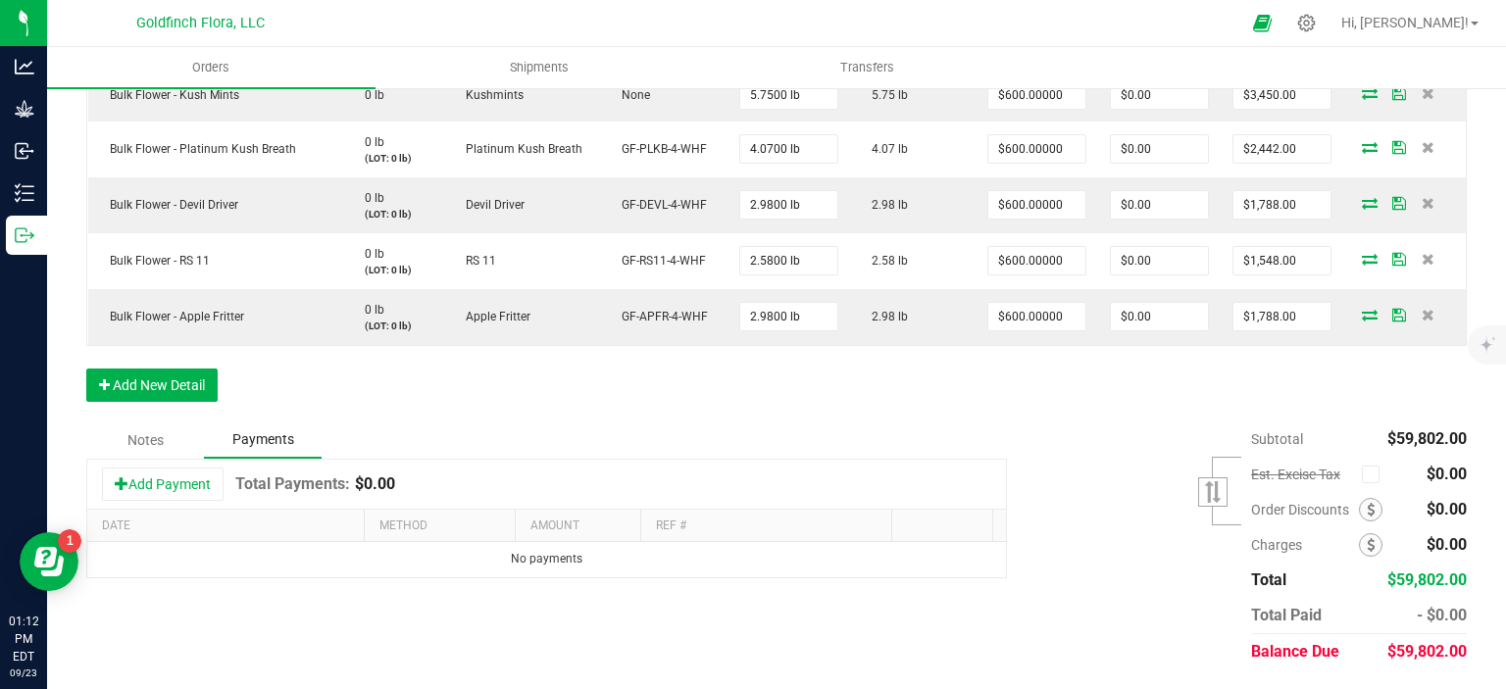
scroll to position [879, 0]
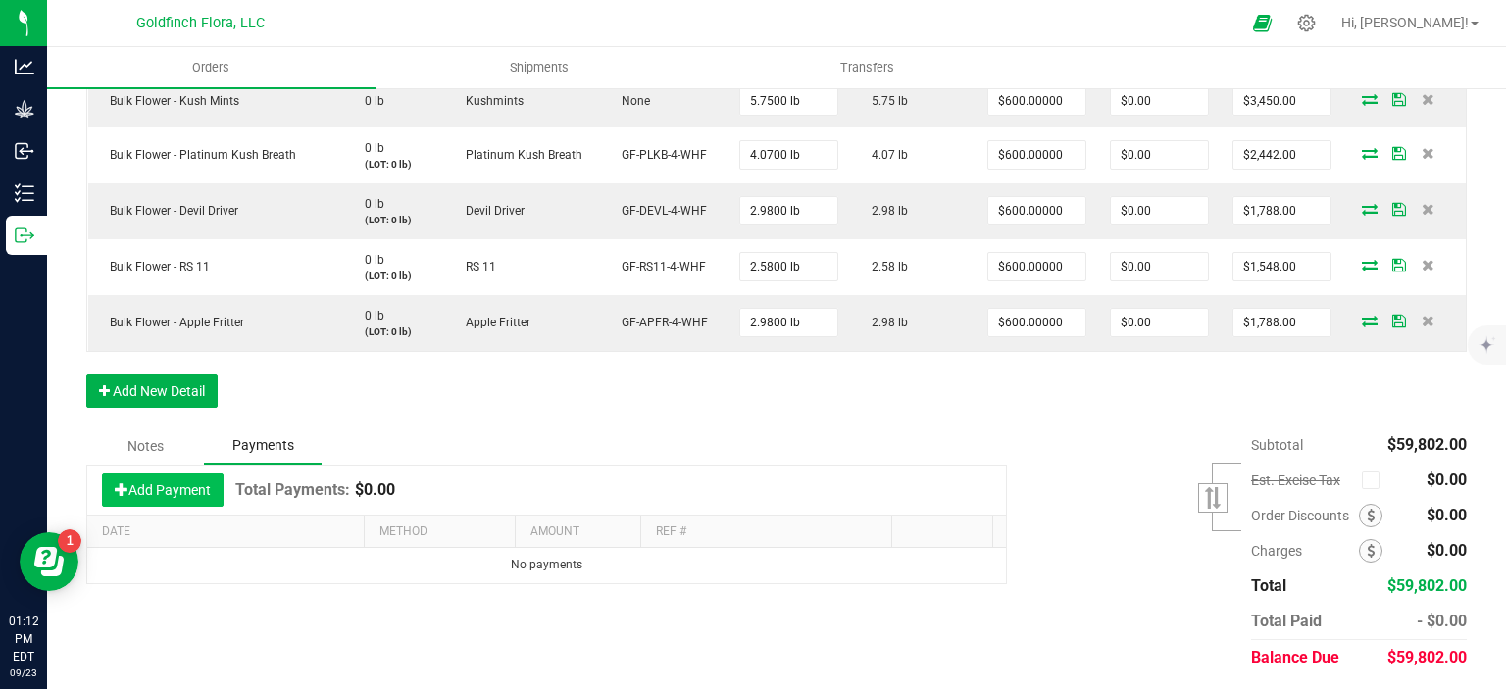
click at [160, 485] on button "Add Payment" at bounding box center [163, 489] width 122 height 33
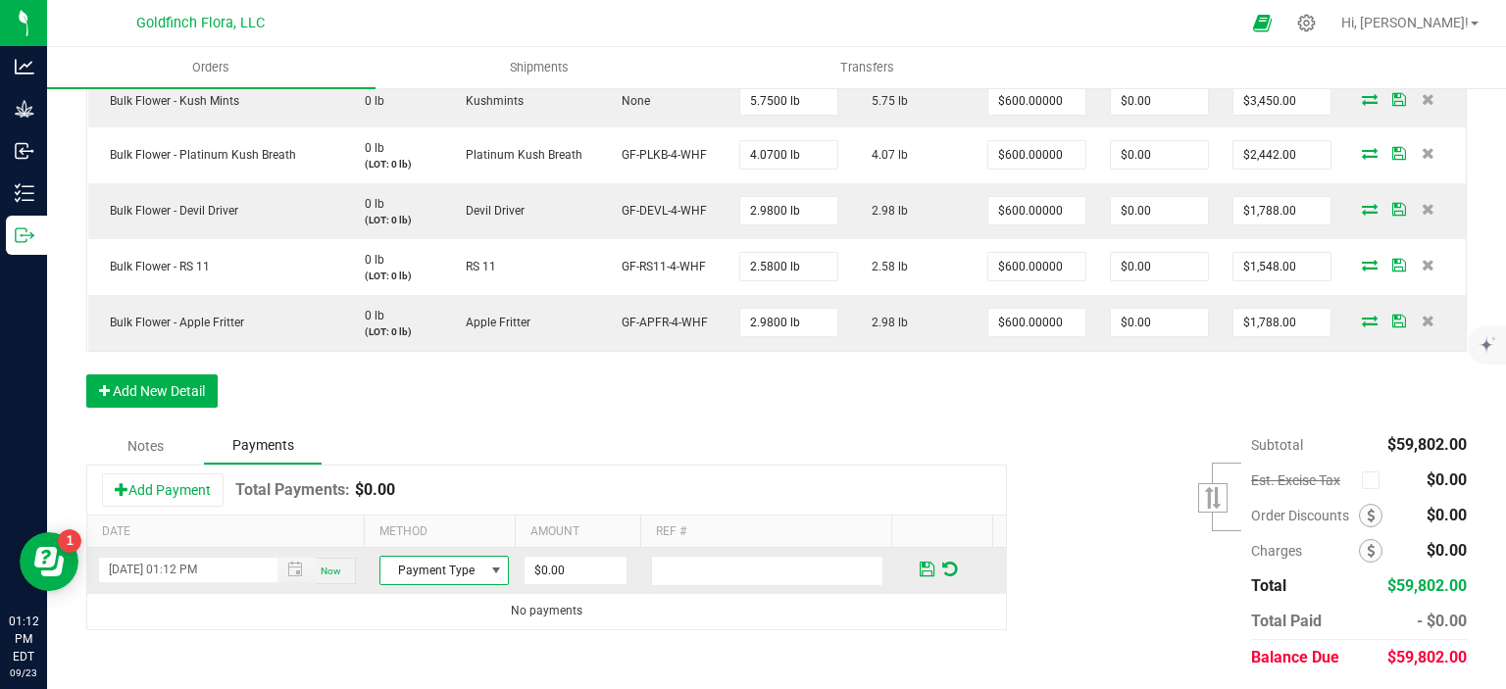
click at [488, 563] on span at bounding box center [496, 571] width 16 height 16
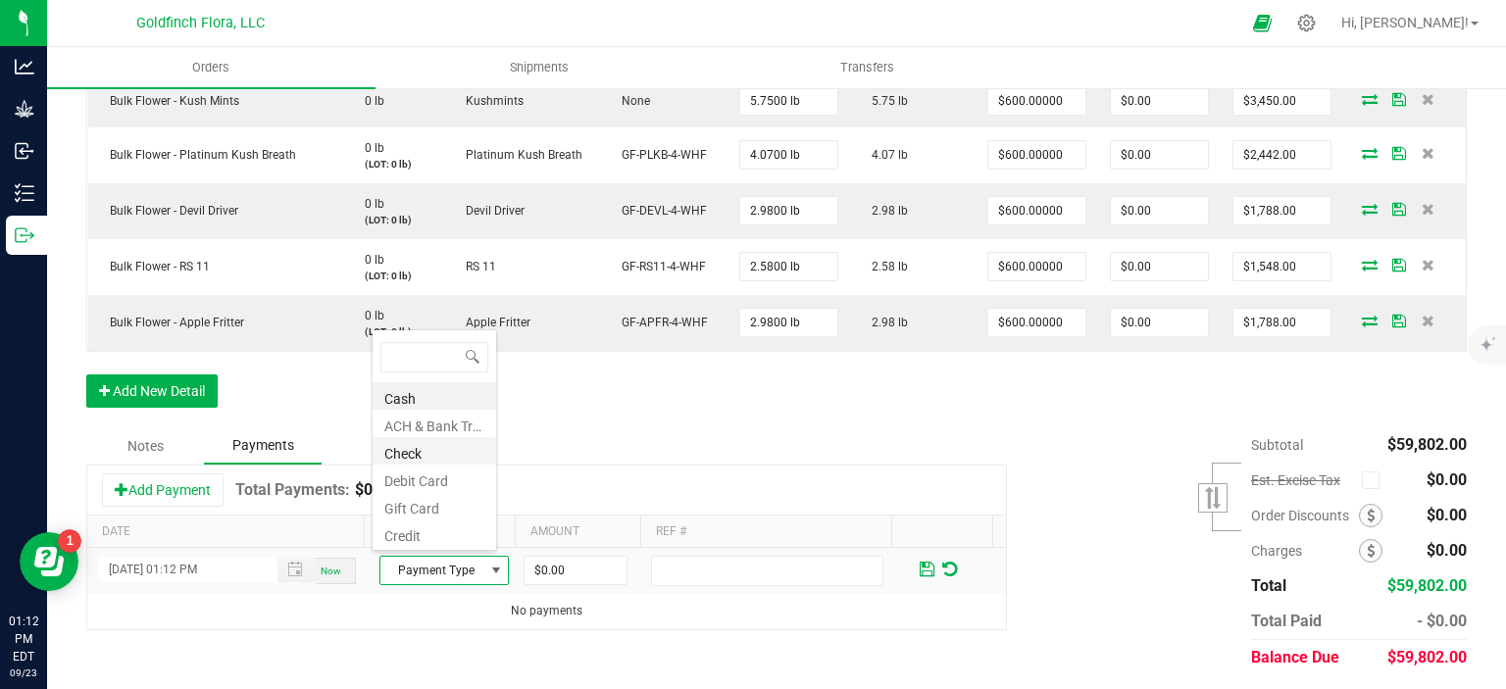
click at [451, 449] on li "Check" at bounding box center [434, 450] width 124 height 27
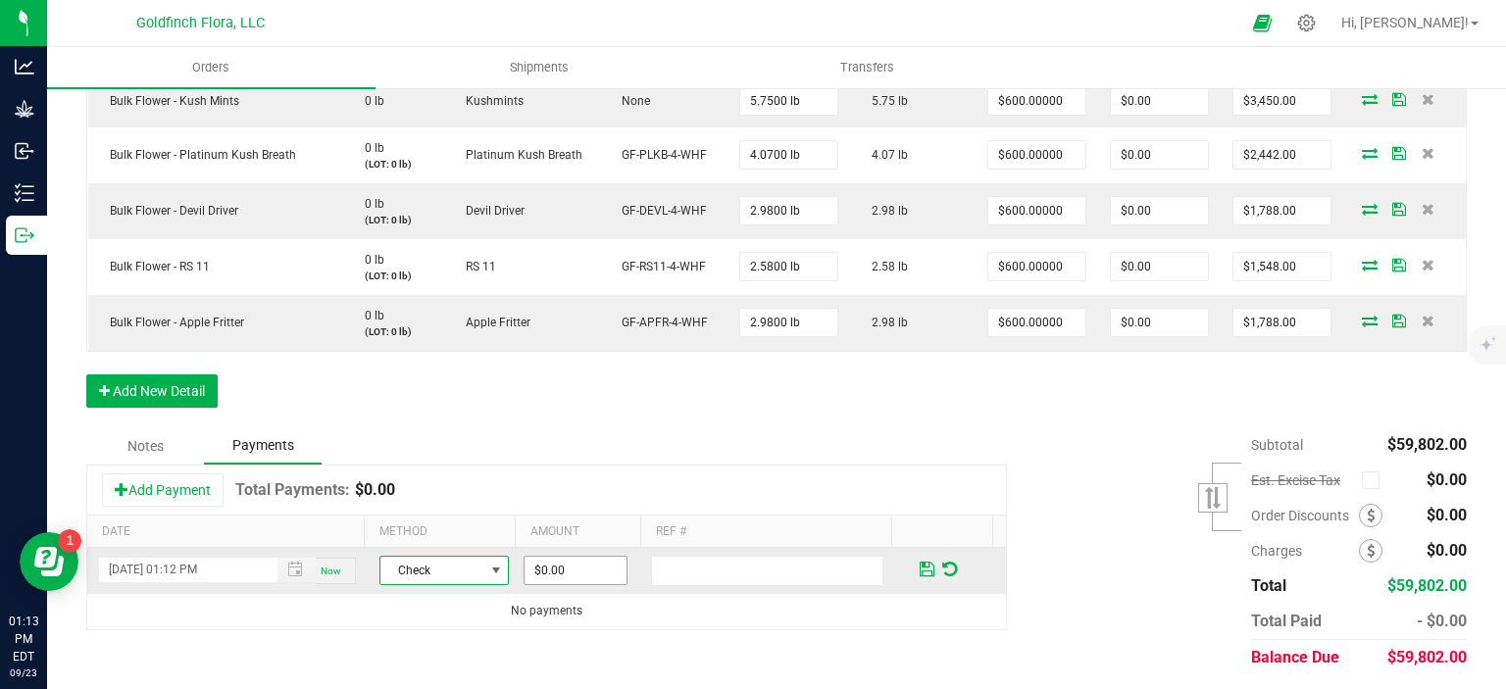
click at [562, 564] on input "$0.00" at bounding box center [575, 570] width 102 height 27
type input "$60,000.00"
click at [781, 415] on div "Order Details Print All Labels Item Sellable Strain Lot Number Qty Ordered Qty …" at bounding box center [776, 75] width 1380 height 705
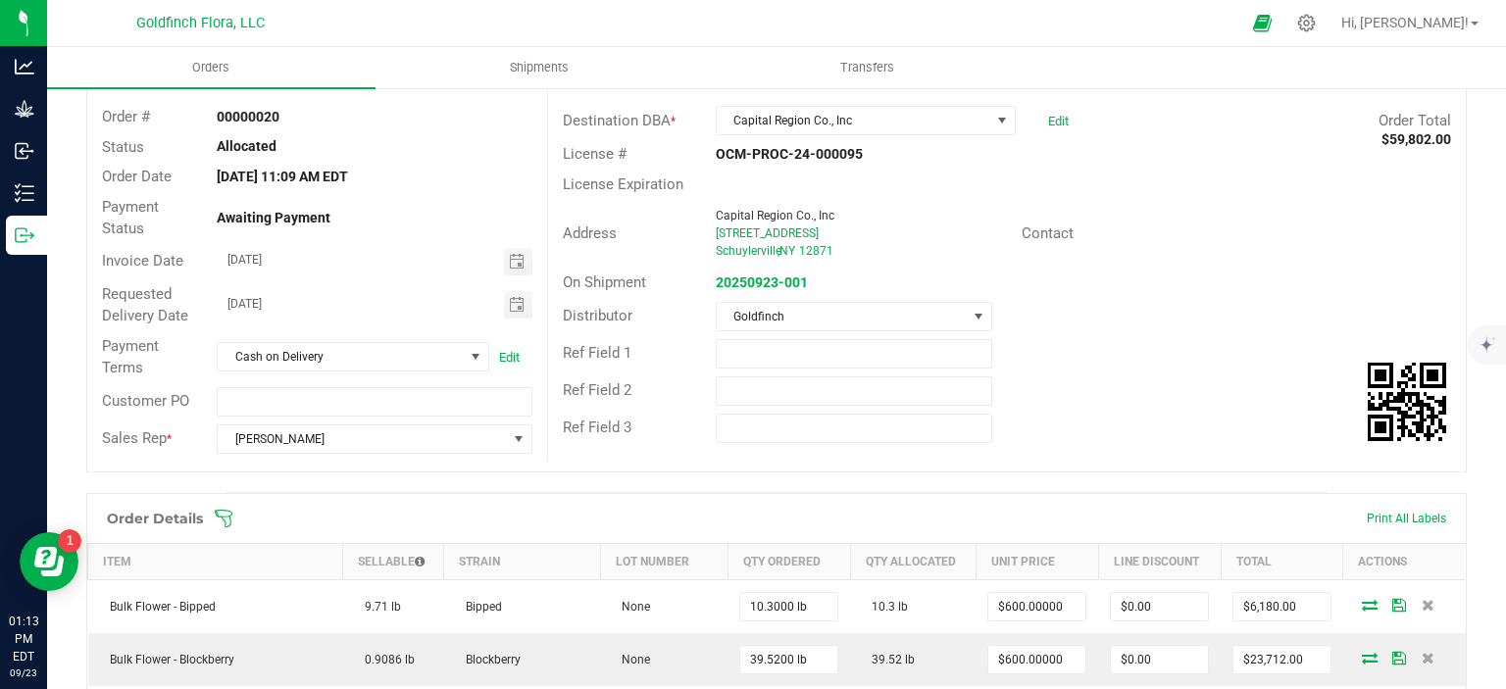
scroll to position [0, 0]
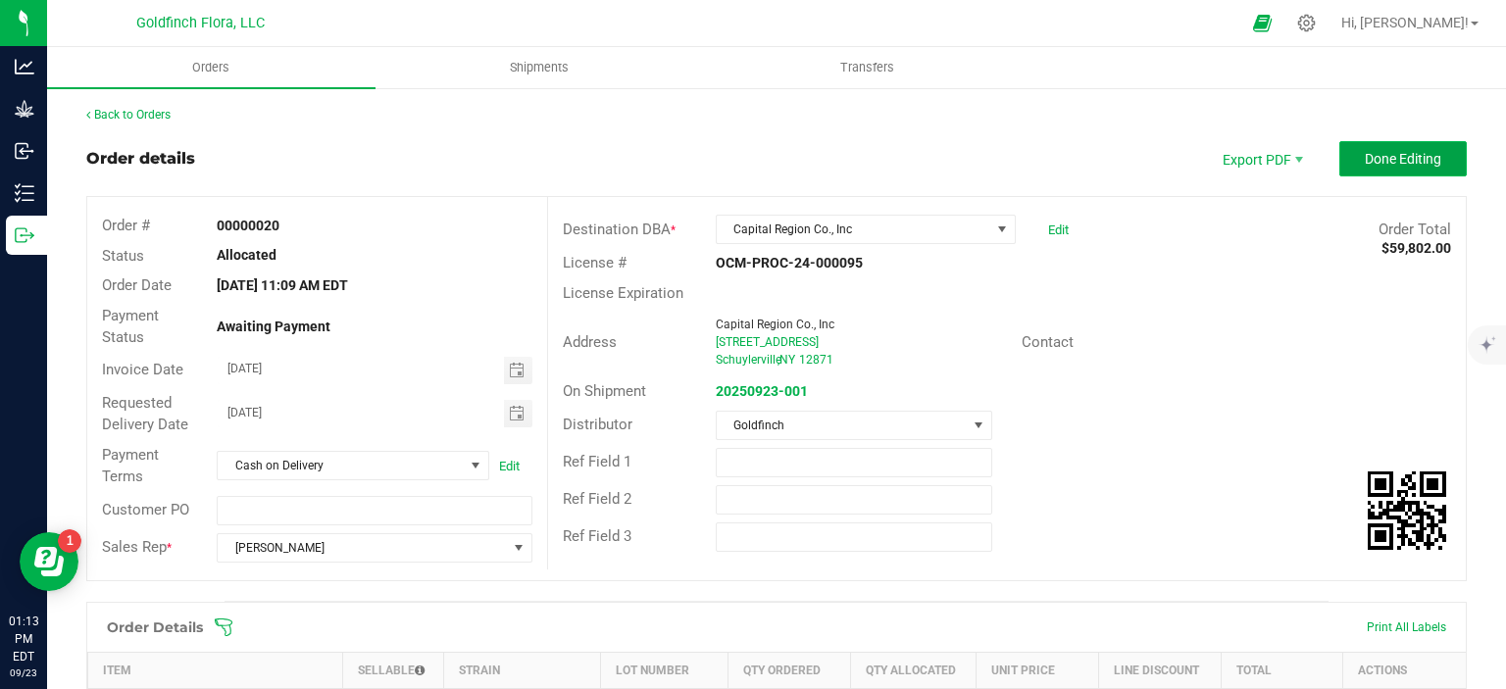
click at [1389, 152] on span "Done Editing" at bounding box center [1402, 159] width 76 height 16
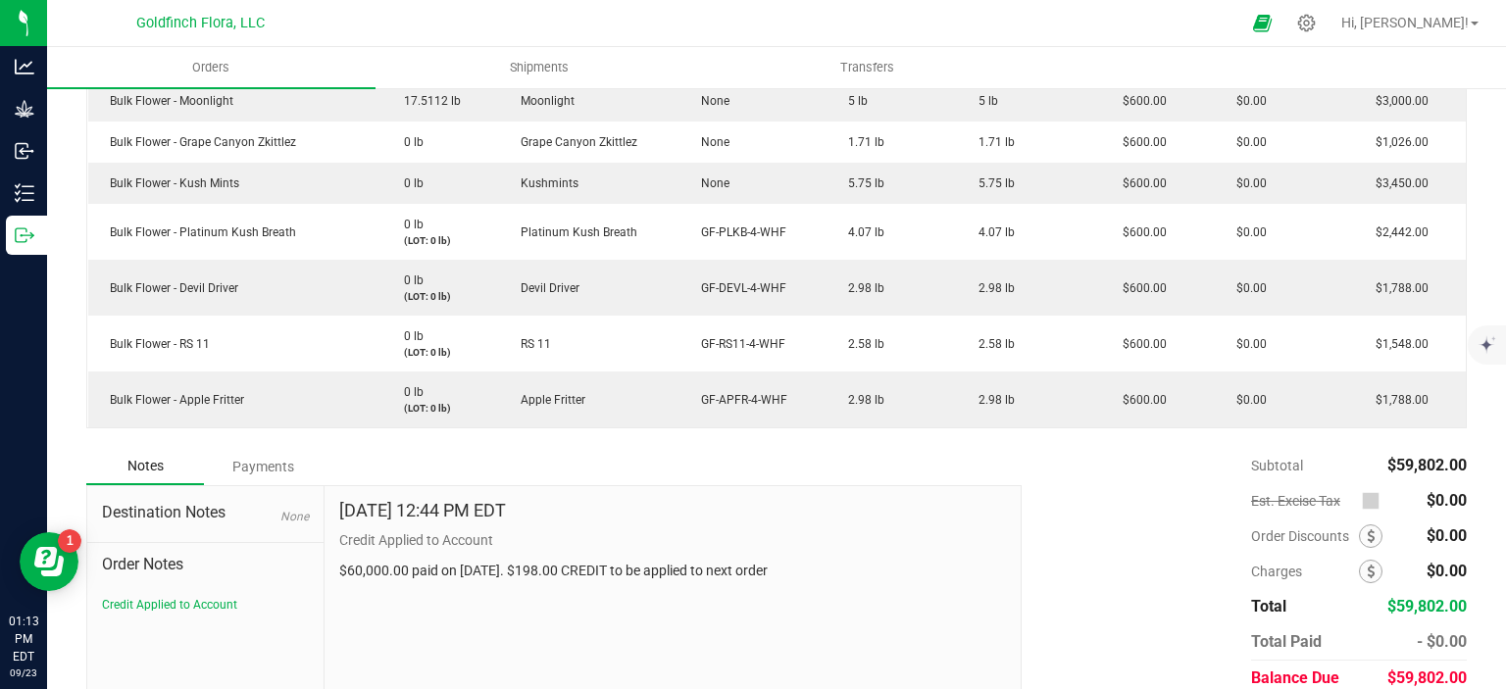
scroll to position [770, 0]
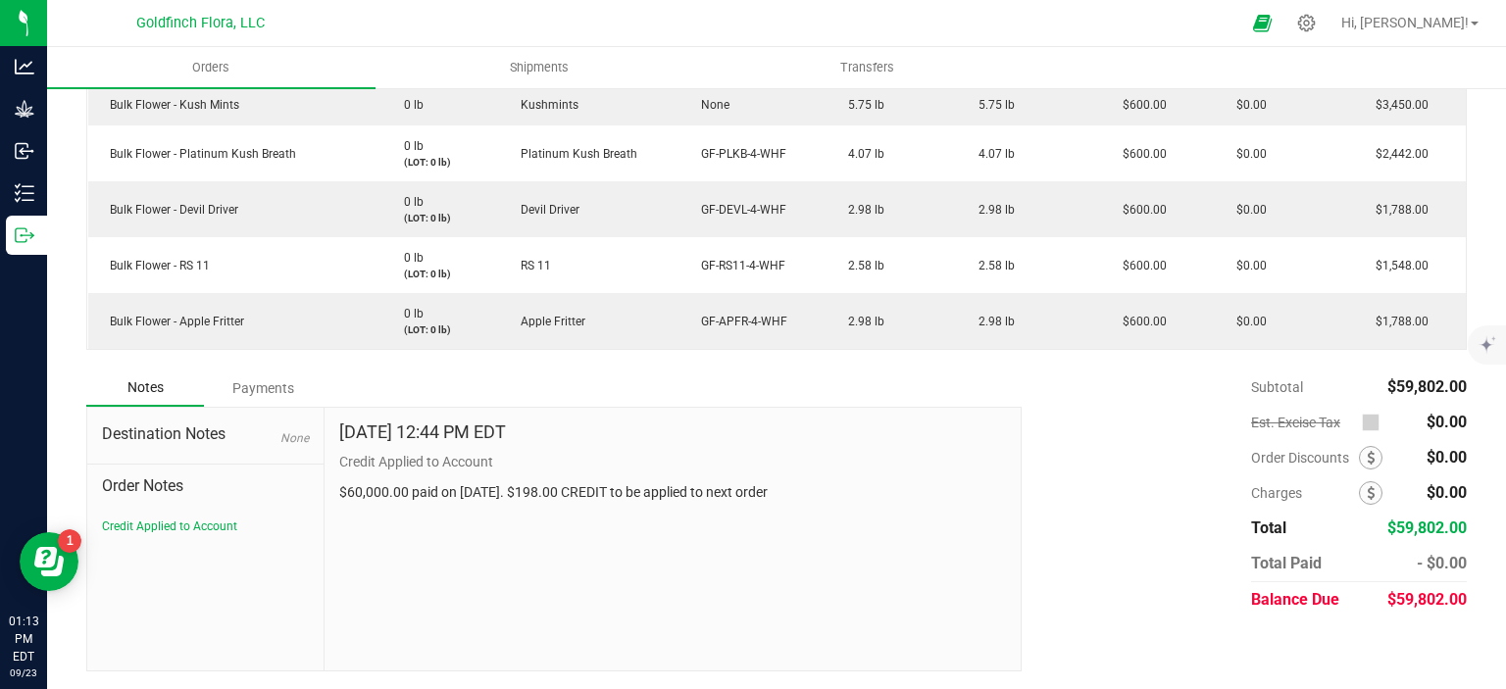
click at [267, 389] on div "Payments" at bounding box center [263, 388] width 118 height 35
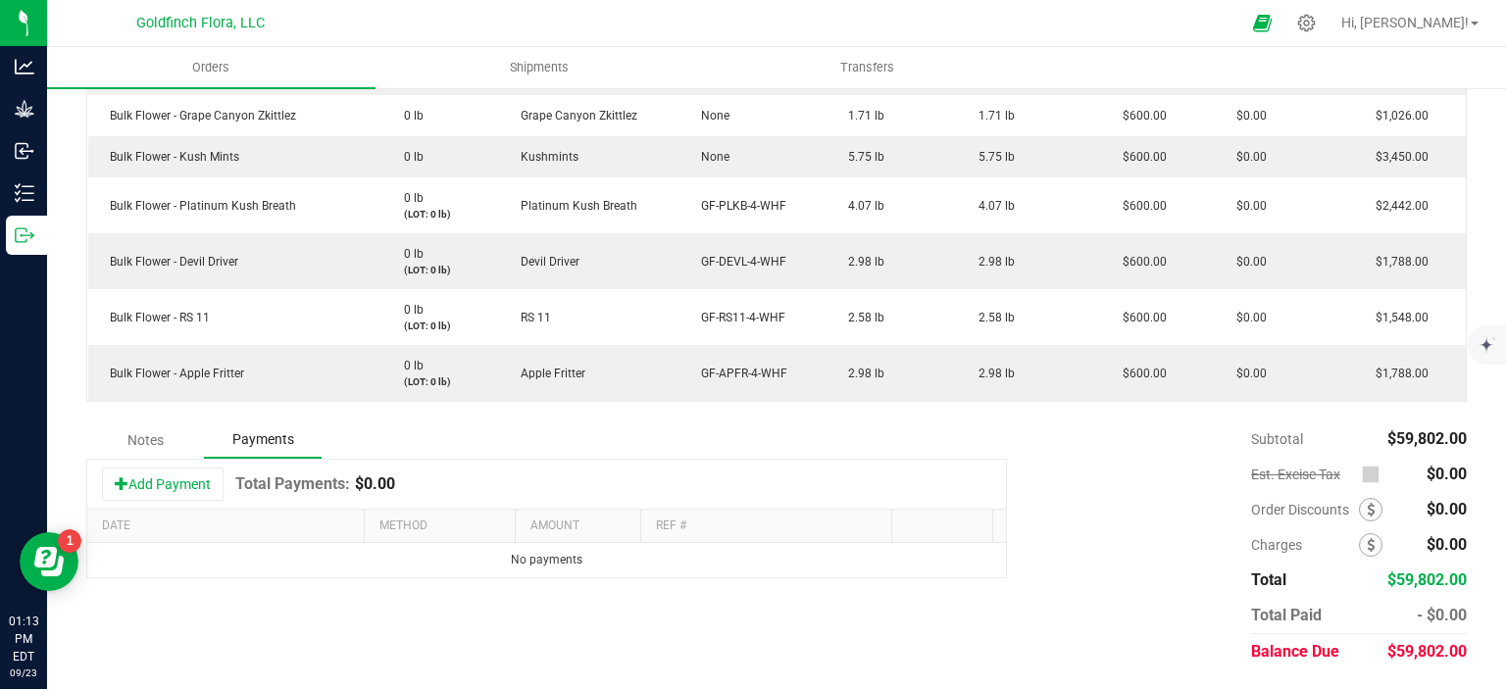
scroll to position [717, 0]
click at [188, 485] on button "Add Payment" at bounding box center [163, 486] width 122 height 33
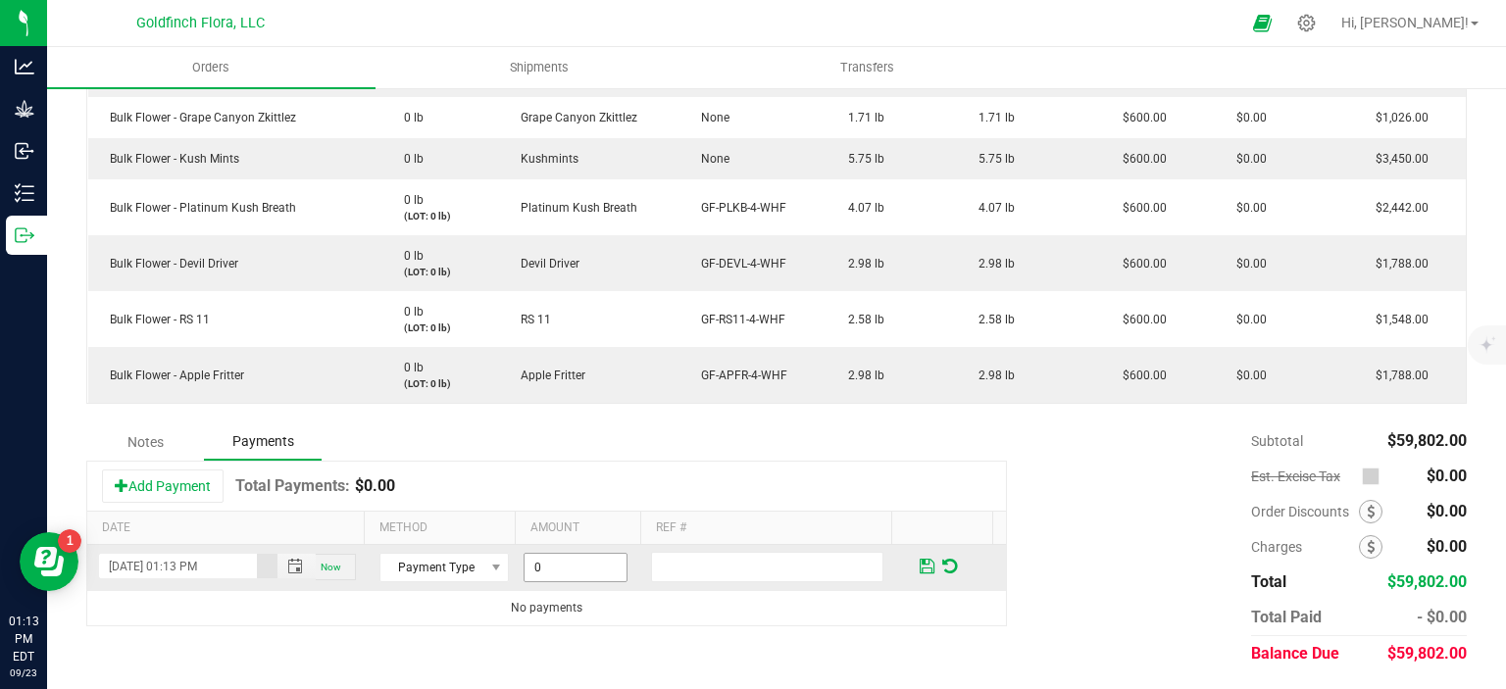
click at [572, 564] on input "0" at bounding box center [575, 567] width 102 height 27
type input "$60,000.00"
click at [488, 562] on span at bounding box center [496, 568] width 16 height 16
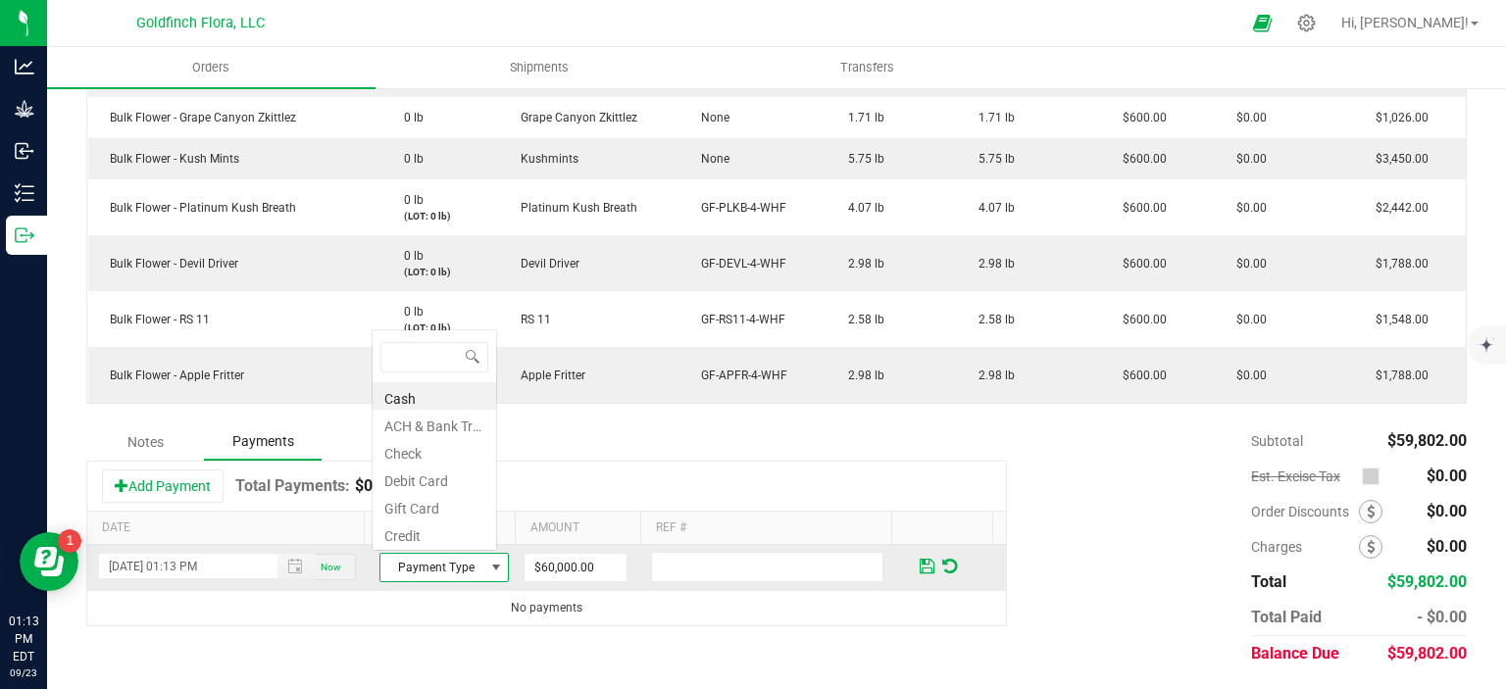
scroll to position [28, 124]
click at [439, 454] on li "Check" at bounding box center [434, 450] width 124 height 27
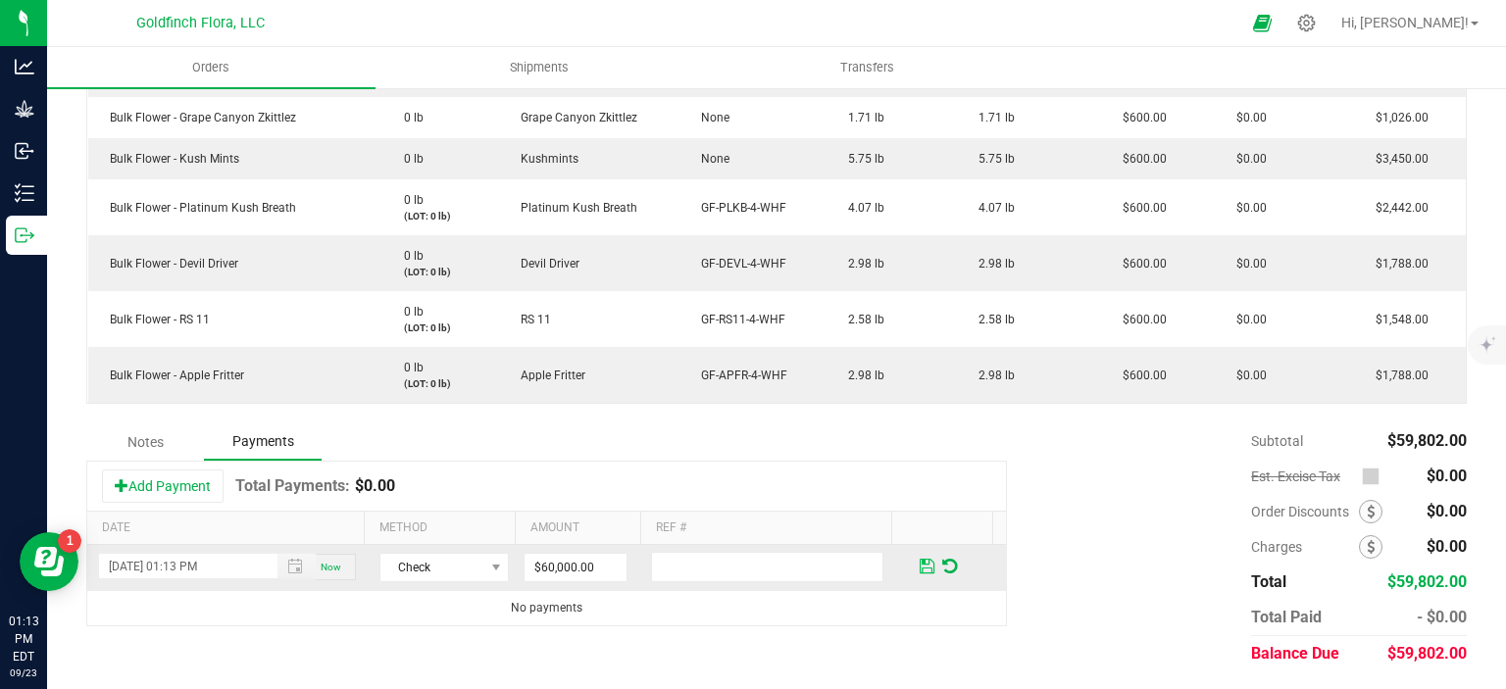
click at [919, 564] on span at bounding box center [926, 567] width 15 height 18
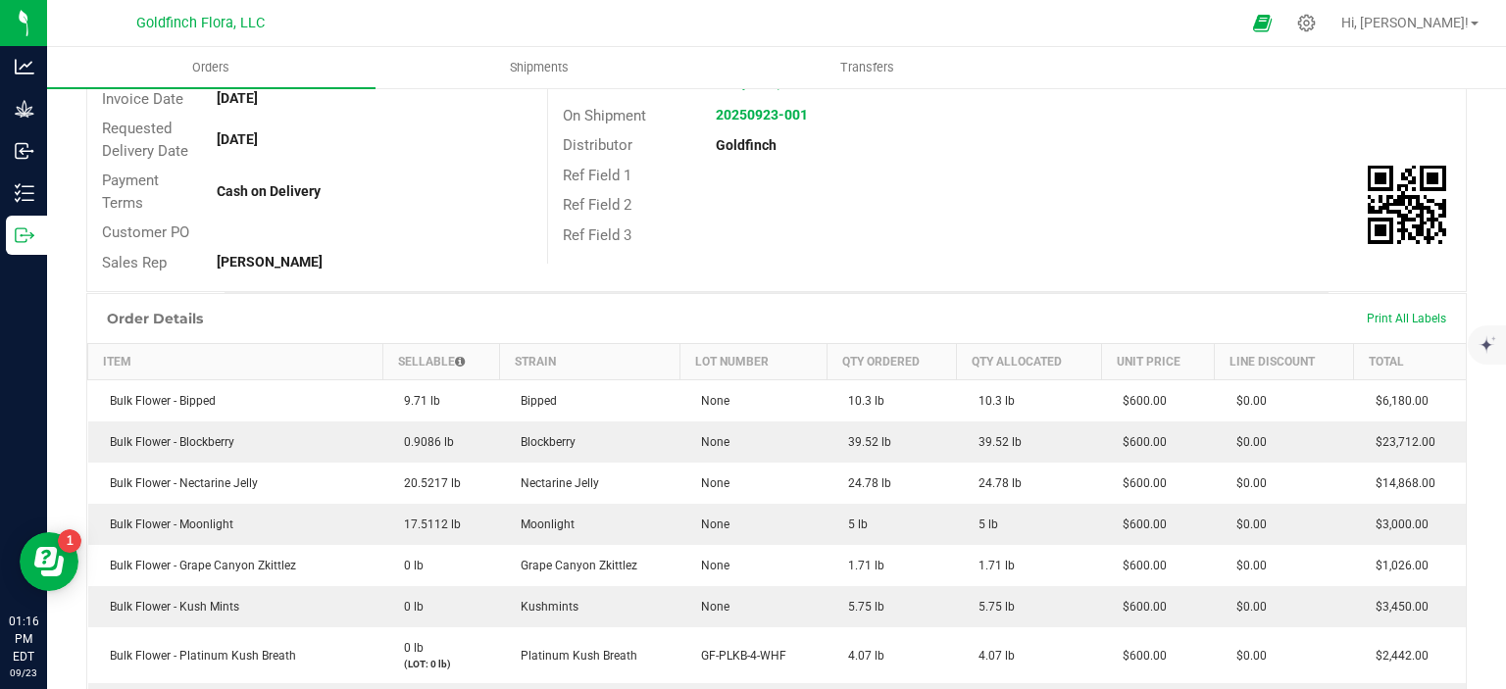
scroll to position [0, 0]
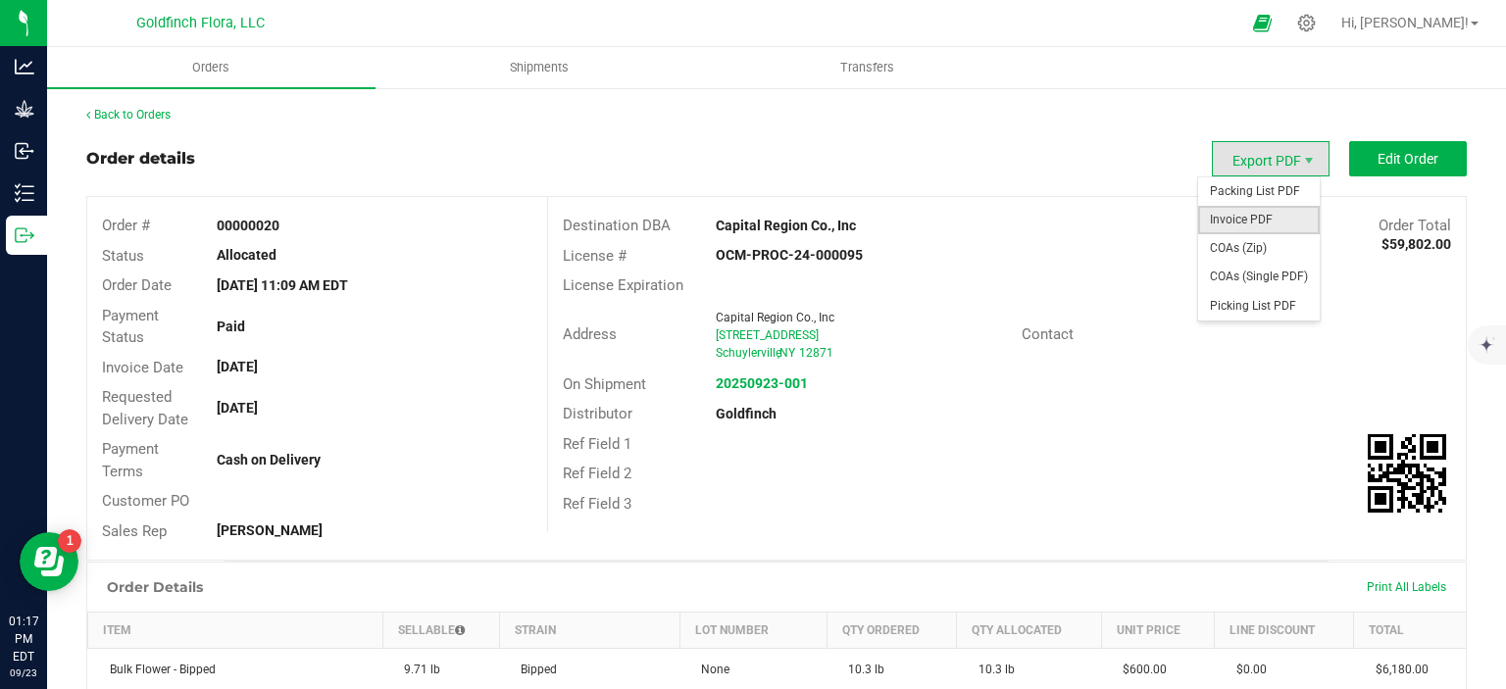
click at [1243, 217] on span "Invoice PDF" at bounding box center [1259, 220] width 122 height 28
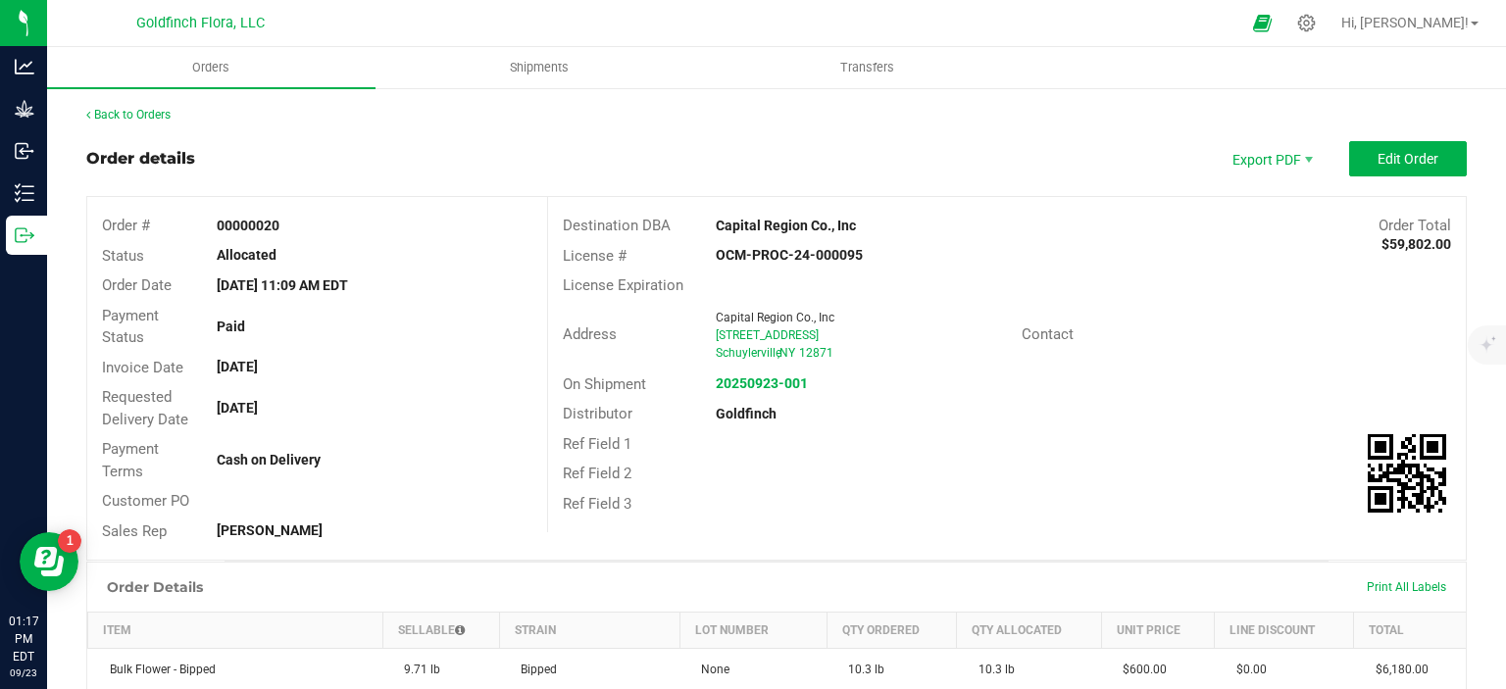
click at [1423, 309] on div "Address [GEOGRAPHIC_DATA] Co., Inc [STREET_ADDRESS] Contact" at bounding box center [1006, 335] width 917 height 69
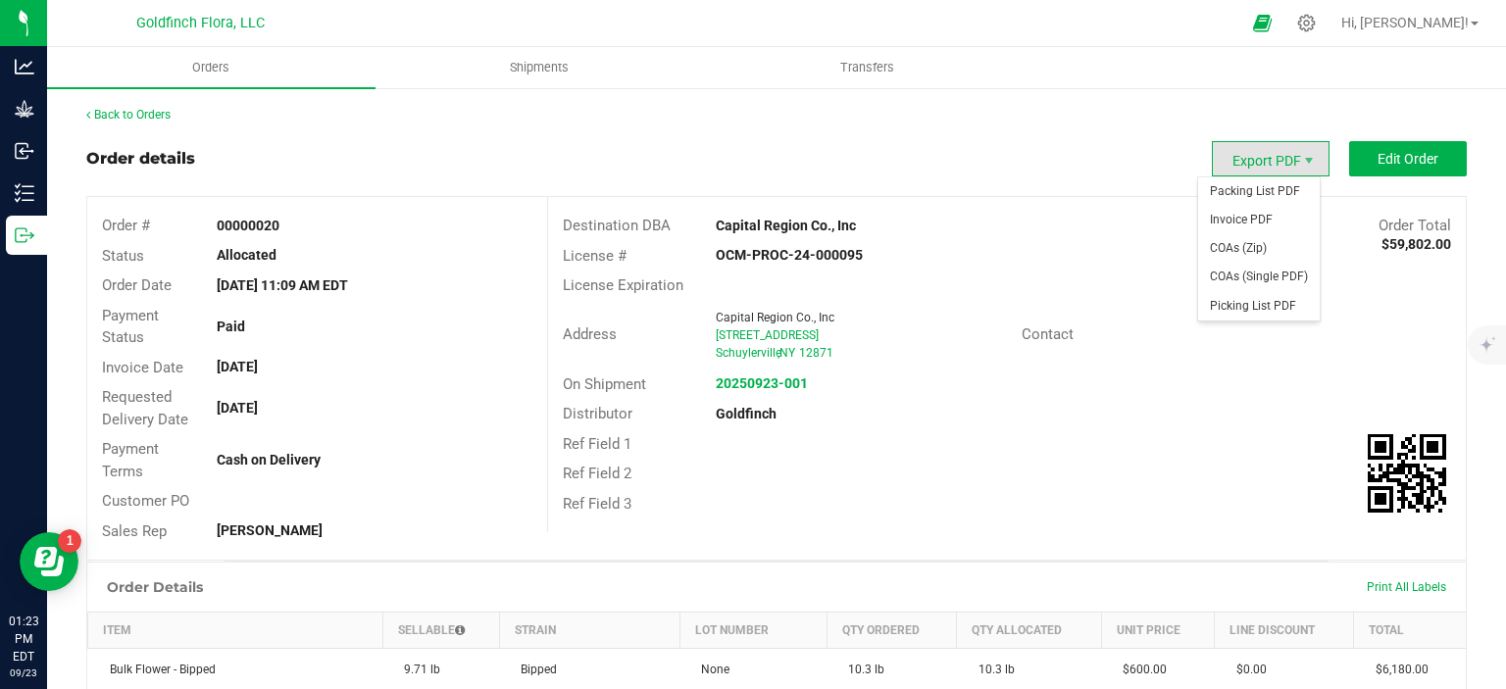
click at [1246, 157] on span "Export PDF" at bounding box center [1271, 158] width 118 height 35
click at [1241, 215] on span "Invoice PDF" at bounding box center [1259, 220] width 122 height 28
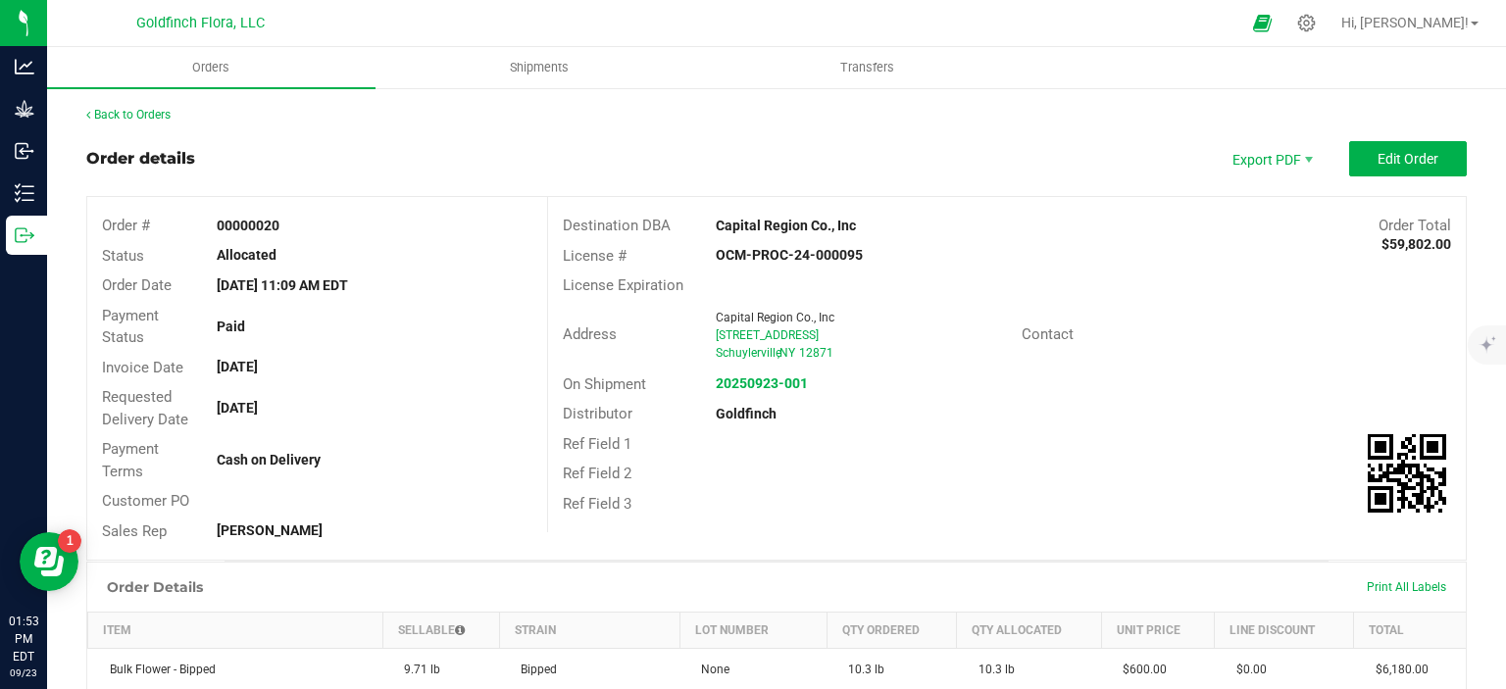
click at [1445, 298] on div "License Expiration" at bounding box center [1006, 286] width 917 height 30
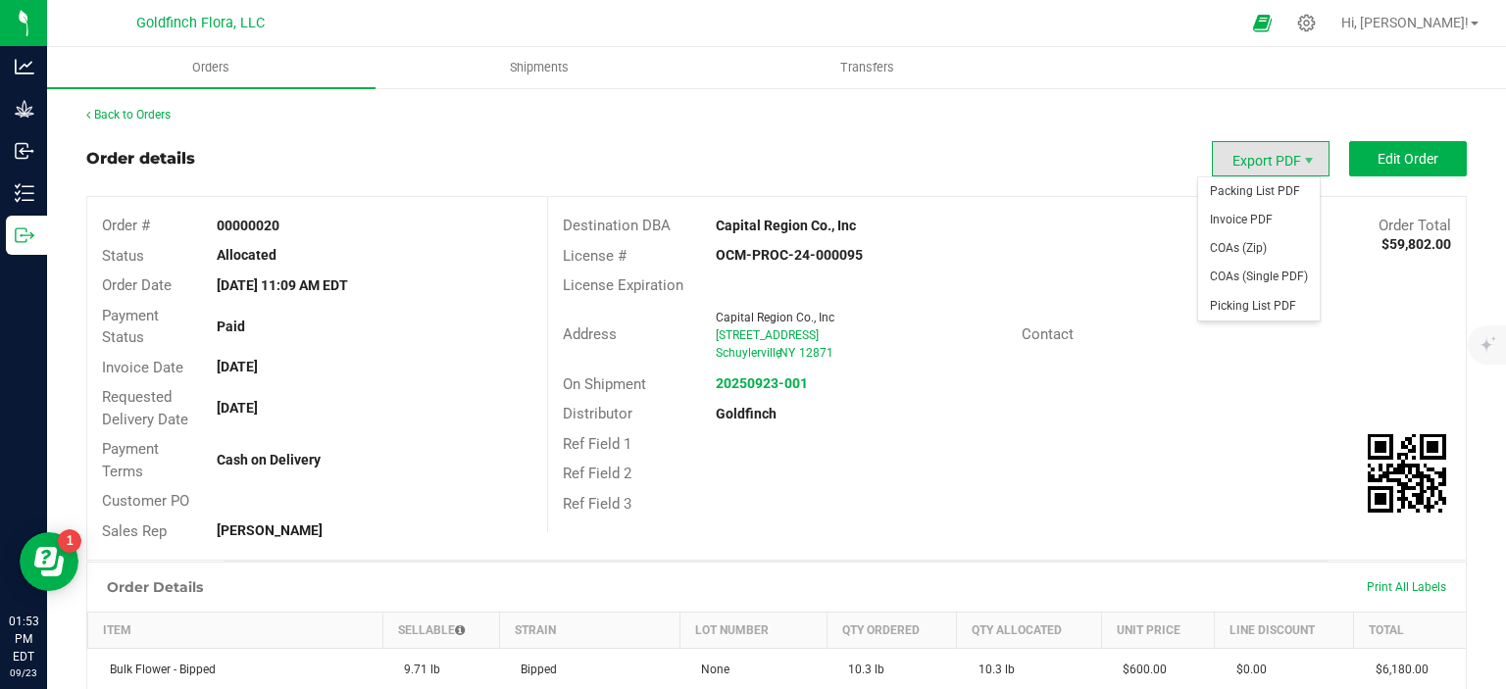
click at [1276, 157] on span "Export PDF" at bounding box center [1271, 158] width 118 height 35
click at [1244, 221] on span "Invoice PDF" at bounding box center [1259, 220] width 122 height 28
